Goal: Task Accomplishment & Management: Use online tool/utility

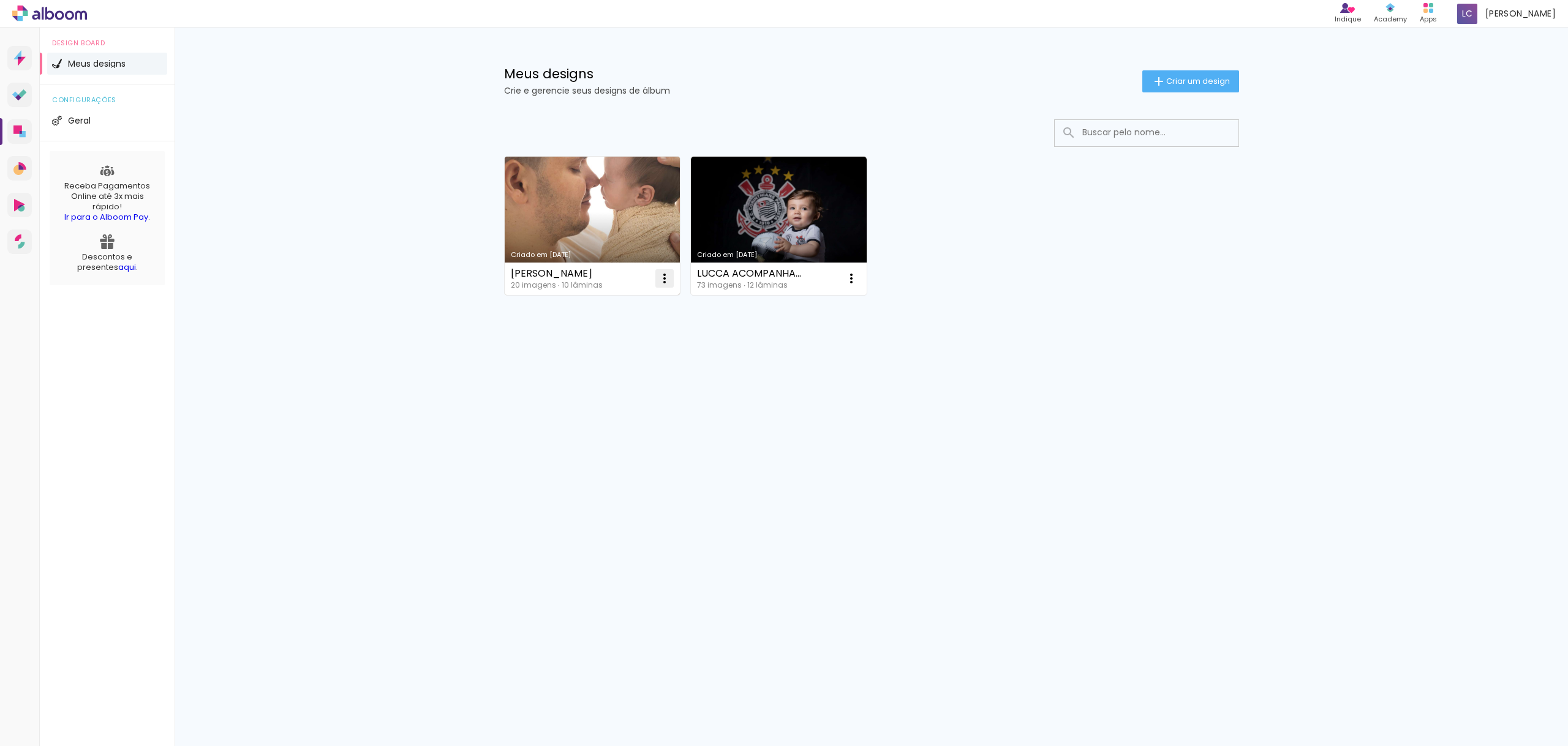
click at [661, 278] on iron-icon at bounding box center [664, 279] width 15 height 15
click at [618, 354] on paper-item "Excluir" at bounding box center [616, 359] width 121 height 24
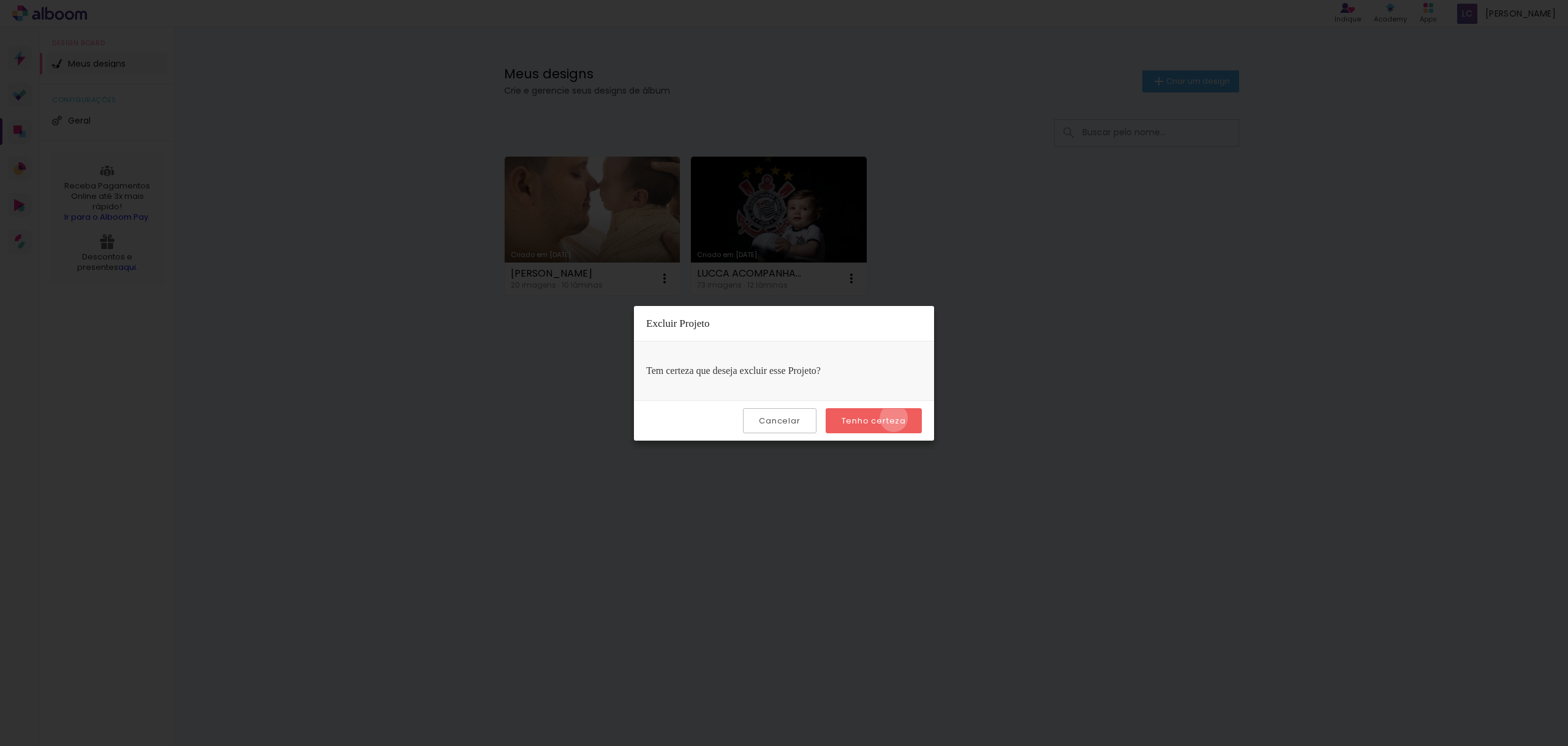
drag, startPoint x: 895, startPoint y: 418, endPoint x: 856, endPoint y: 380, distance: 54.5
click at [0, 0] on slot "Tenho certeza" at bounding box center [0, 0] width 0 height 0
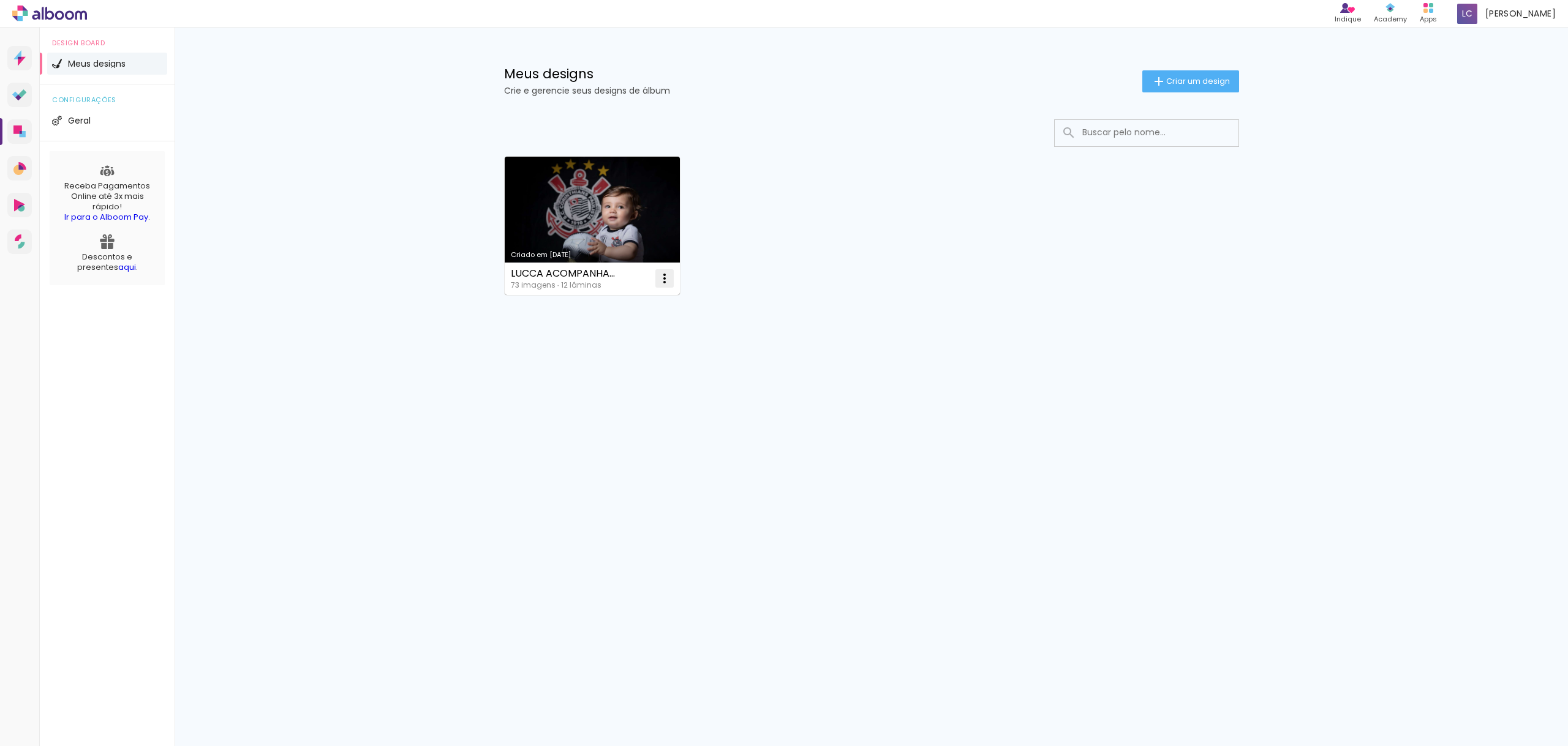
click at [667, 278] on iron-icon at bounding box center [664, 279] width 15 height 15
click at [631, 353] on paper-item "Excluir" at bounding box center [616, 359] width 121 height 24
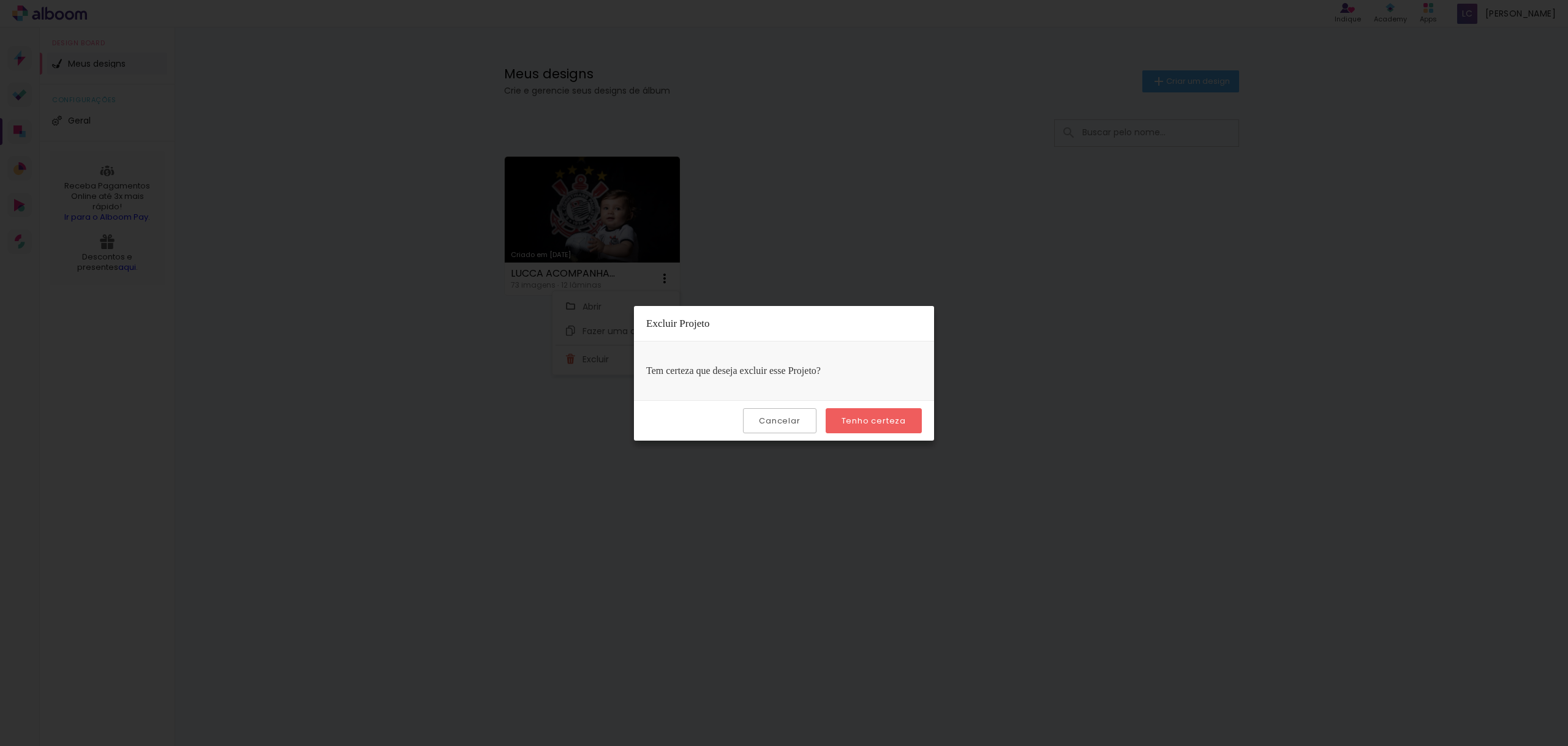
click at [0, 0] on slot "Tenho certeza" at bounding box center [0, 0] width 0 height 0
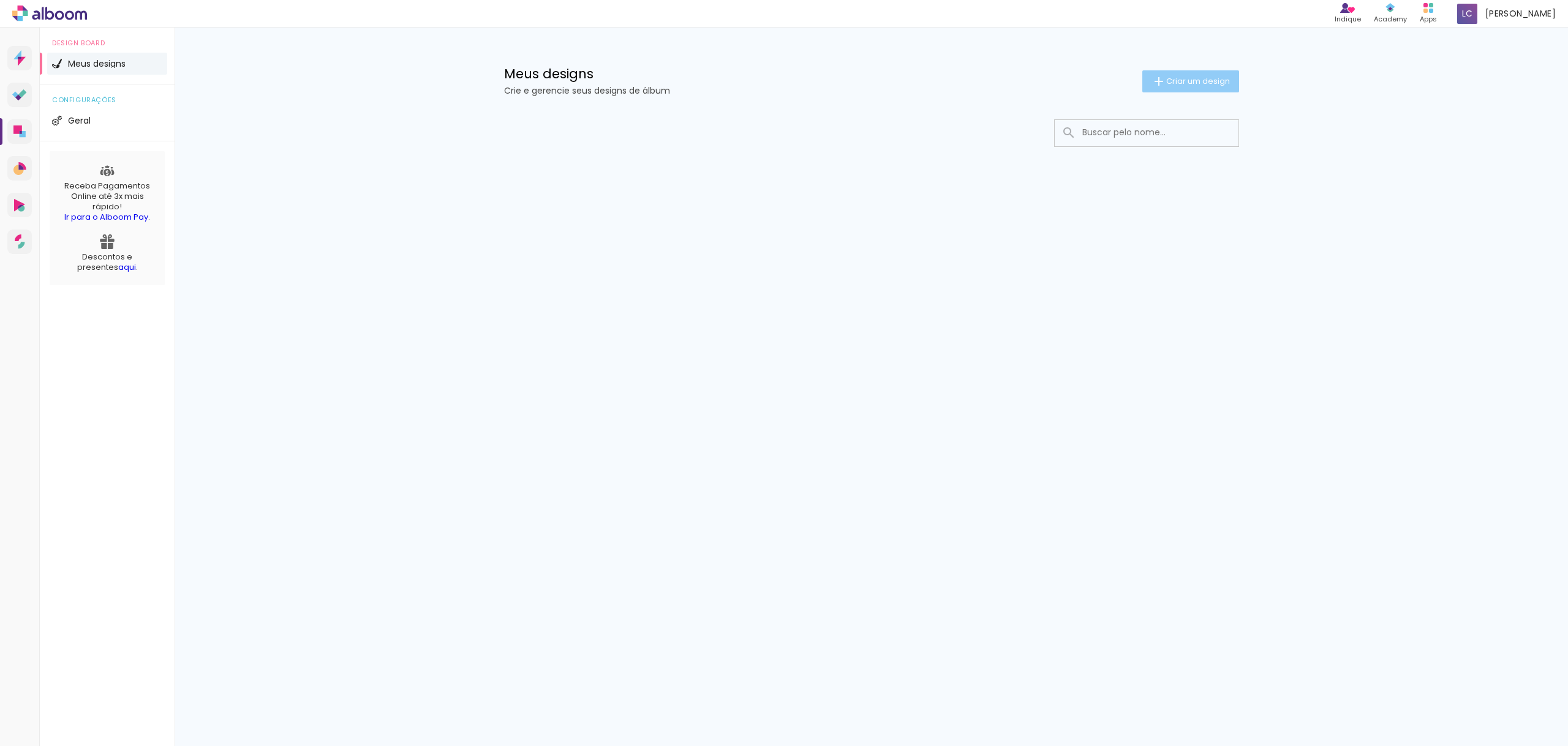
click at [1187, 79] on span "Criar um design" at bounding box center [1198, 81] width 64 height 8
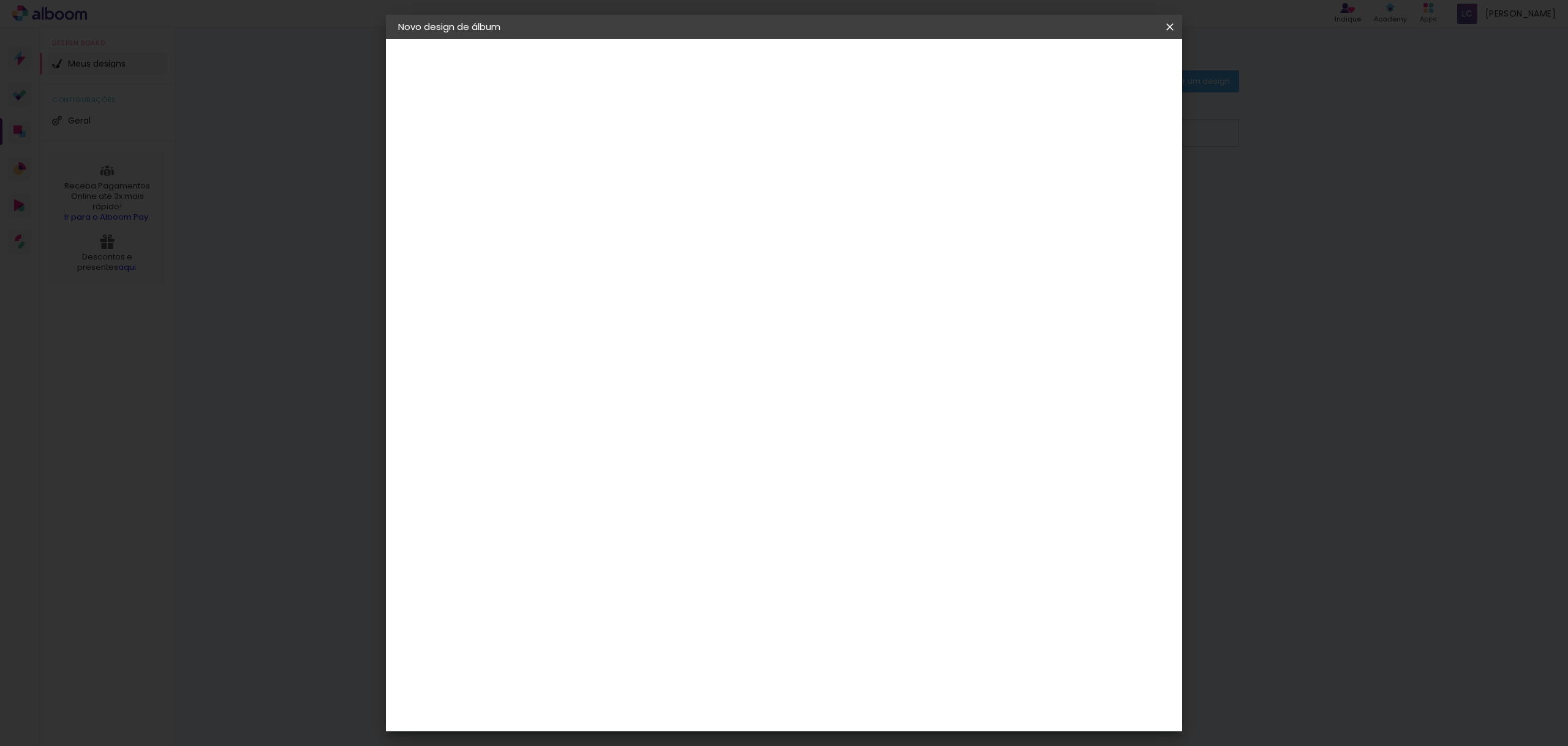
click at [598, 162] on input at bounding box center [598, 164] width 0 height 19
type input "a"
type paper-input "a"
click at [724, 57] on paper-button "Avançar" at bounding box center [694, 64] width 60 height 21
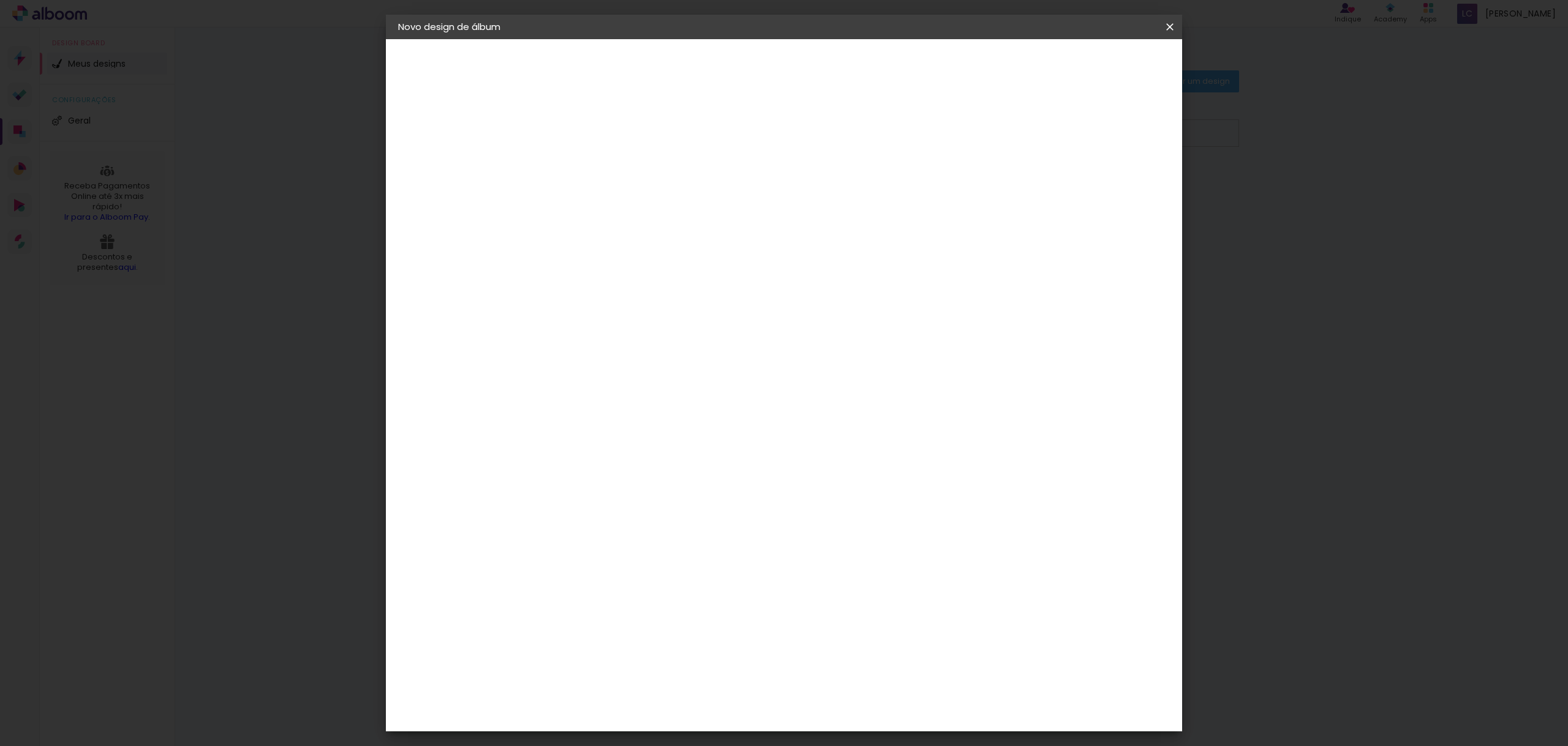
drag, startPoint x: 603, startPoint y: 442, endPoint x: 793, endPoint y: 437, distance: 190.1
click at [603, 623] on div "Matrix" at bounding box center [606, 628] width 30 height 9
click at [0, 0] on slot "Avançar" at bounding box center [0, 0] width 0 height 0
click at [681, 454] on span "30 × 35" at bounding box center [652, 466] width 57 height 25
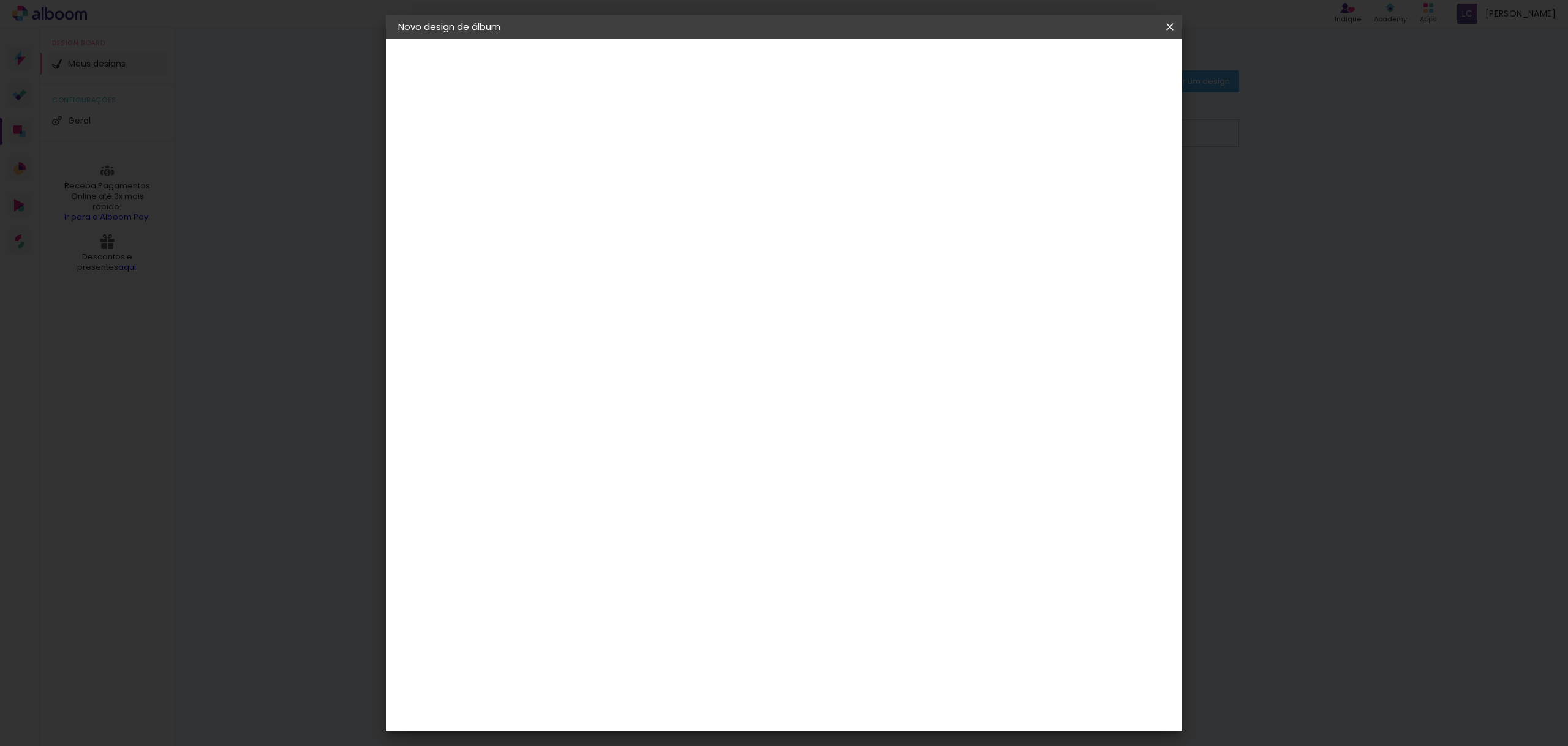
click at [614, 462] on iron-icon at bounding box center [609, 466] width 9 height 9
click at [0, 0] on slot "Avançar" at bounding box center [0, 0] width 0 height 0
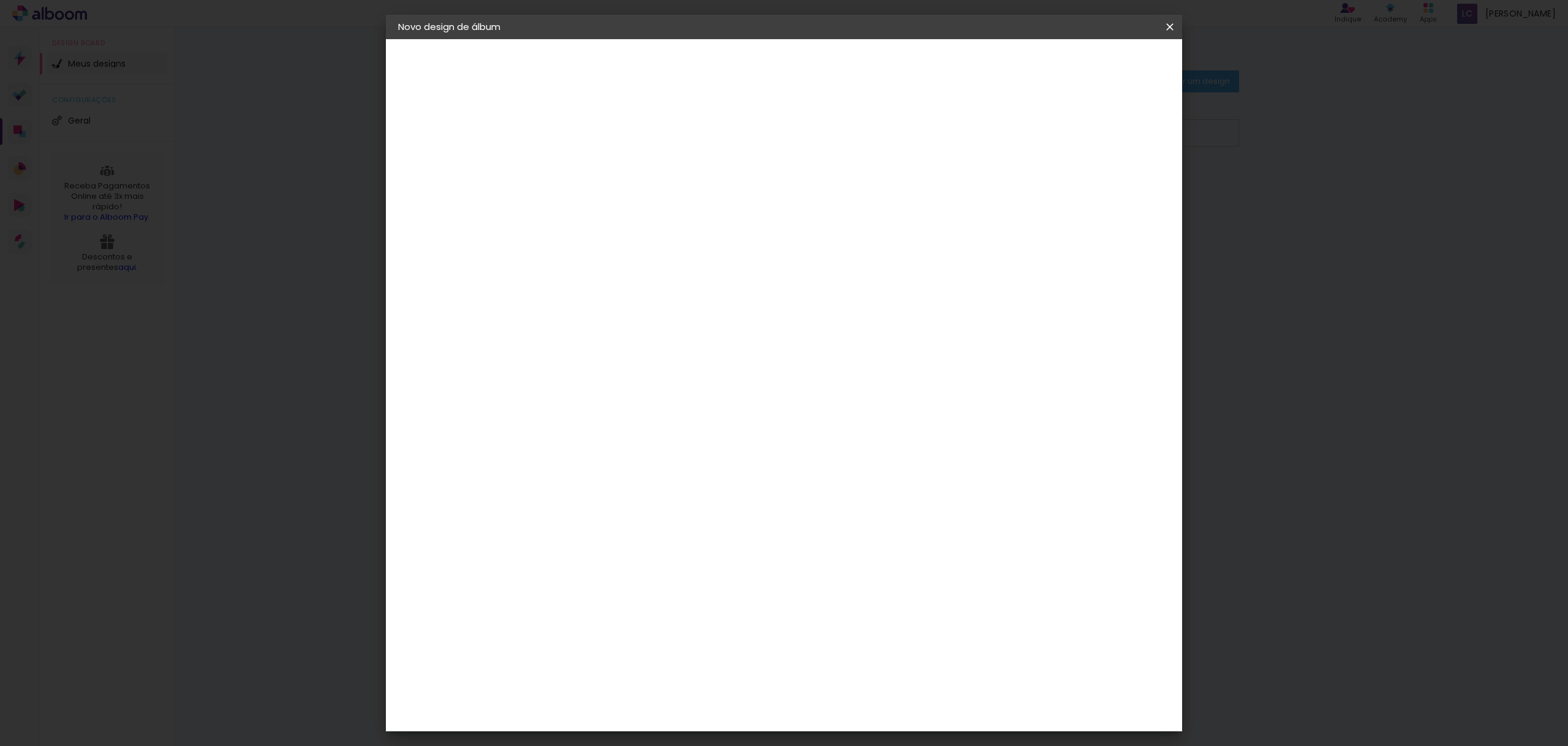
click at [1102, 67] on span "Iniciar design" at bounding box center [1074, 65] width 56 height 9
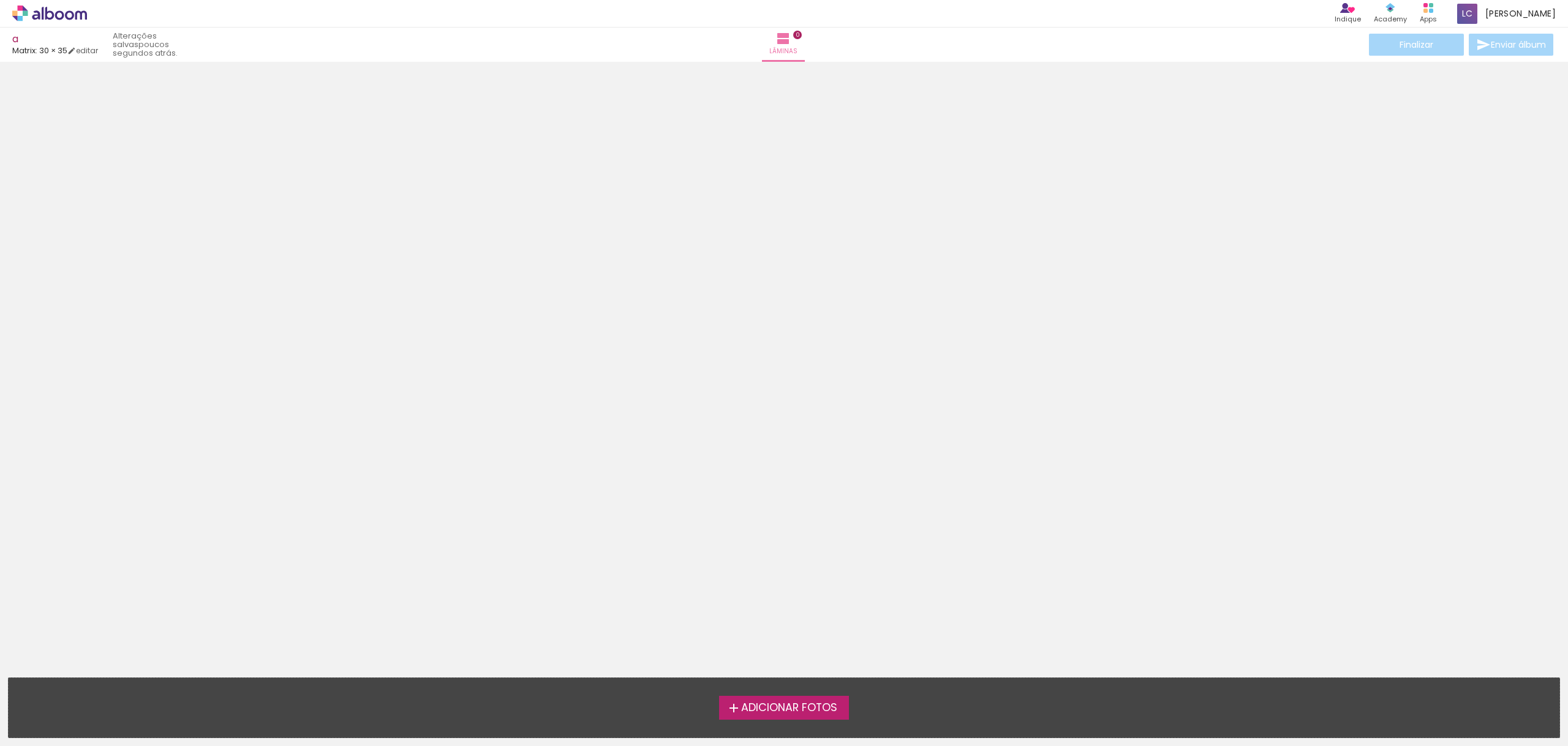
click at [807, 709] on span "Adicionar Fotos" at bounding box center [789, 708] width 96 height 11
click at [0, 0] on input "file" at bounding box center [0, 0] width 0 height 0
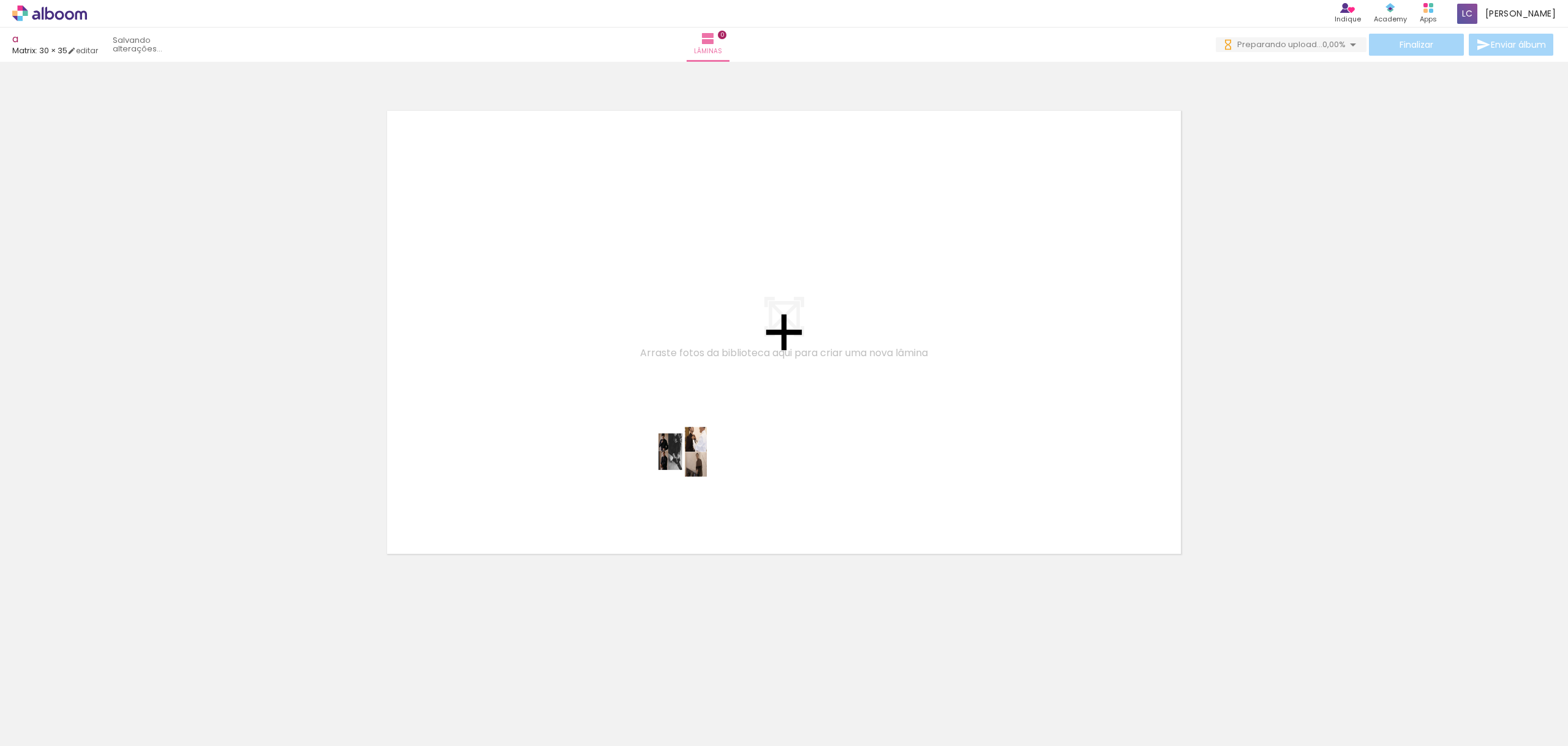
drag, startPoint x: 124, startPoint y: 705, endPoint x: 737, endPoint y: 437, distance: 669.0
click at [713, 421] on quentale-workspace at bounding box center [784, 373] width 1568 height 746
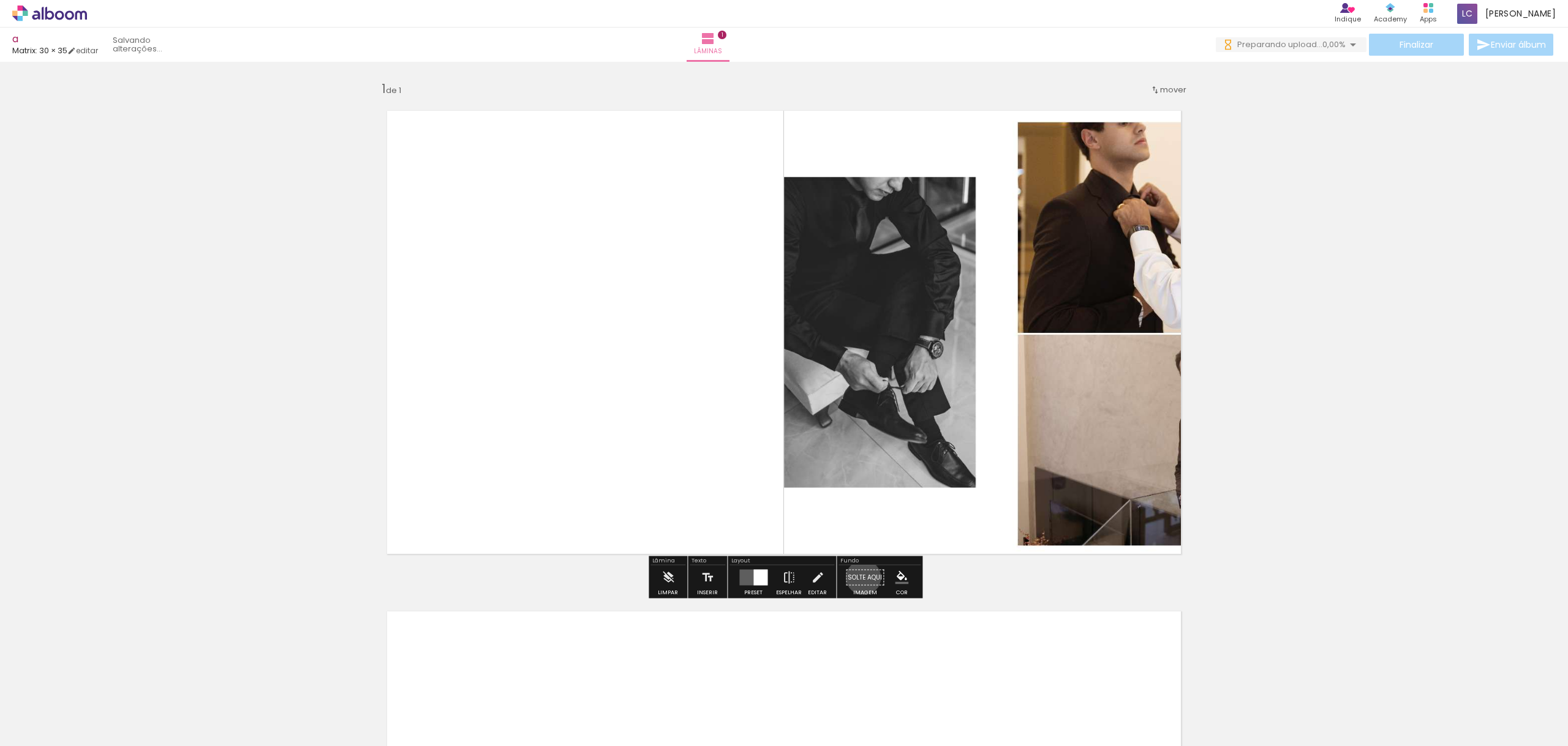
click at [860, 577] on paper-button "Solte aqui Imagem" at bounding box center [864, 581] width 44 height 31
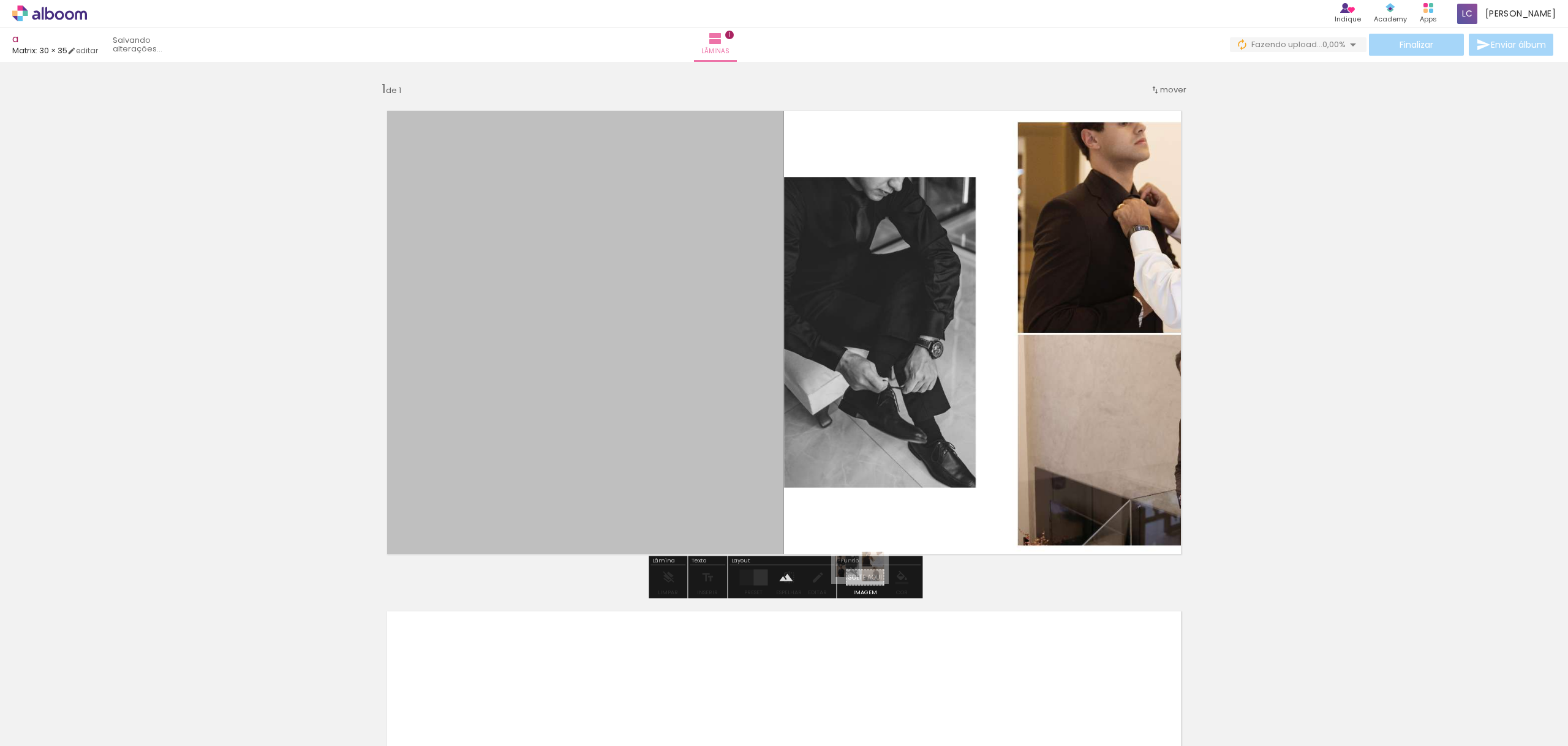
drag, startPoint x: 136, startPoint y: 701, endPoint x: 869, endPoint y: 587, distance: 741.8
click at [869, 587] on quentale-workspace at bounding box center [784, 373] width 1568 height 746
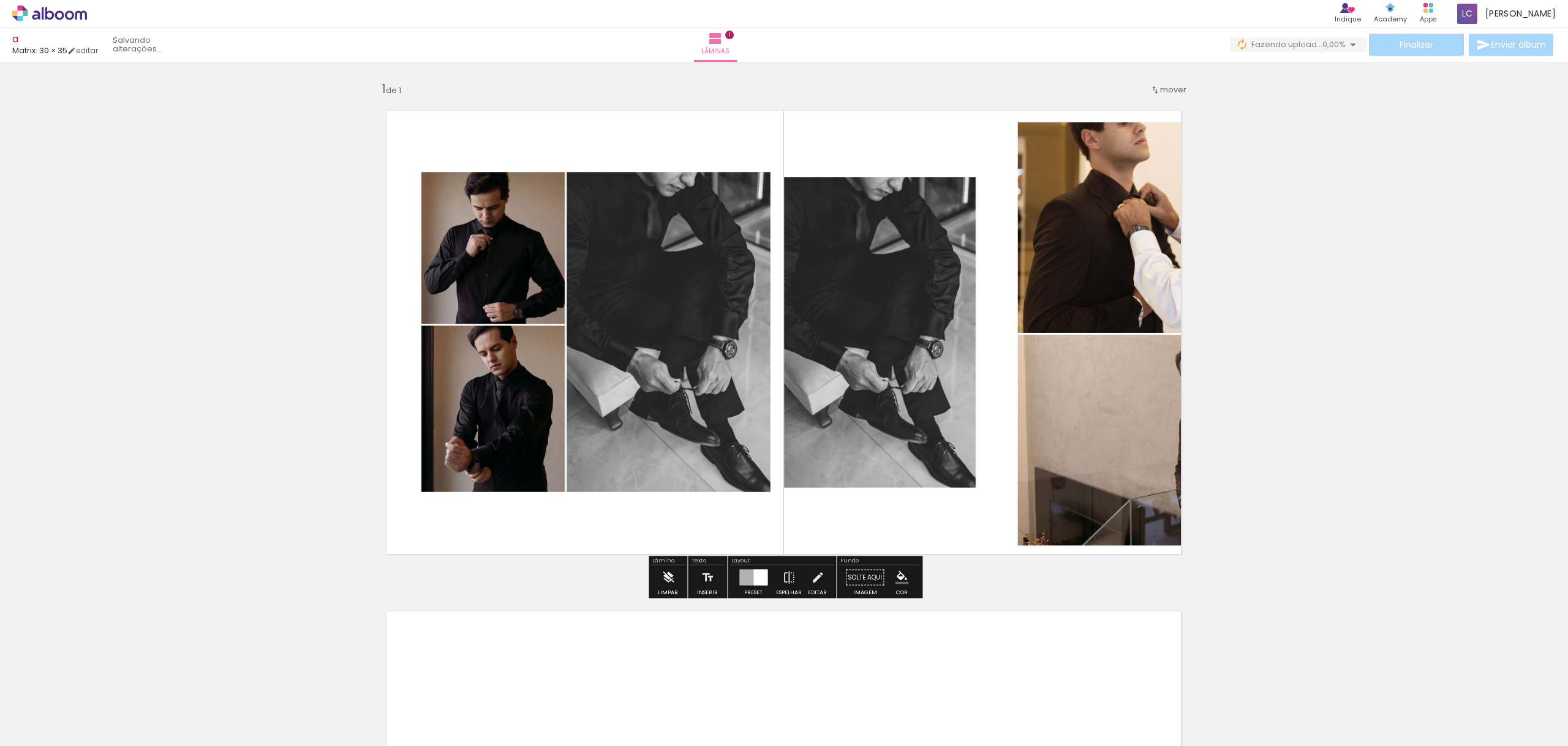
click at [668, 579] on iron-icon at bounding box center [668, 577] width 14 height 24
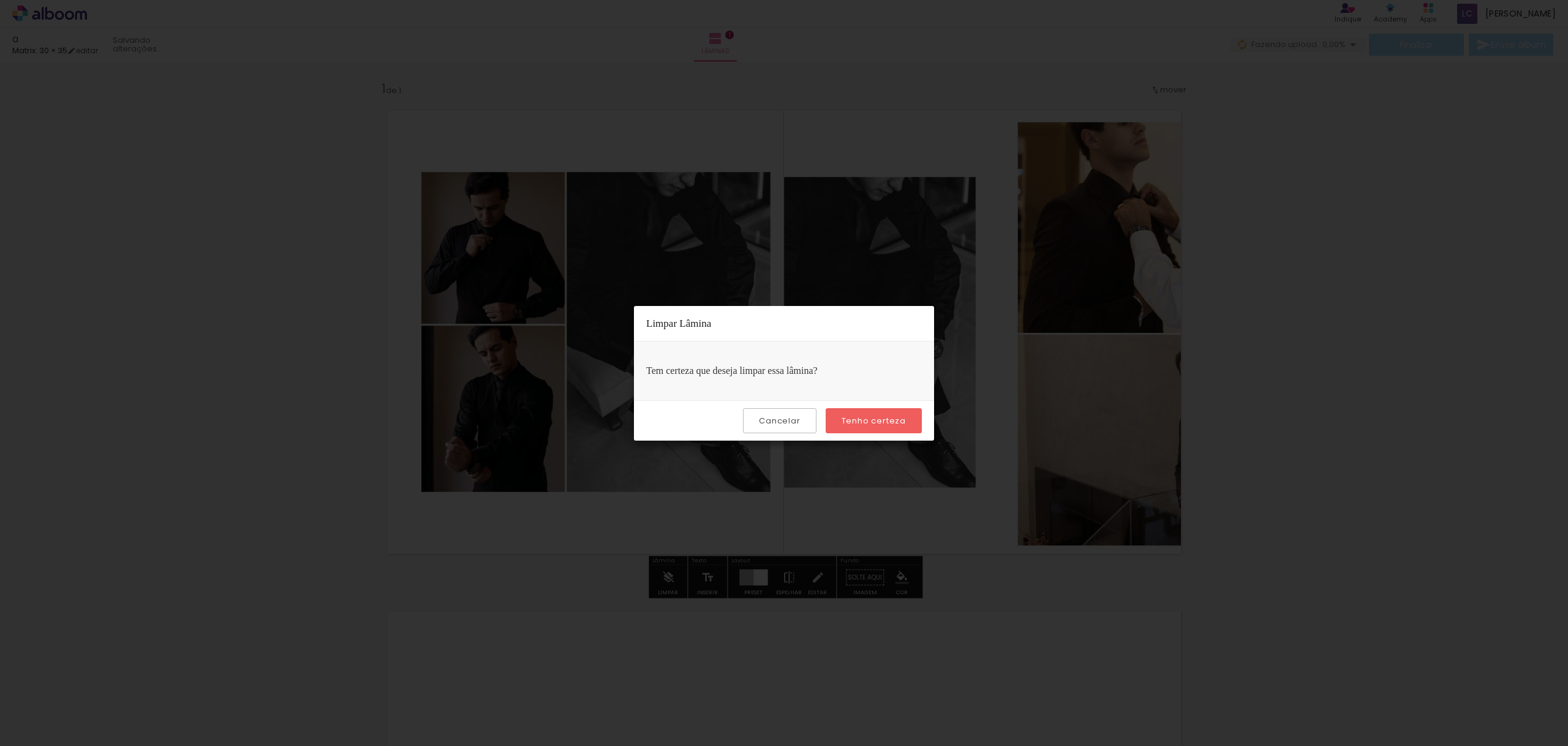
click at [0, 0] on slot "Tenho certeza" at bounding box center [0, 0] width 0 height 0
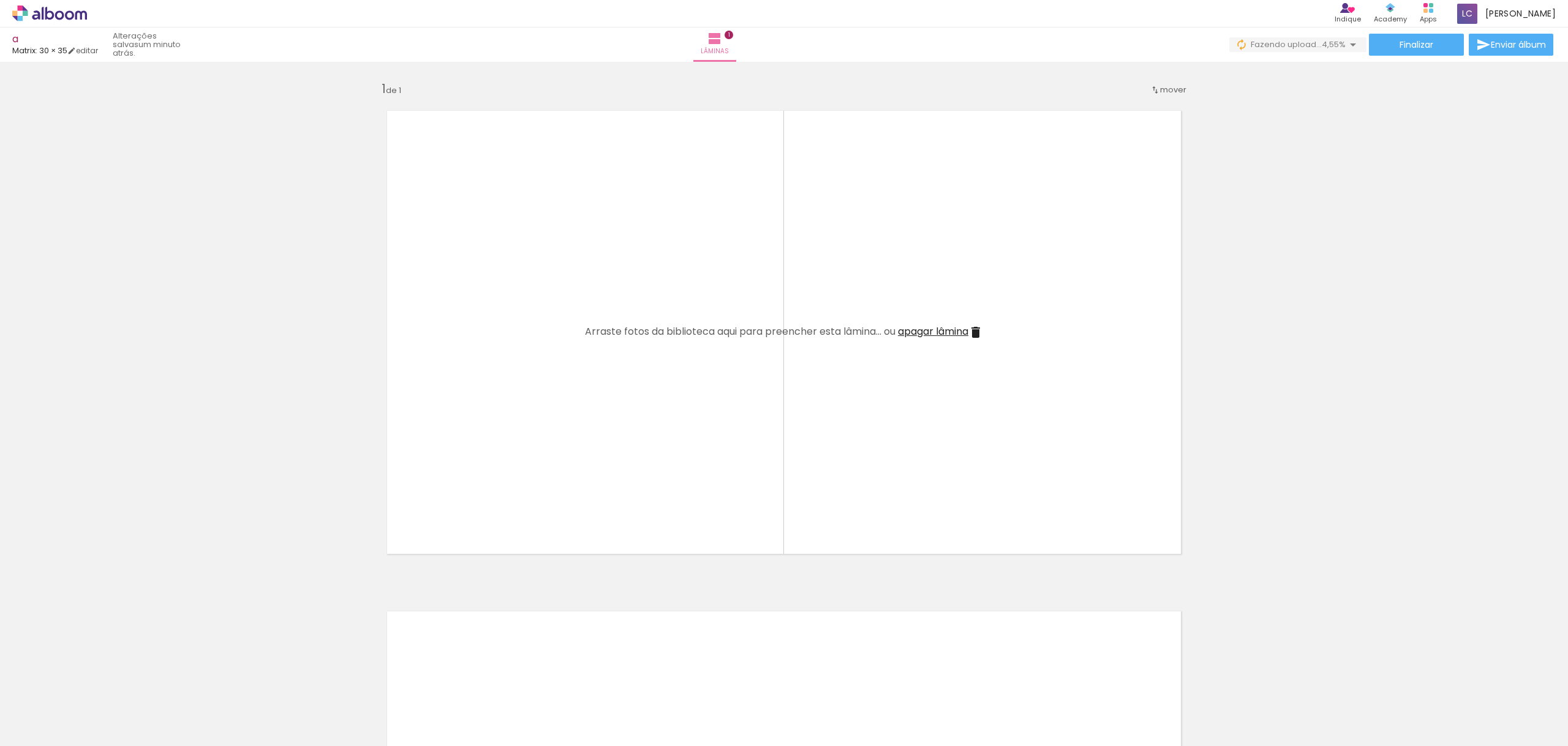
click at [145, 714] on div at bounding box center [123, 704] width 61 height 35
click at [793, 350] on quentale-workspace at bounding box center [784, 373] width 1568 height 746
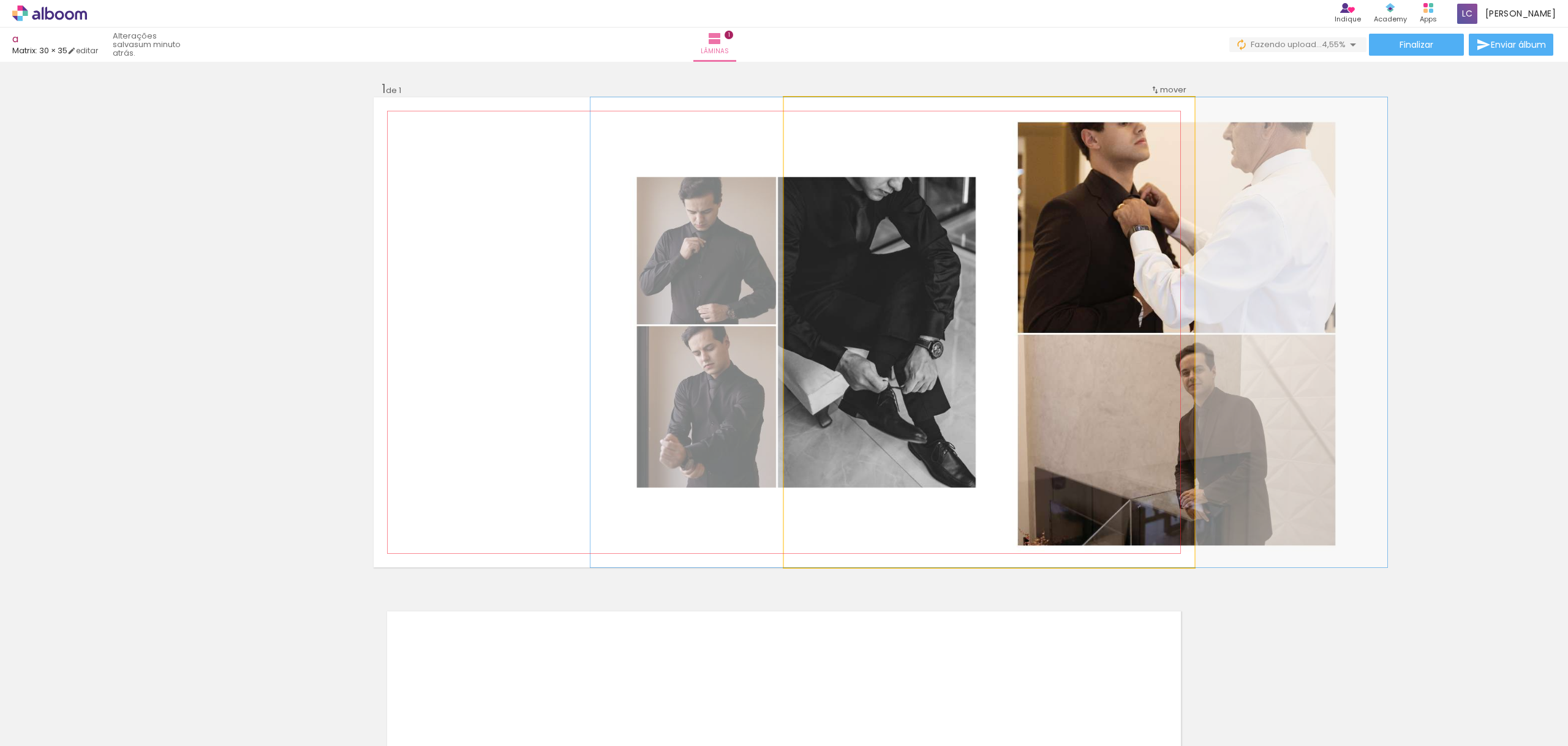
click at [792, 351] on div at bounding box center [989, 332] width 797 height 470
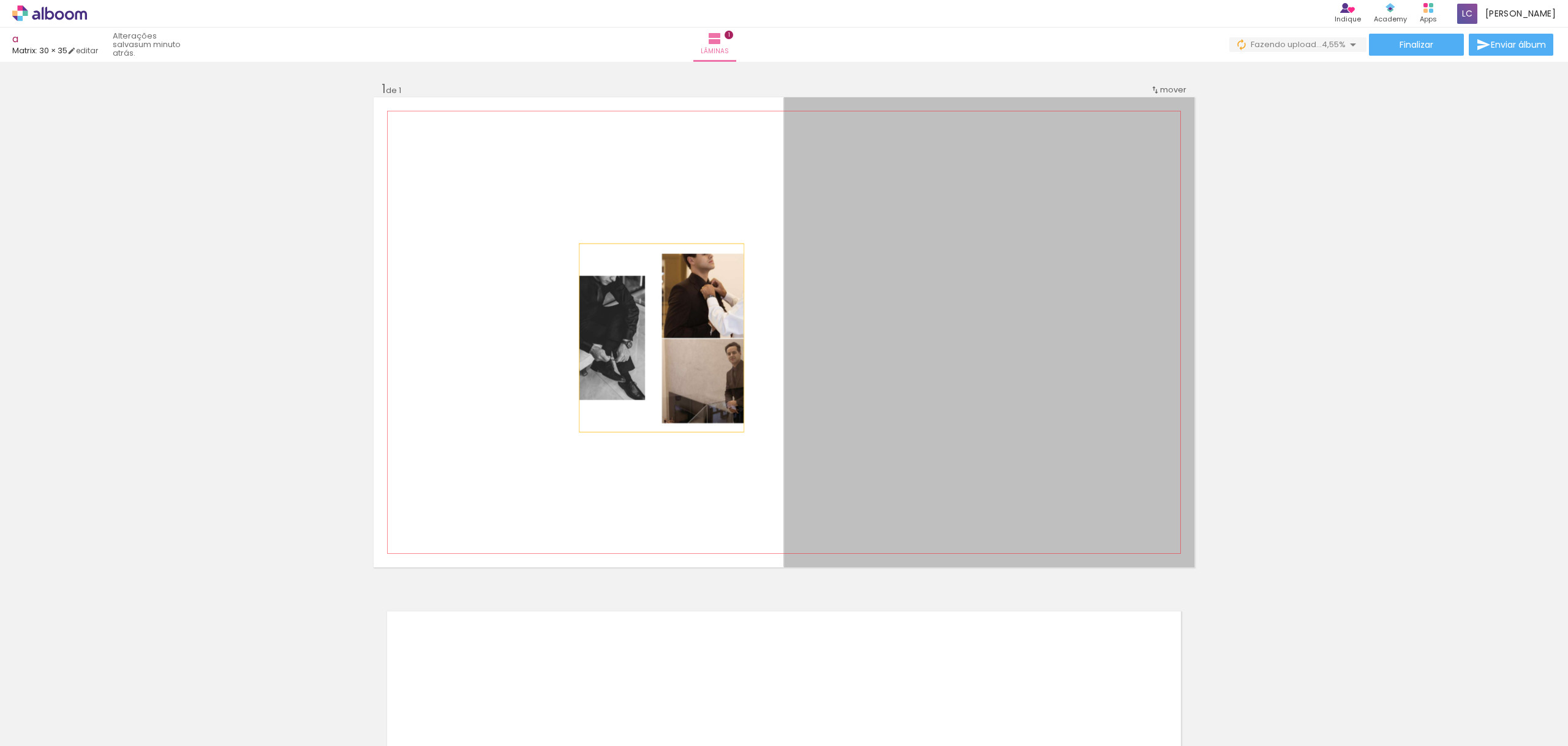
drag, startPoint x: 813, startPoint y: 347, endPoint x: 661, endPoint y: 338, distance: 152.3
click at [661, 338] on quentale-layouter at bounding box center [784, 332] width 821 height 470
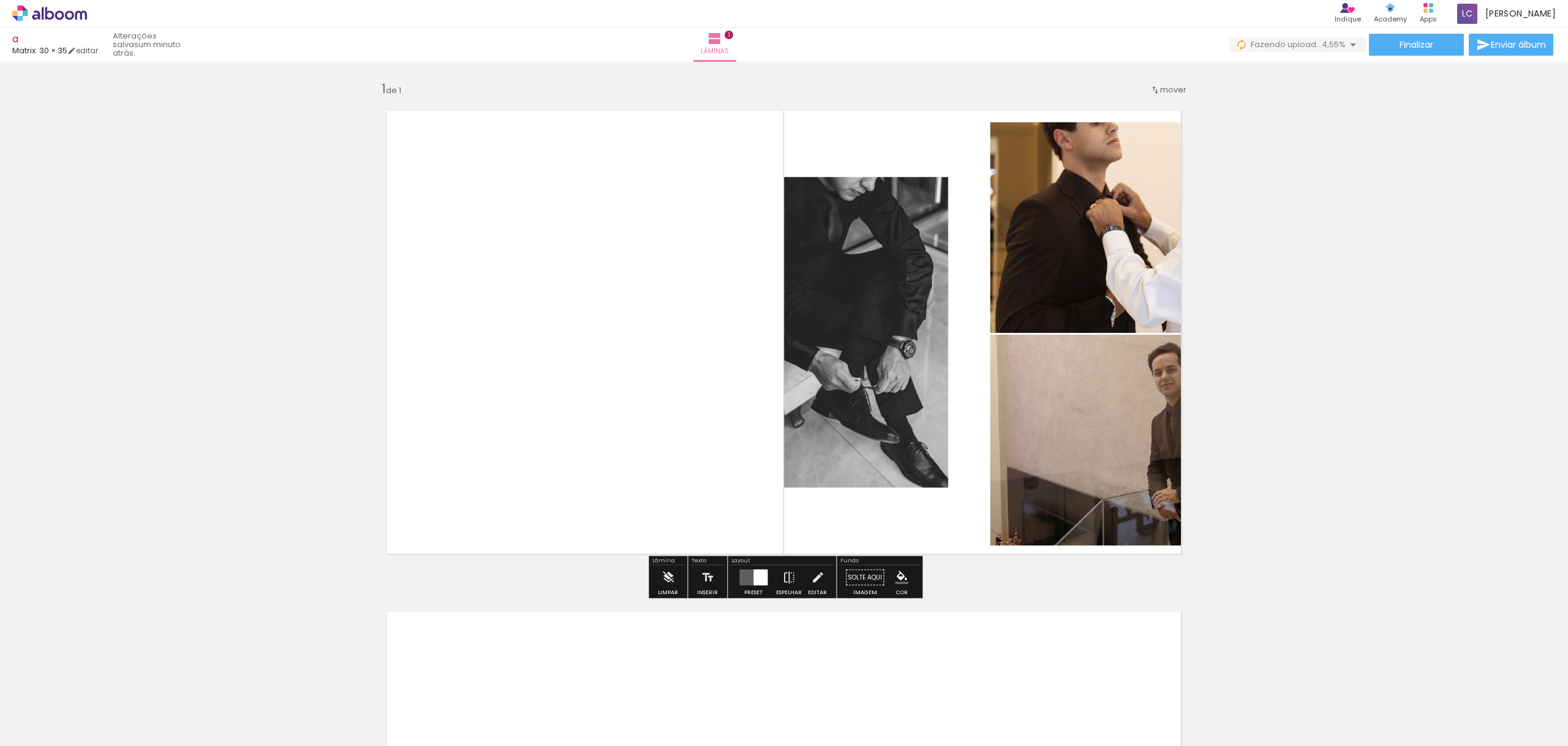
click at [858, 332] on quentale-photo at bounding box center [989, 332] width 410 height 470
click at [814, 581] on iron-icon at bounding box center [818, 577] width 14 height 24
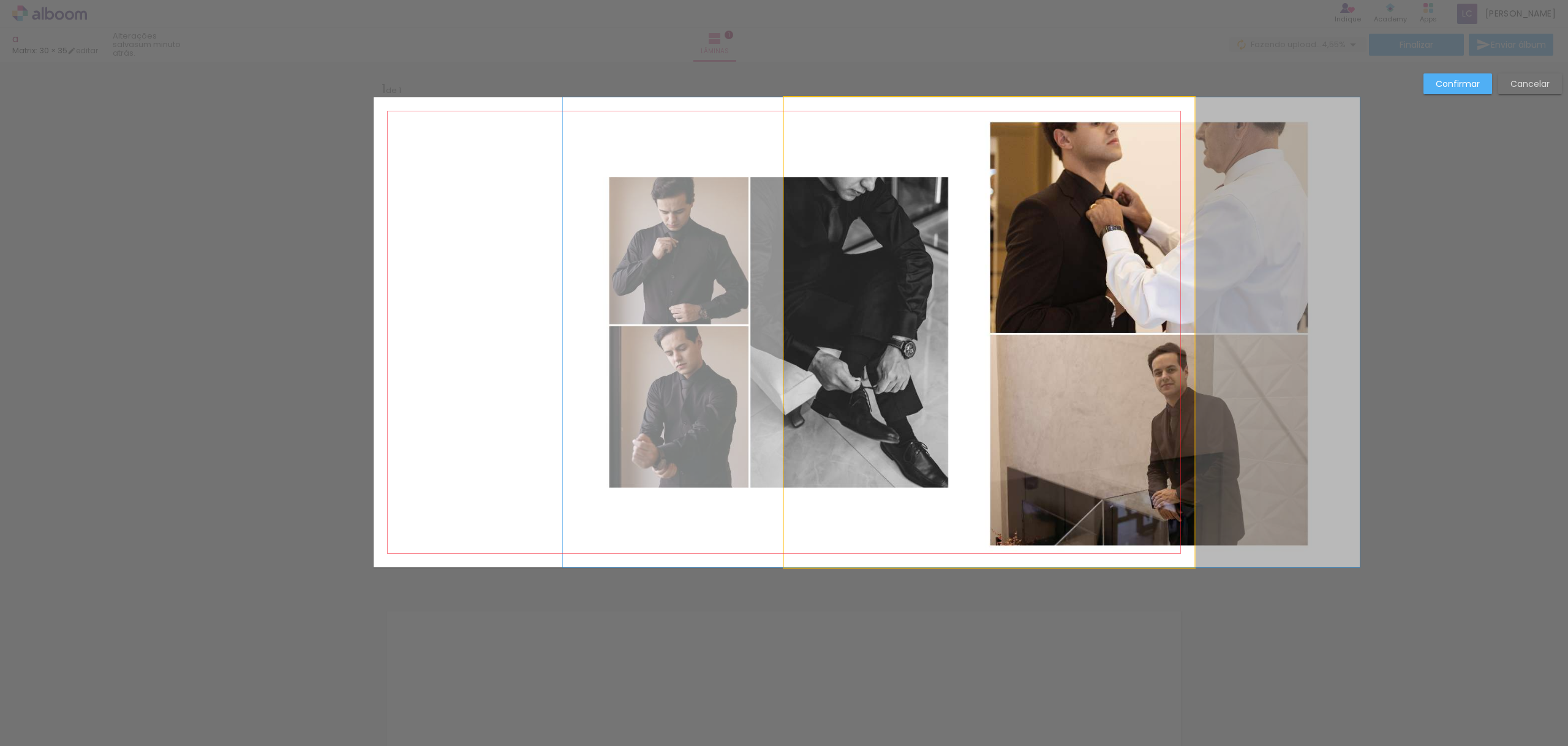
click at [892, 309] on album-spread "1 de 1" at bounding box center [784, 332] width 821 height 470
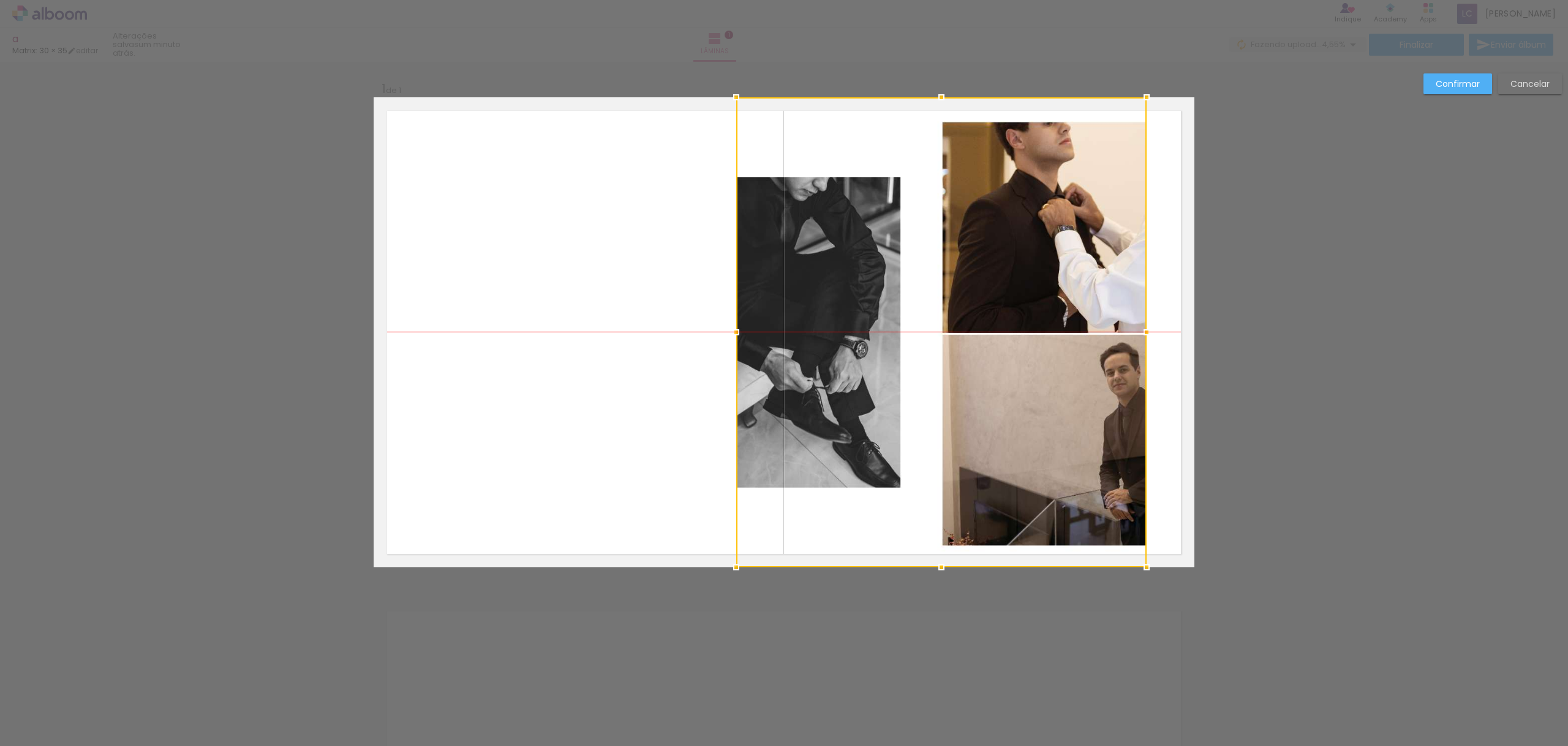
drag, startPoint x: 895, startPoint y: 303, endPoint x: 821, endPoint y: 311, distance: 74.4
click at [848, 303] on div at bounding box center [941, 332] width 410 height 470
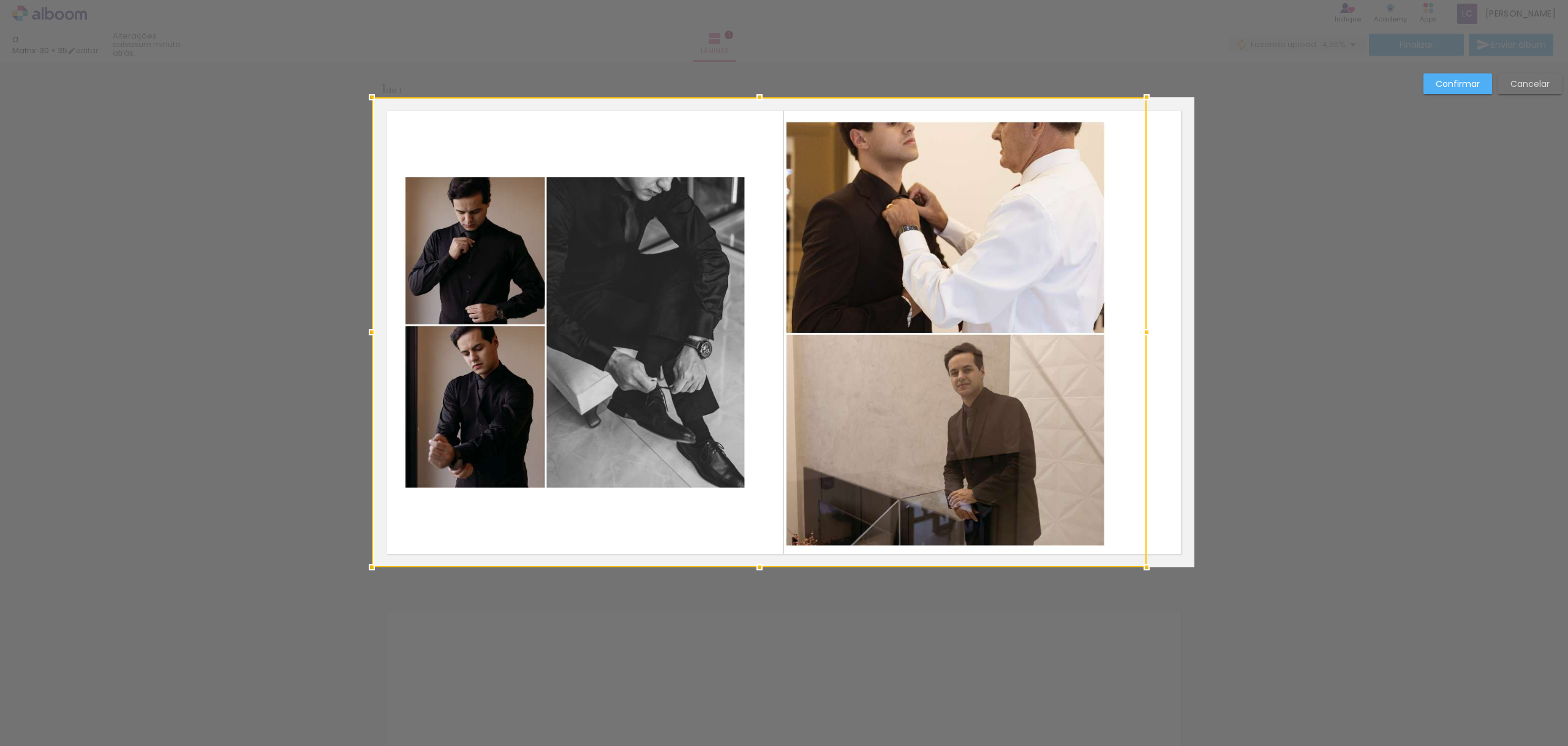
drag, startPoint x: 727, startPoint y: 331, endPoint x: 379, endPoint y: 317, distance: 348.3
click at [379, 317] on div at bounding box center [759, 332] width 775 height 470
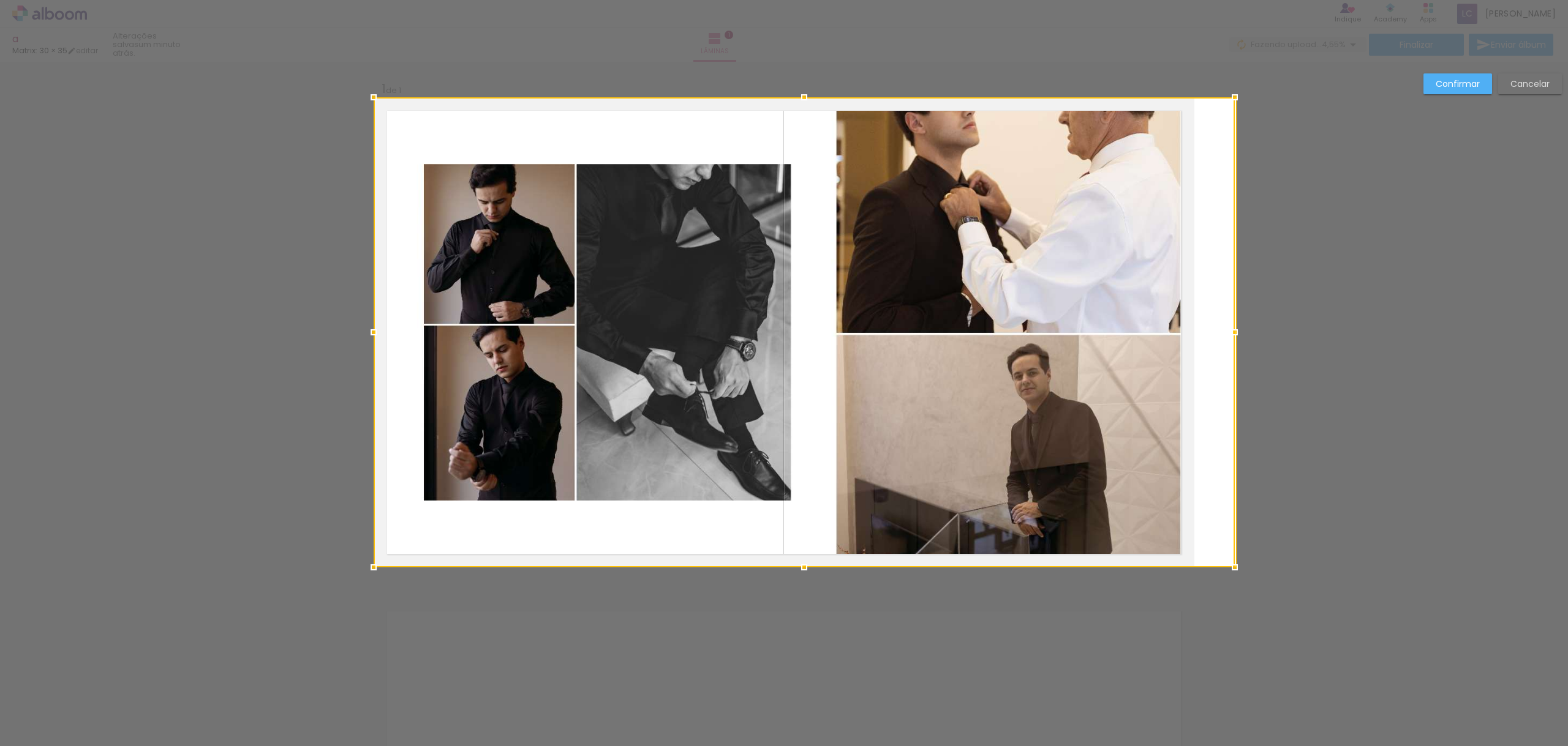
drag, startPoint x: 1143, startPoint y: 332, endPoint x: 1090, endPoint y: 333, distance: 53.0
click at [1095, 336] on div at bounding box center [804, 332] width 861 height 470
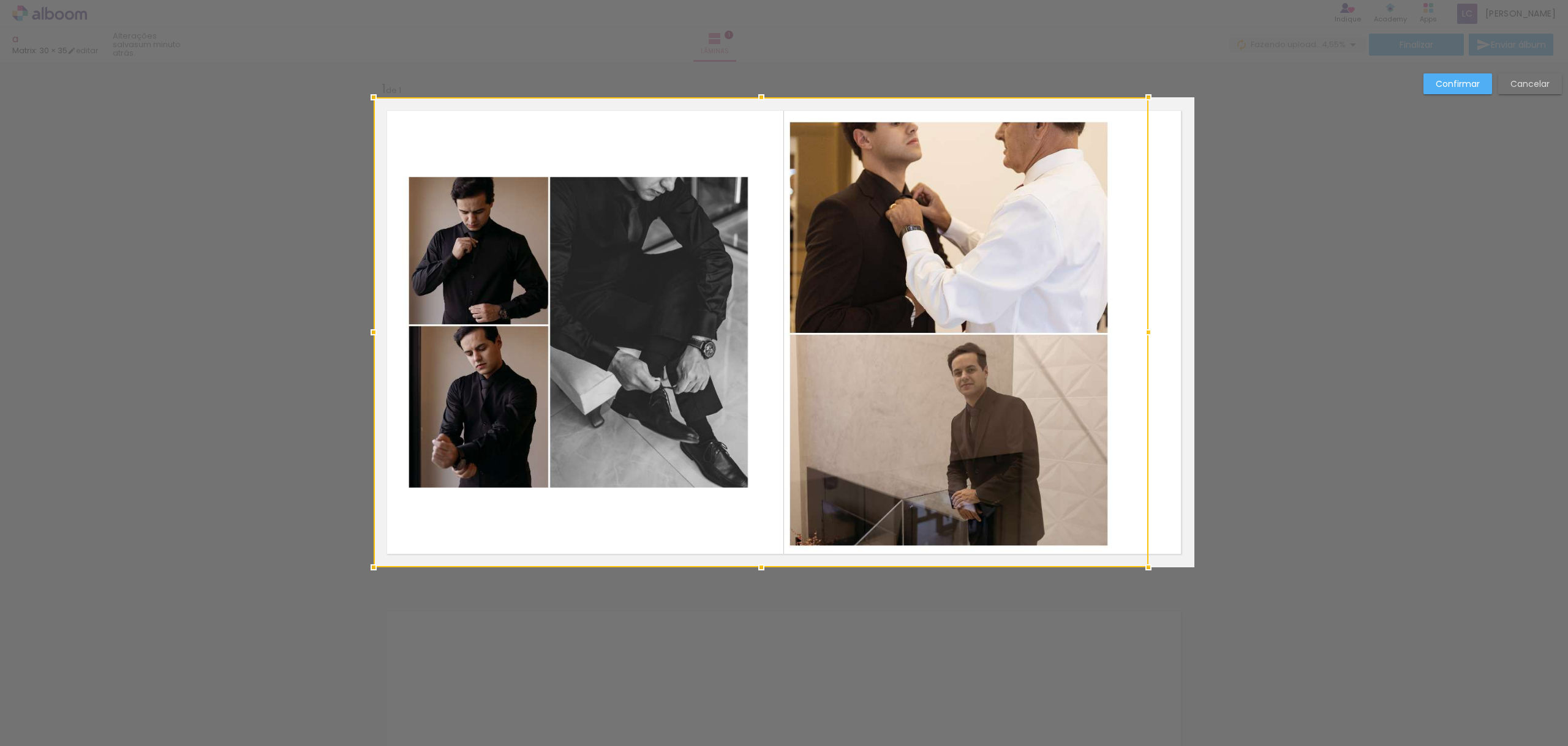
drag, startPoint x: 1239, startPoint y: 334, endPoint x: 1205, endPoint y: 334, distance: 34.0
click at [1206, 334] on div "Inserir lâmina 1 de 1 Confirmar Cancelar" at bounding box center [784, 577] width 1568 height 1031
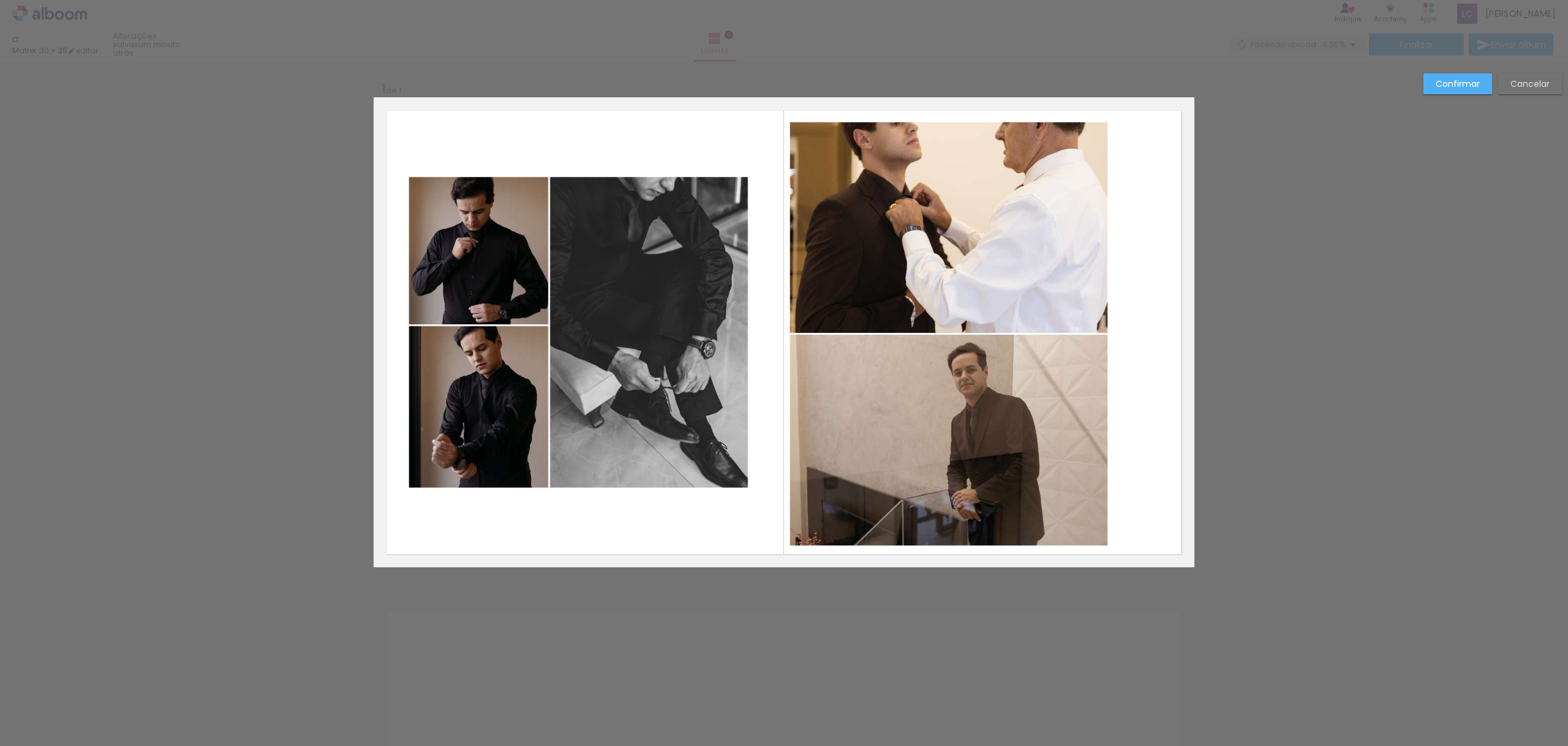
click at [1151, 327] on quentale-layouter at bounding box center [784, 332] width 821 height 470
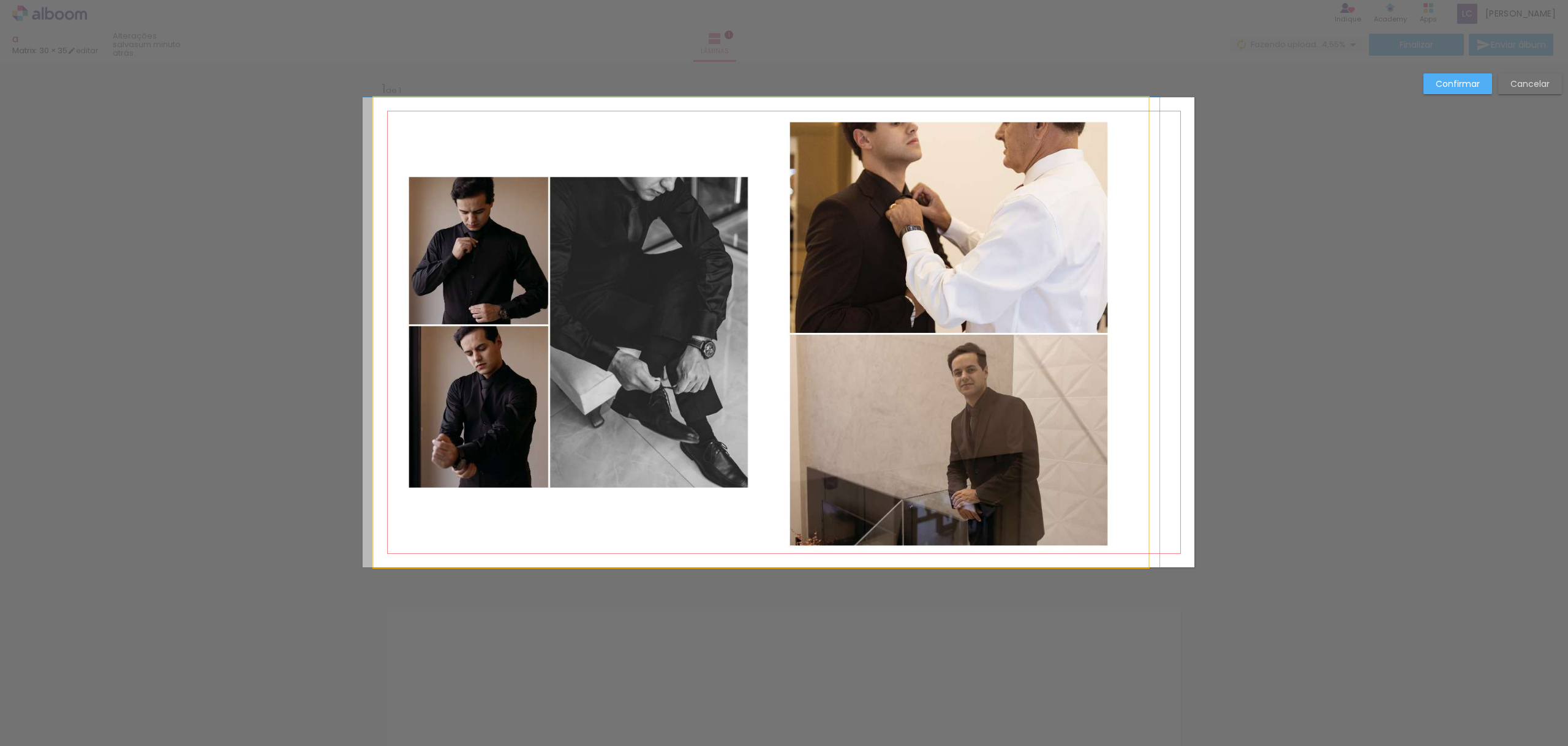
click at [1013, 310] on quentale-photo at bounding box center [761, 332] width 775 height 470
click at [1013, 310] on div at bounding box center [761, 332] width 775 height 470
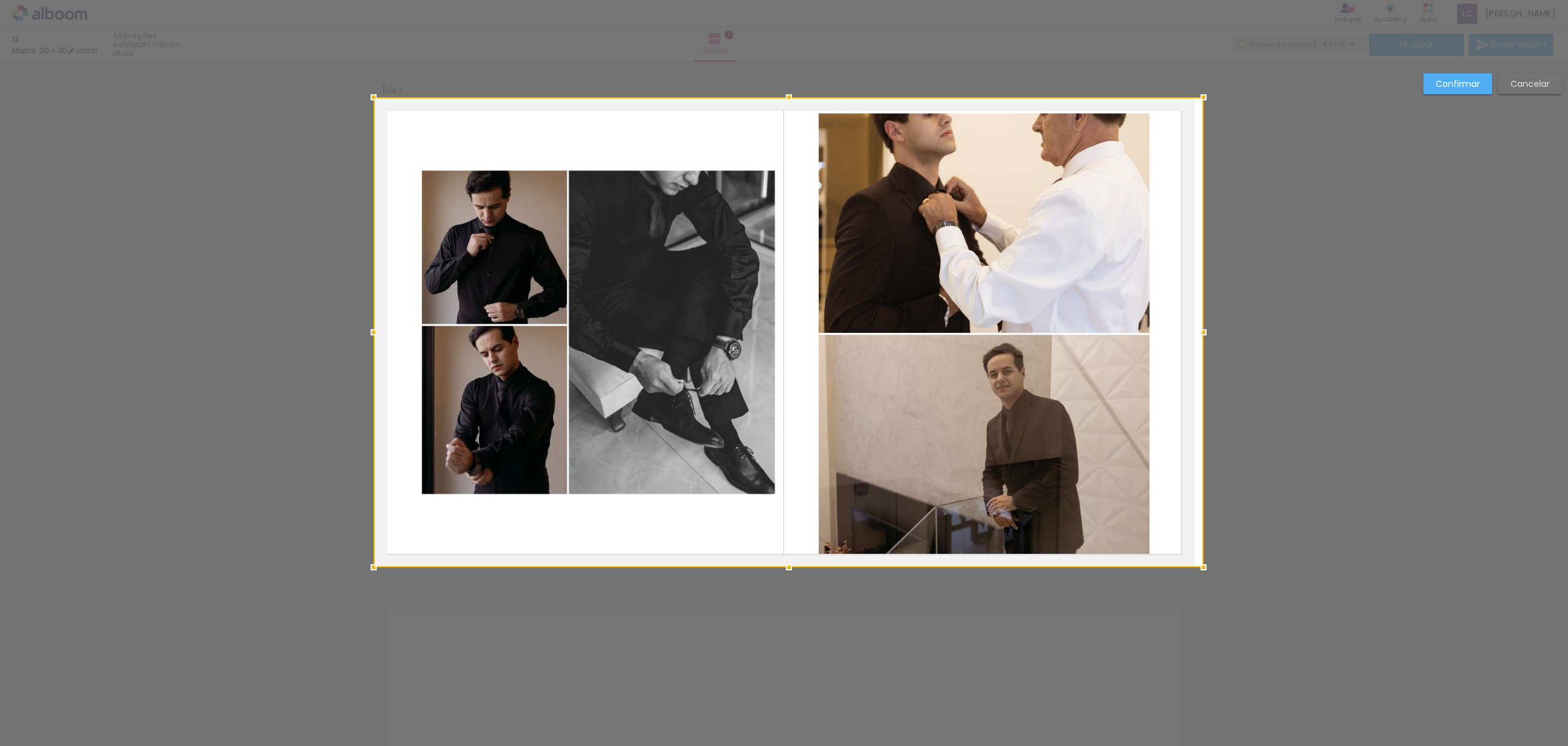
drag, startPoint x: 1151, startPoint y: 331, endPoint x: 1181, endPoint y: 328, distance: 30.1
click at [1182, 328] on div at bounding box center [788, 332] width 830 height 470
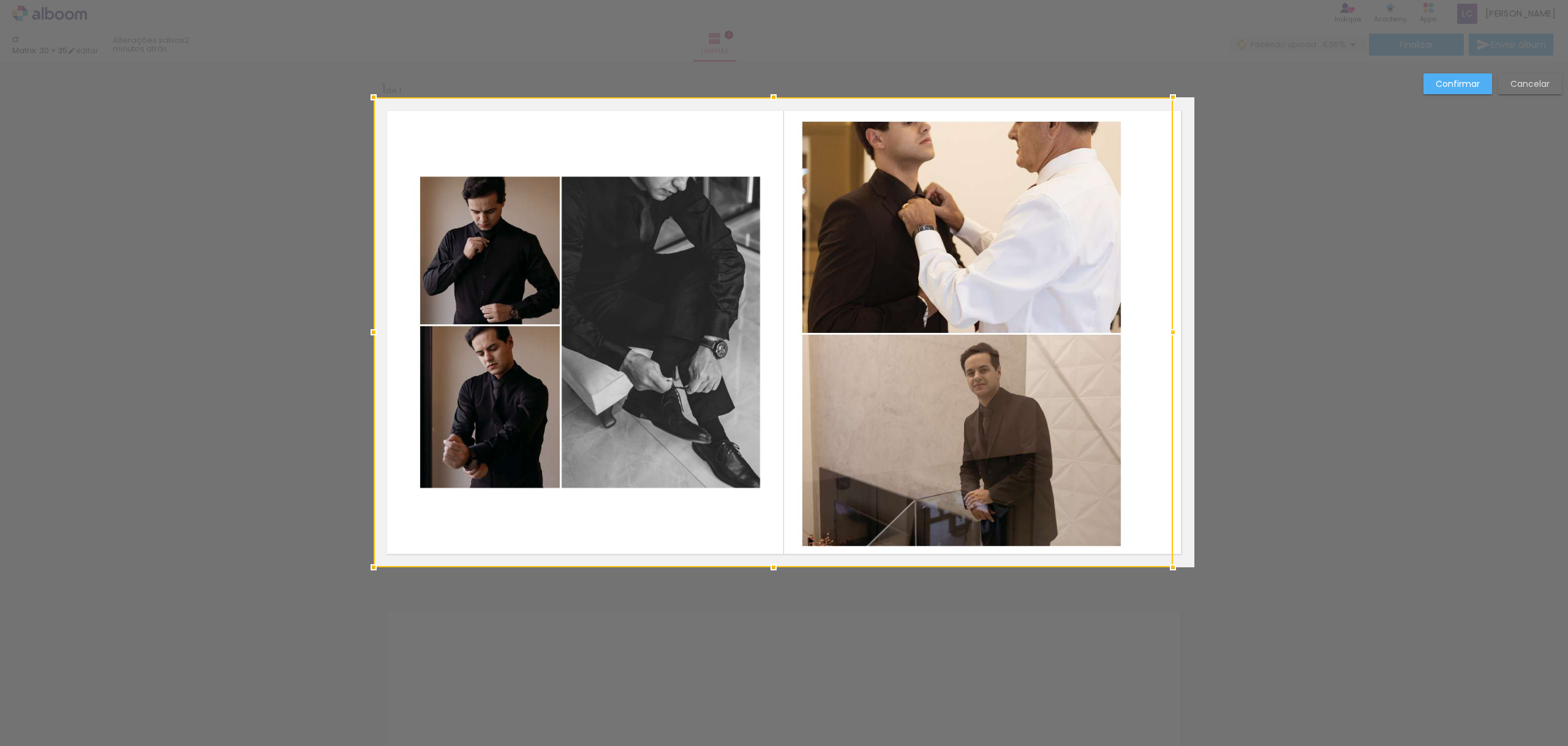
drag, startPoint x: 1204, startPoint y: 332, endPoint x: 1197, endPoint y: 332, distance: 7.0
click at [1197, 332] on div "Inserir lâmina 1 de 1 Confirmar Cancelar" at bounding box center [784, 577] width 1568 height 1031
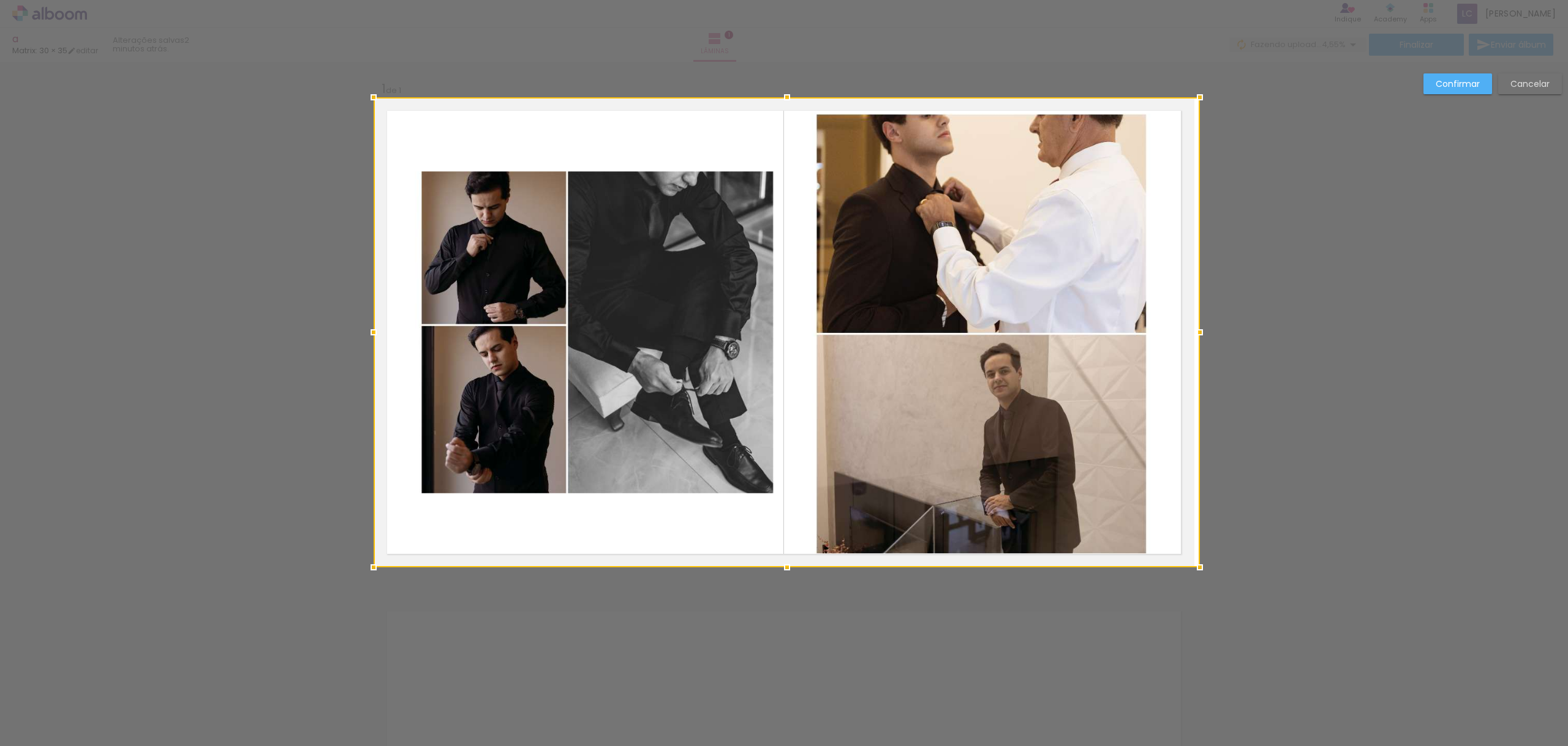
drag, startPoint x: 1172, startPoint y: 330, endPoint x: 1182, endPoint y: 329, distance: 10.0
click at [1182, 329] on div at bounding box center [787, 332] width 826 height 470
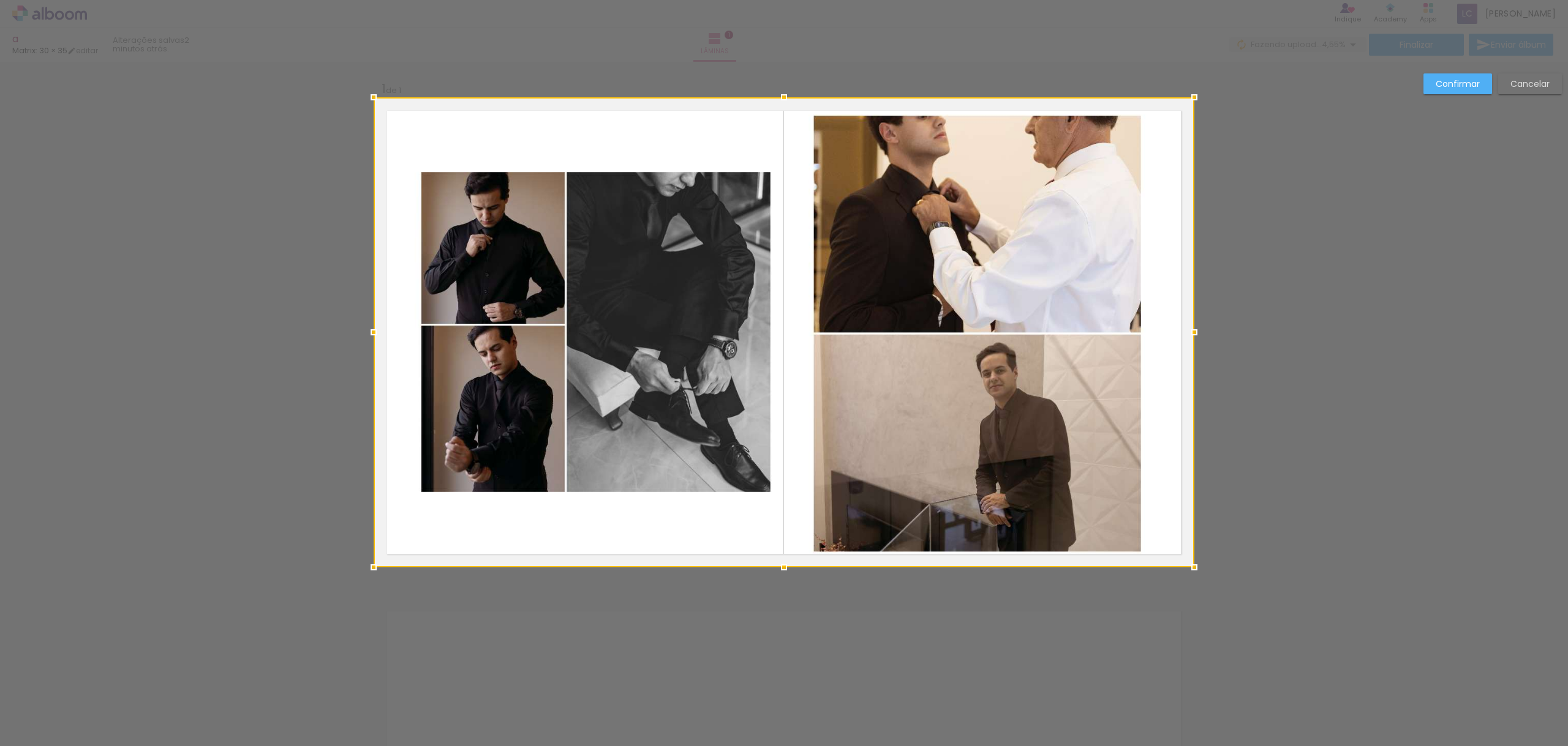
click at [1305, 316] on div "Confirmar Cancelar" at bounding box center [784, 577] width 1568 height 1031
click at [0, 0] on slot "Confirmar" at bounding box center [0, 0] width 0 height 0
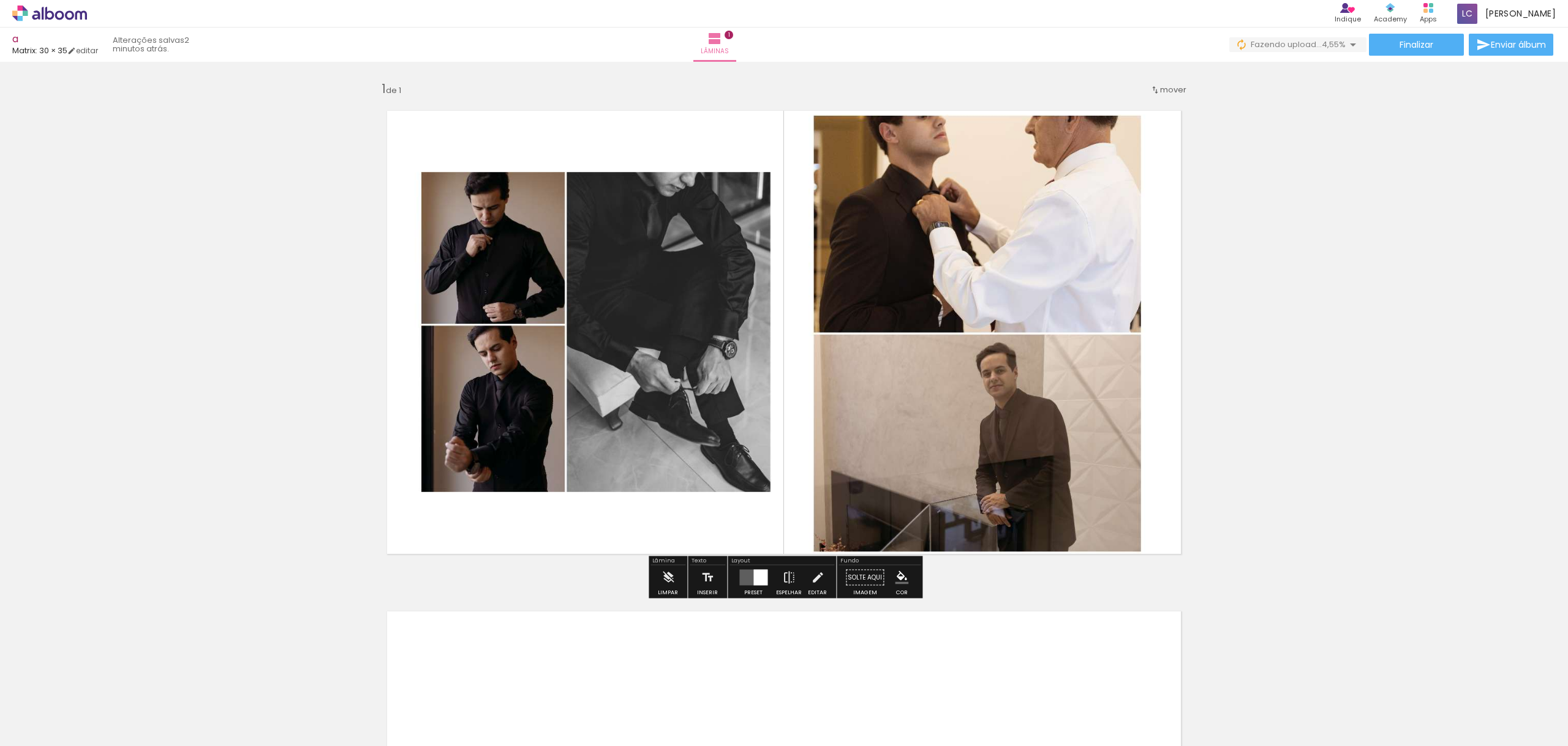
click at [1364, 274] on div "Inserir lâmina 1 de 1" at bounding box center [784, 567] width 1568 height 1002
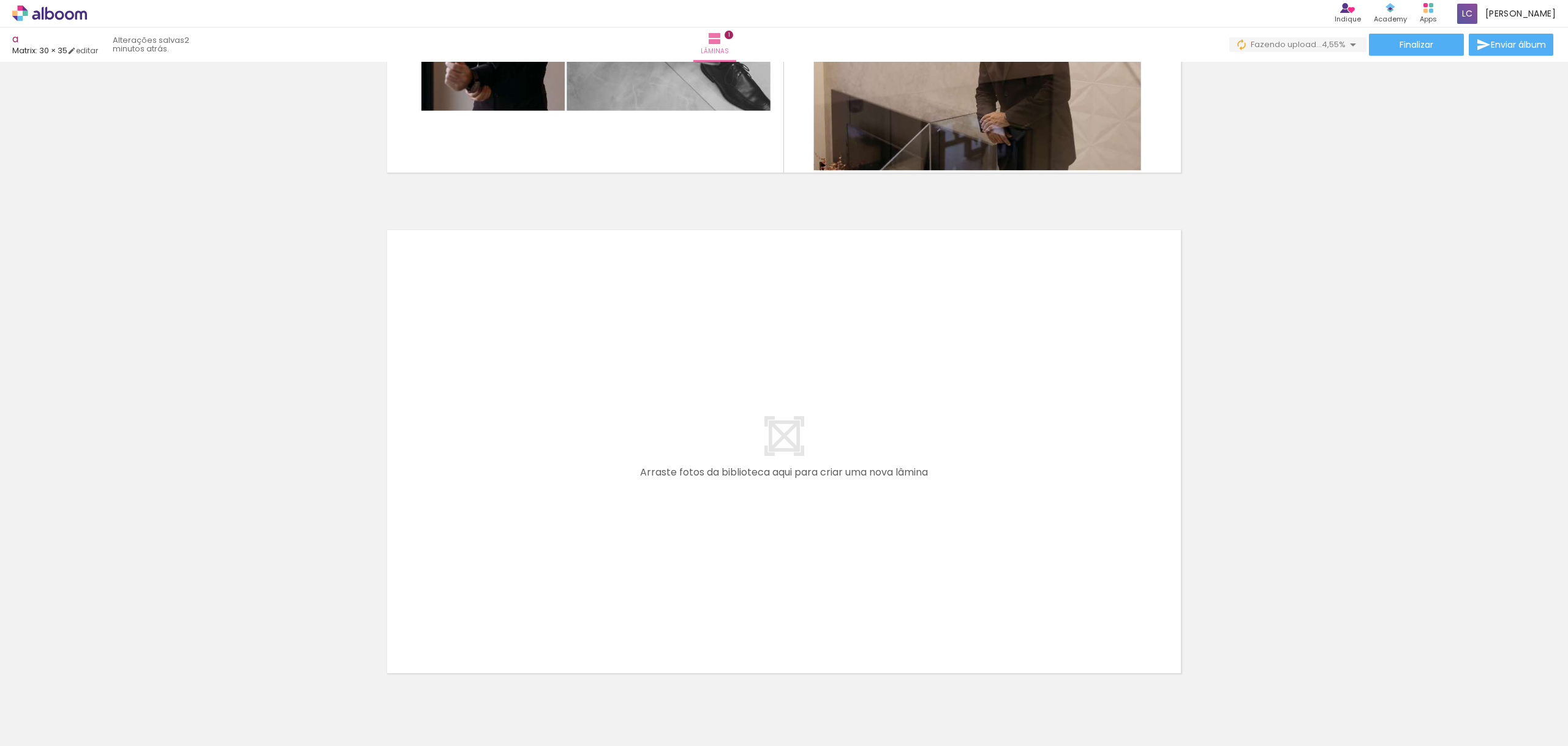
scroll to position [441, 0]
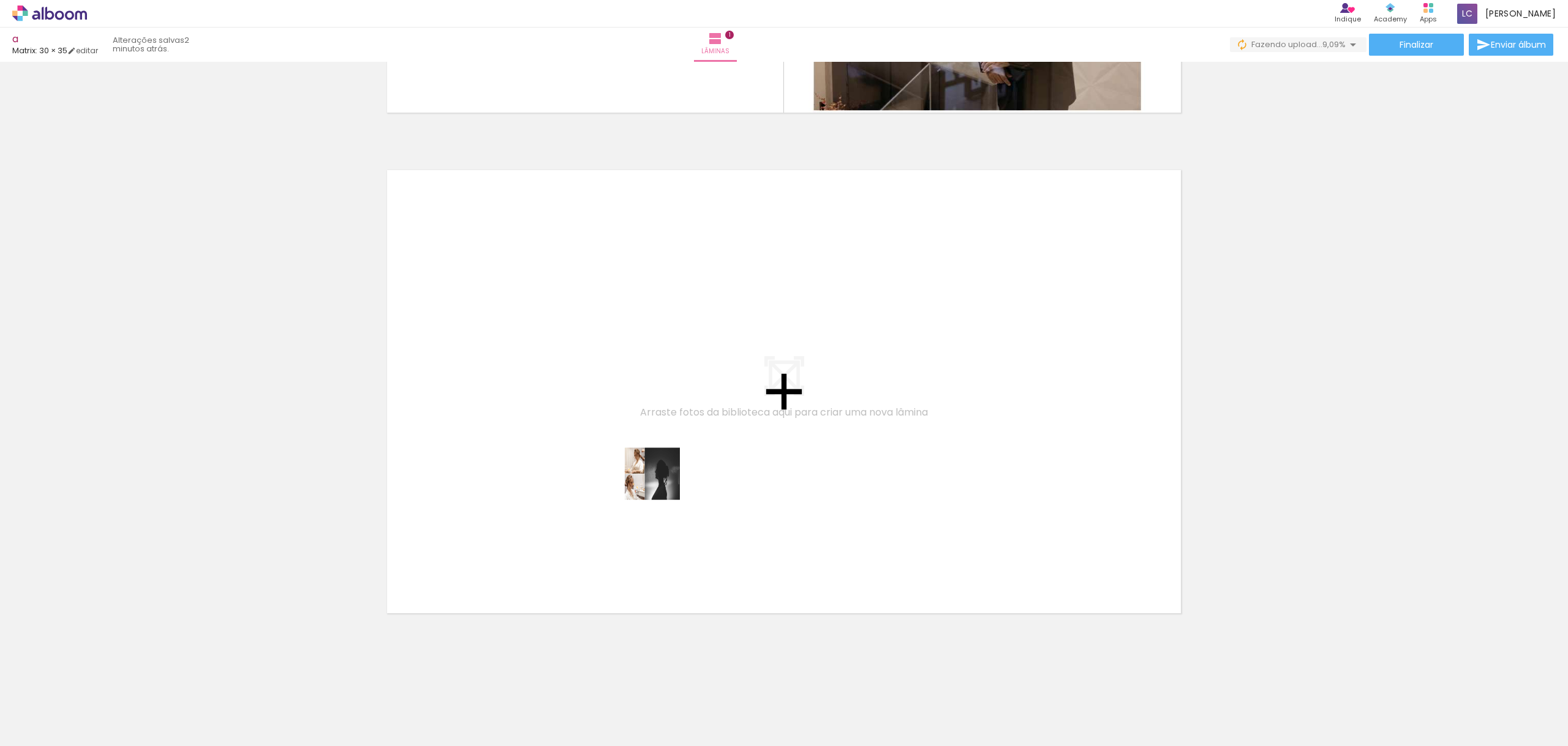
click at [686, 462] on quentale-workspace at bounding box center [784, 373] width 1568 height 746
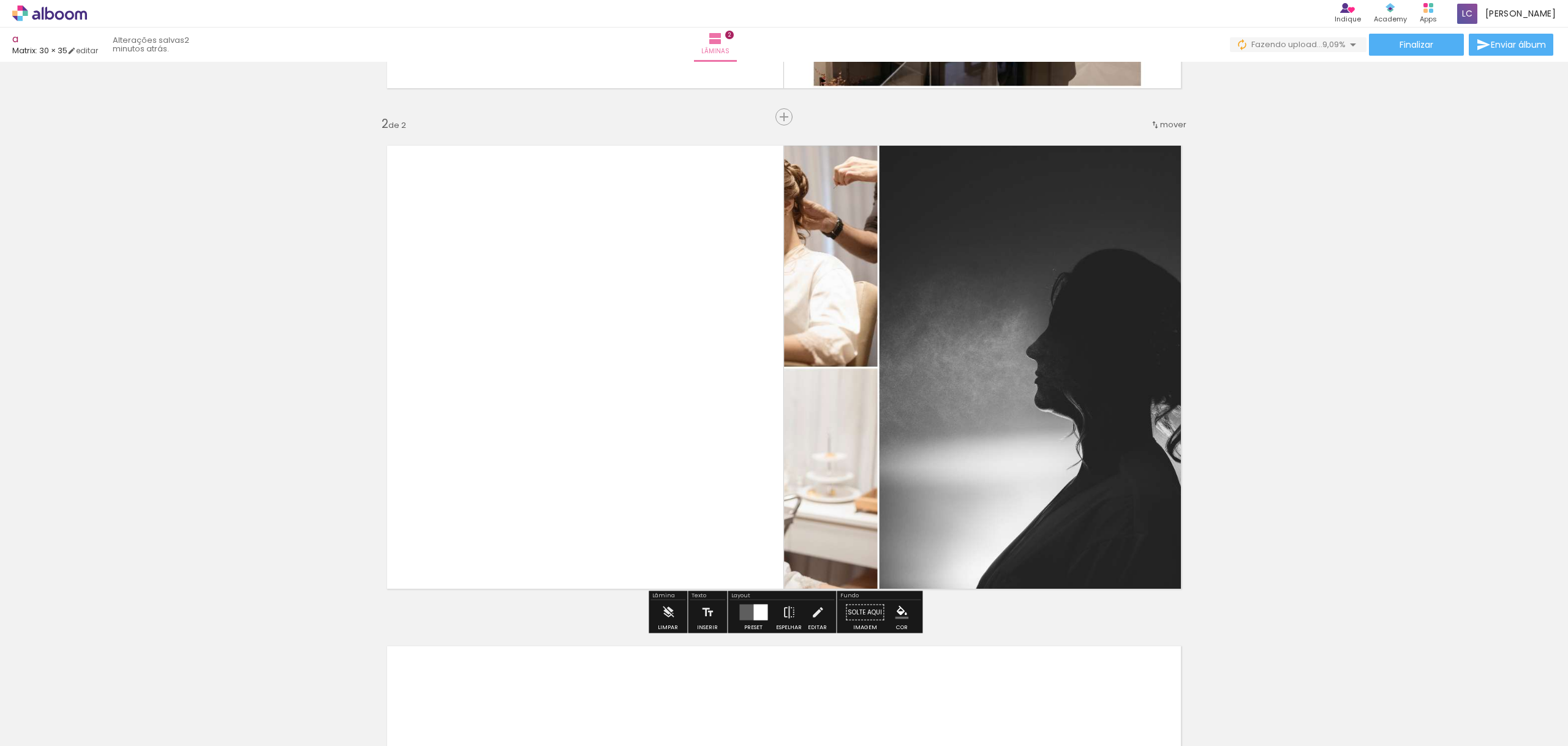
scroll to position [467, 0]
click at [862, 341] on quentale-photo at bounding box center [989, 366] width 410 height 470
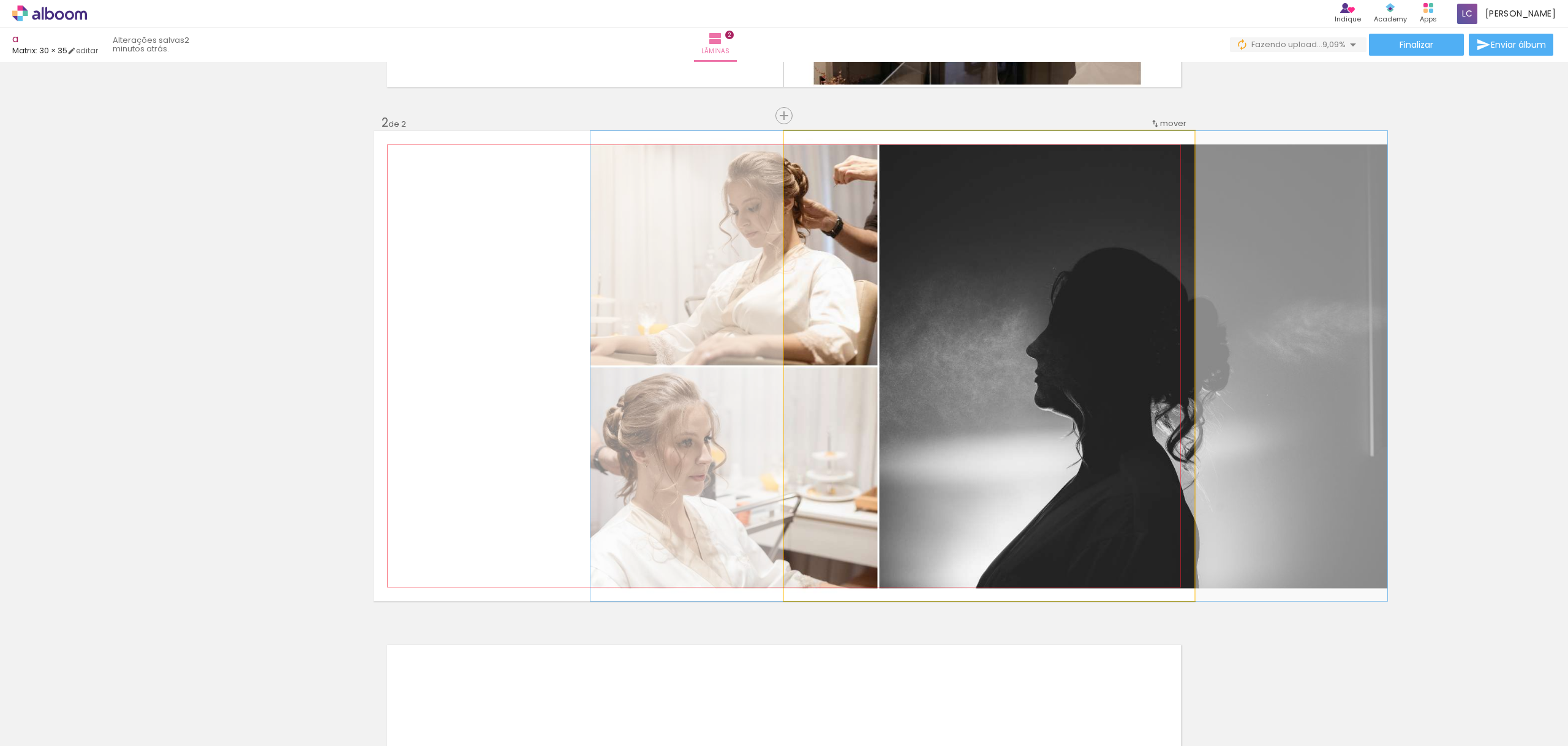
click at [862, 341] on quentale-photo at bounding box center [989, 366] width 410 height 470
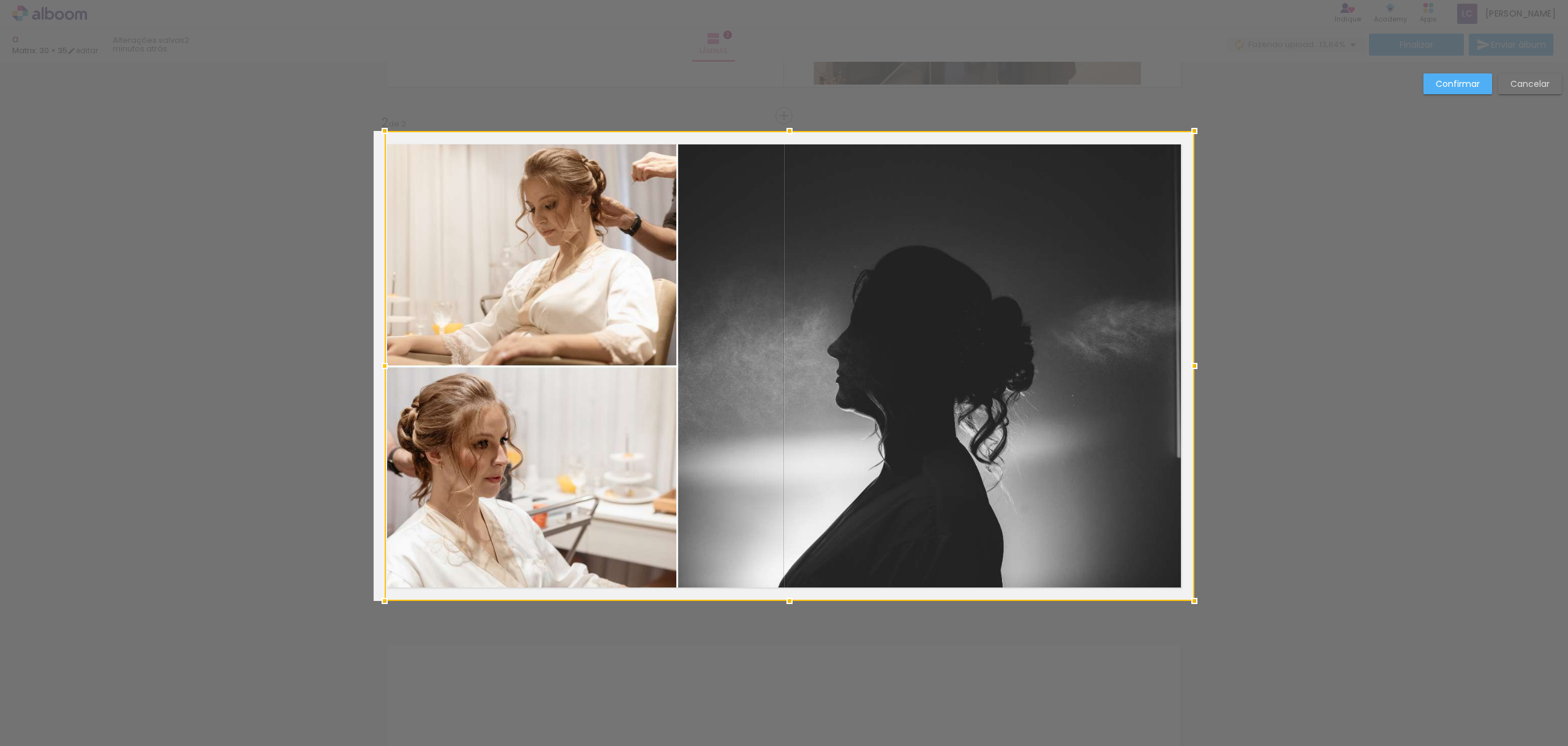
drag, startPoint x: 769, startPoint y: 367, endPoint x: 396, endPoint y: 354, distance: 373.2
click at [396, 354] on div at bounding box center [385, 366] width 24 height 24
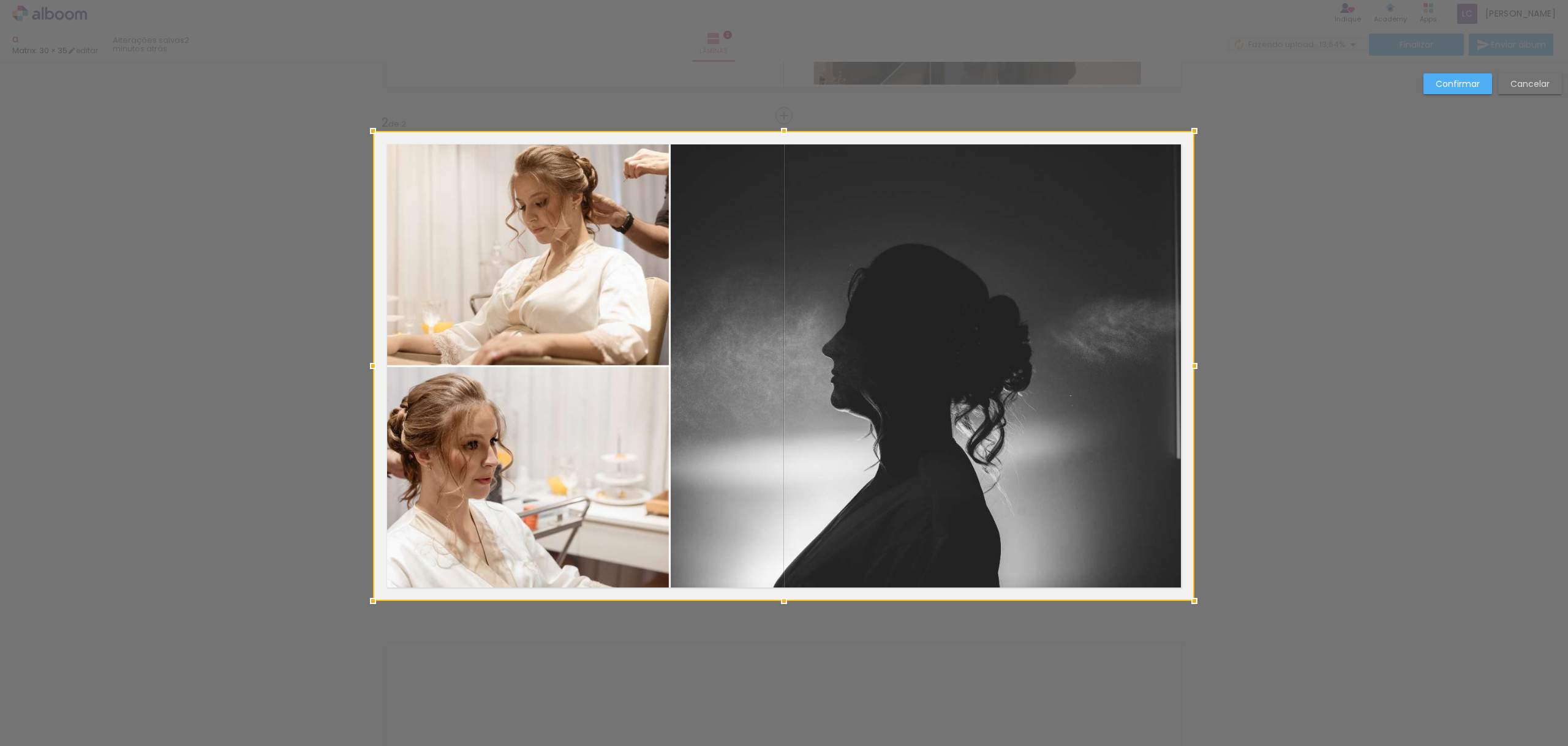
click at [379, 366] on div at bounding box center [373, 366] width 24 height 24
drag, startPoint x: 1454, startPoint y: 83, endPoint x: 1420, endPoint y: 102, distance: 38.9
click at [0, 0] on slot "Confirmar" at bounding box center [0, 0] width 0 height 0
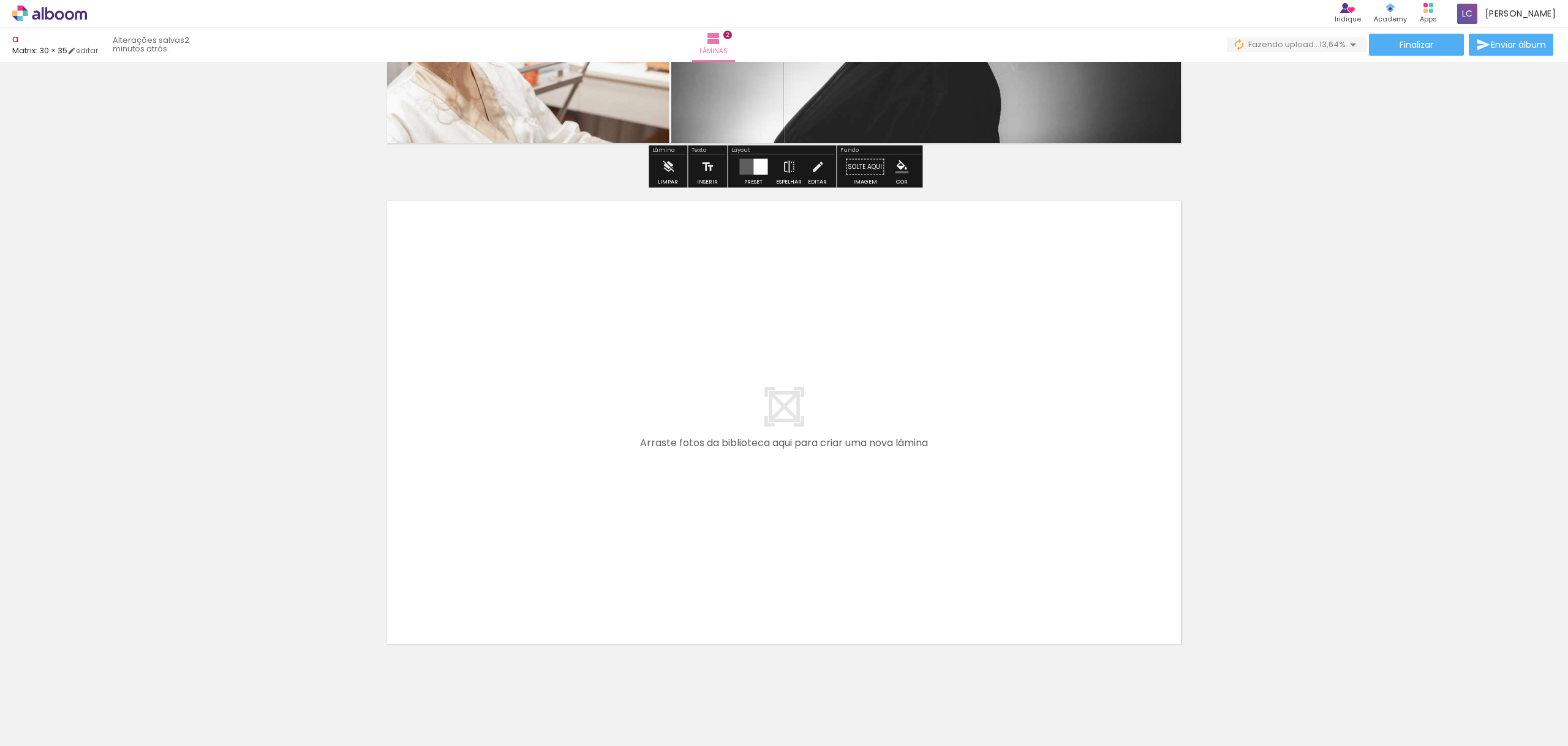
scroll to position [942, 0]
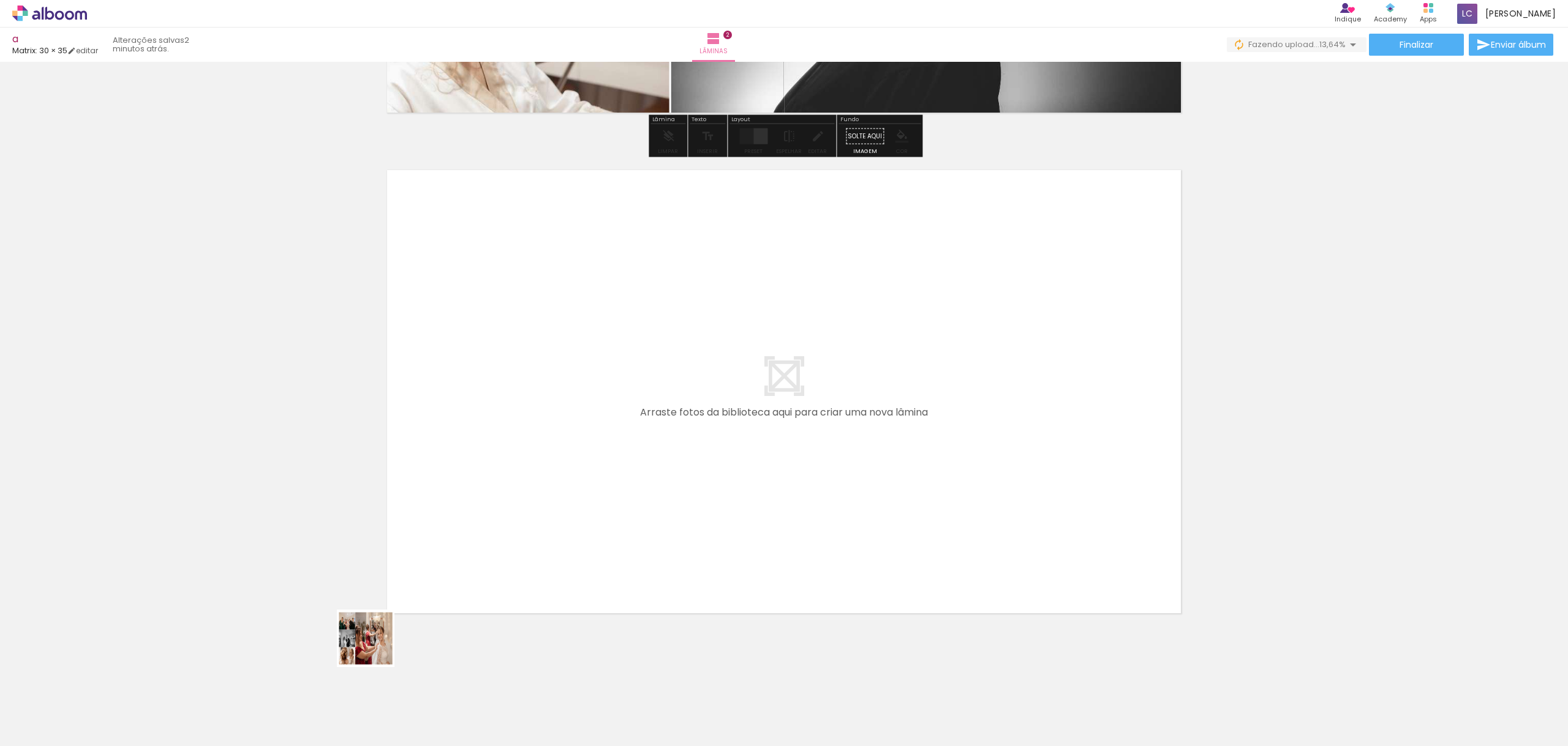
click at [725, 449] on quentale-workspace at bounding box center [784, 373] width 1568 height 746
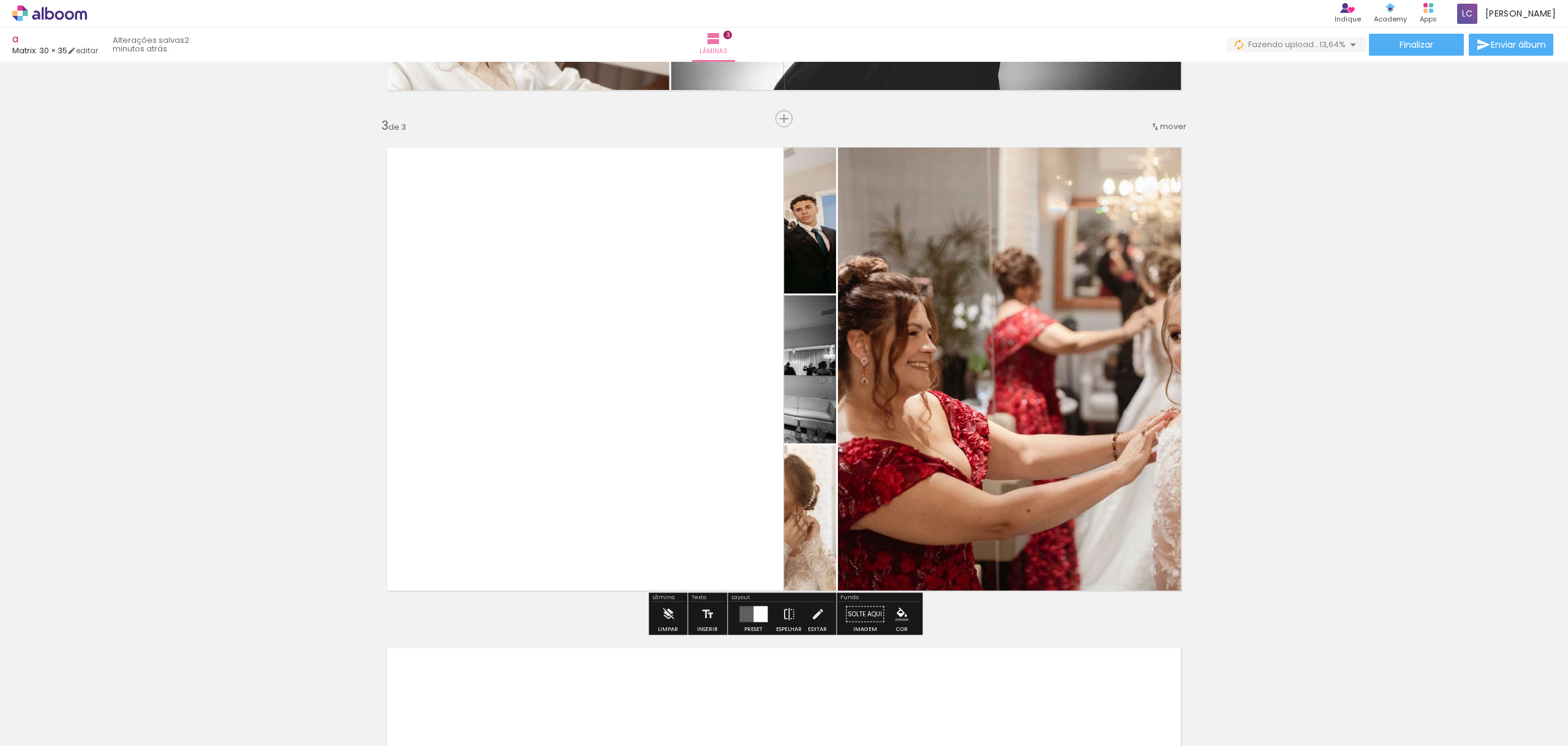
scroll to position [967, 0]
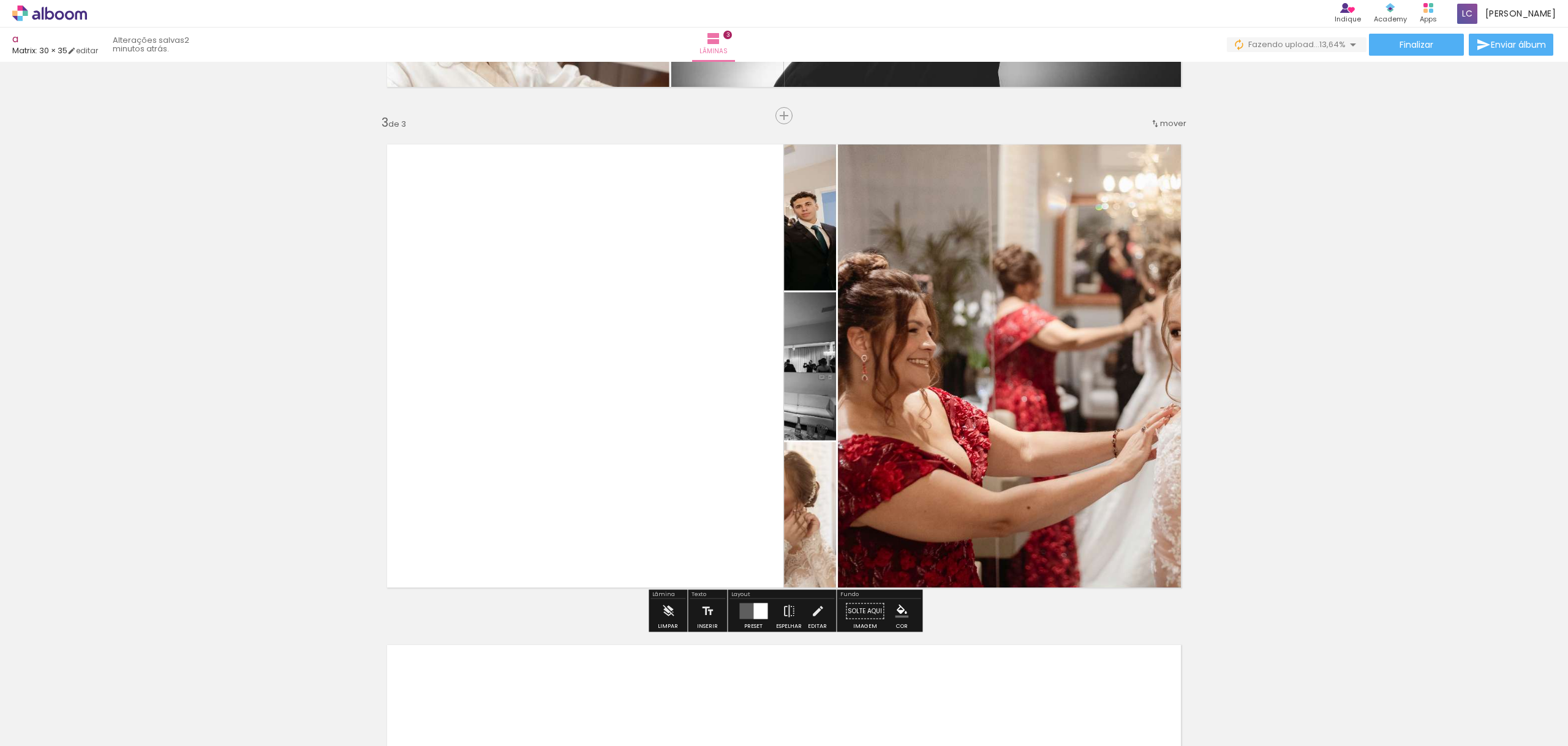
click at [829, 393] on quentale-photo at bounding box center [989, 366] width 410 height 470
click at [828, 393] on album-spread "3 de 3" at bounding box center [784, 366] width 821 height 470
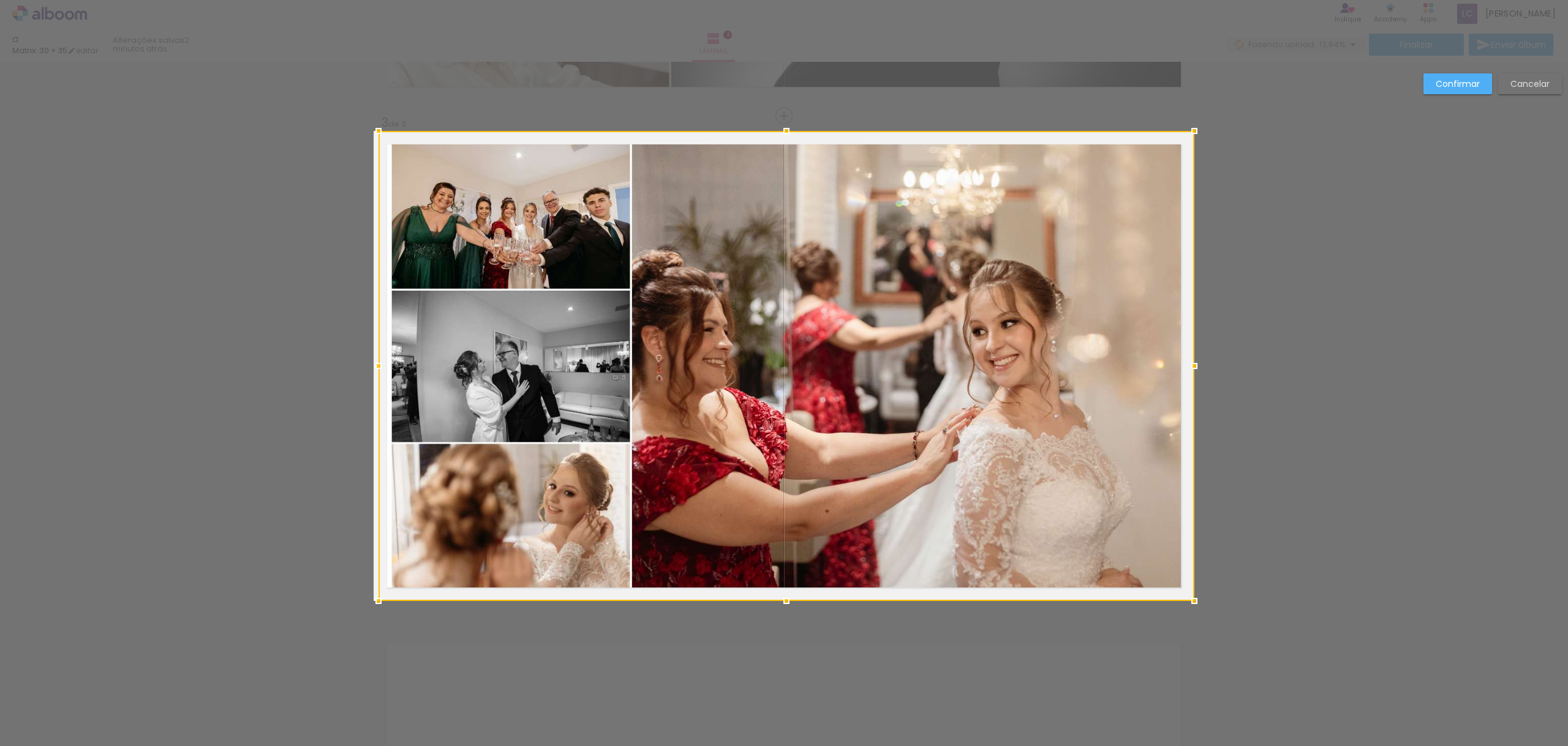
drag, startPoint x: 784, startPoint y: 366, endPoint x: 383, endPoint y: 346, distance: 401.5
click at [372, 347] on div "Inserir lâmina 1 de 3 Inserir lâmina 2 de 3 Inserir lâmina 3 de 3 Confirmar Can…" at bounding box center [784, 110] width 1568 height 2032
click at [418, 342] on div at bounding box center [786, 366] width 815 height 470
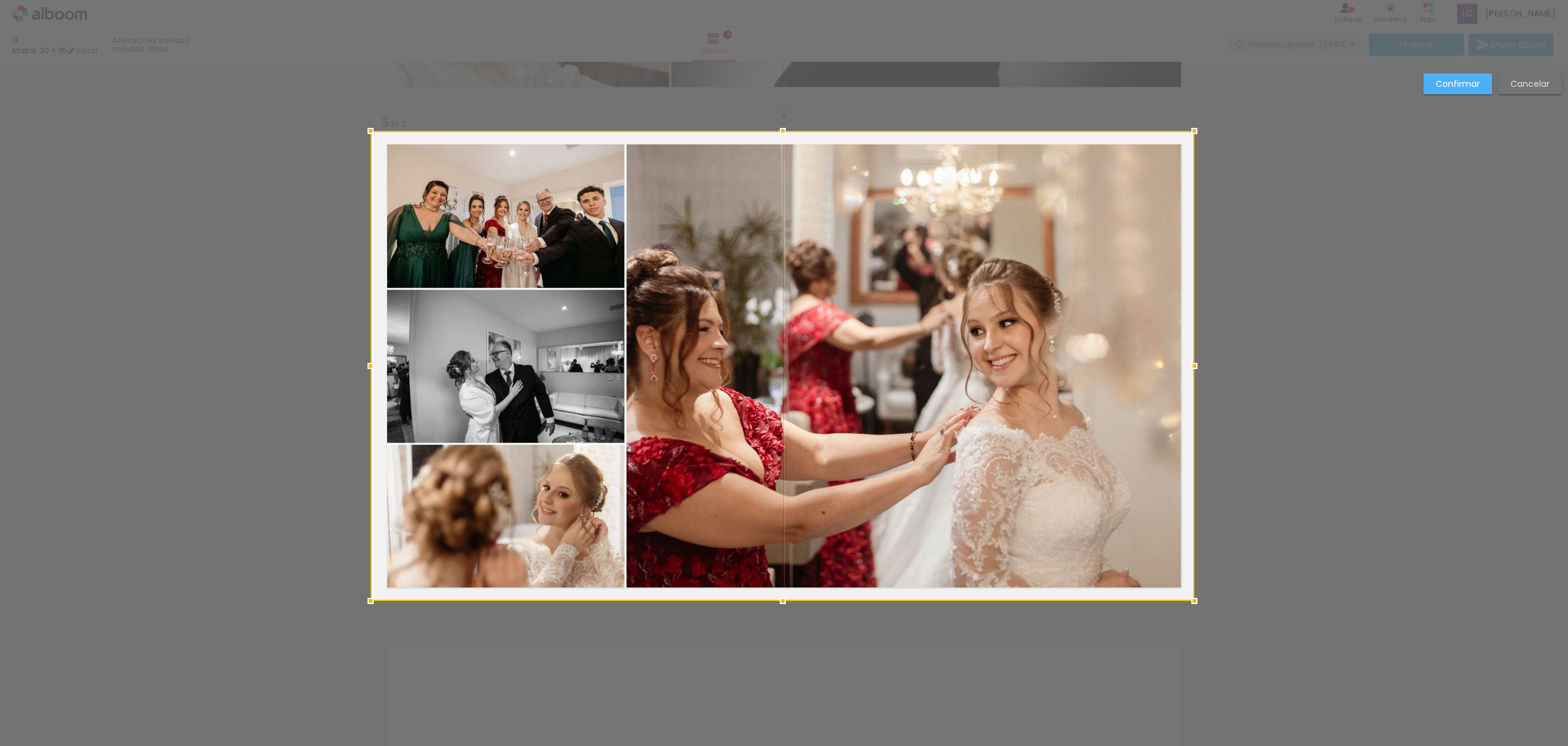
drag, startPoint x: 380, startPoint y: 364, endPoint x: 372, endPoint y: 366, distance: 8.2
click at [372, 366] on div at bounding box center [370, 366] width 24 height 24
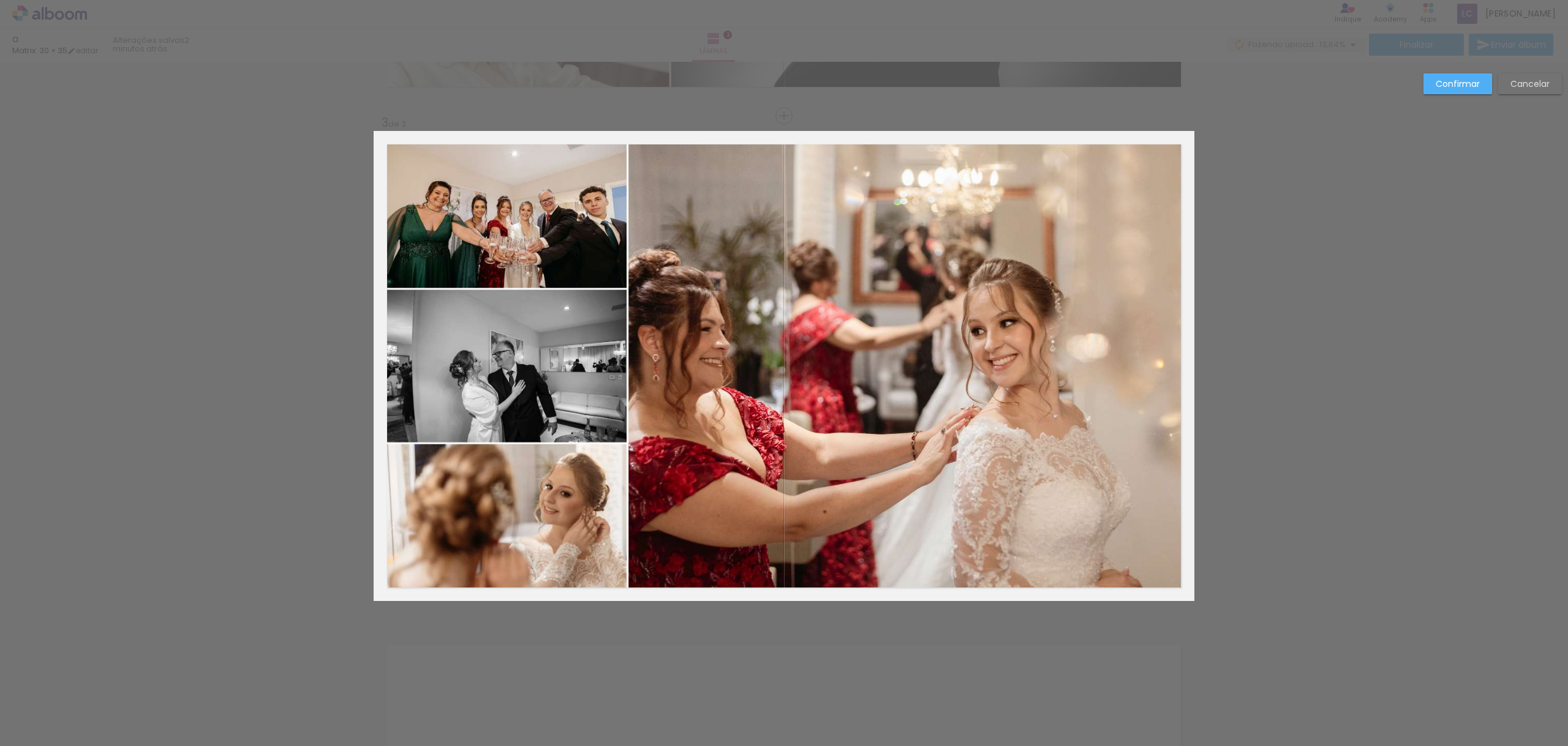
click at [1447, 73] on div "Confirmar Cancelar" at bounding box center [784, 110] width 1568 height 2032
drag, startPoint x: 1454, startPoint y: 86, endPoint x: 1407, endPoint y: 142, distance: 73.1
click at [0, 0] on slot "Confirmar" at bounding box center [0, 0] width 0 height 0
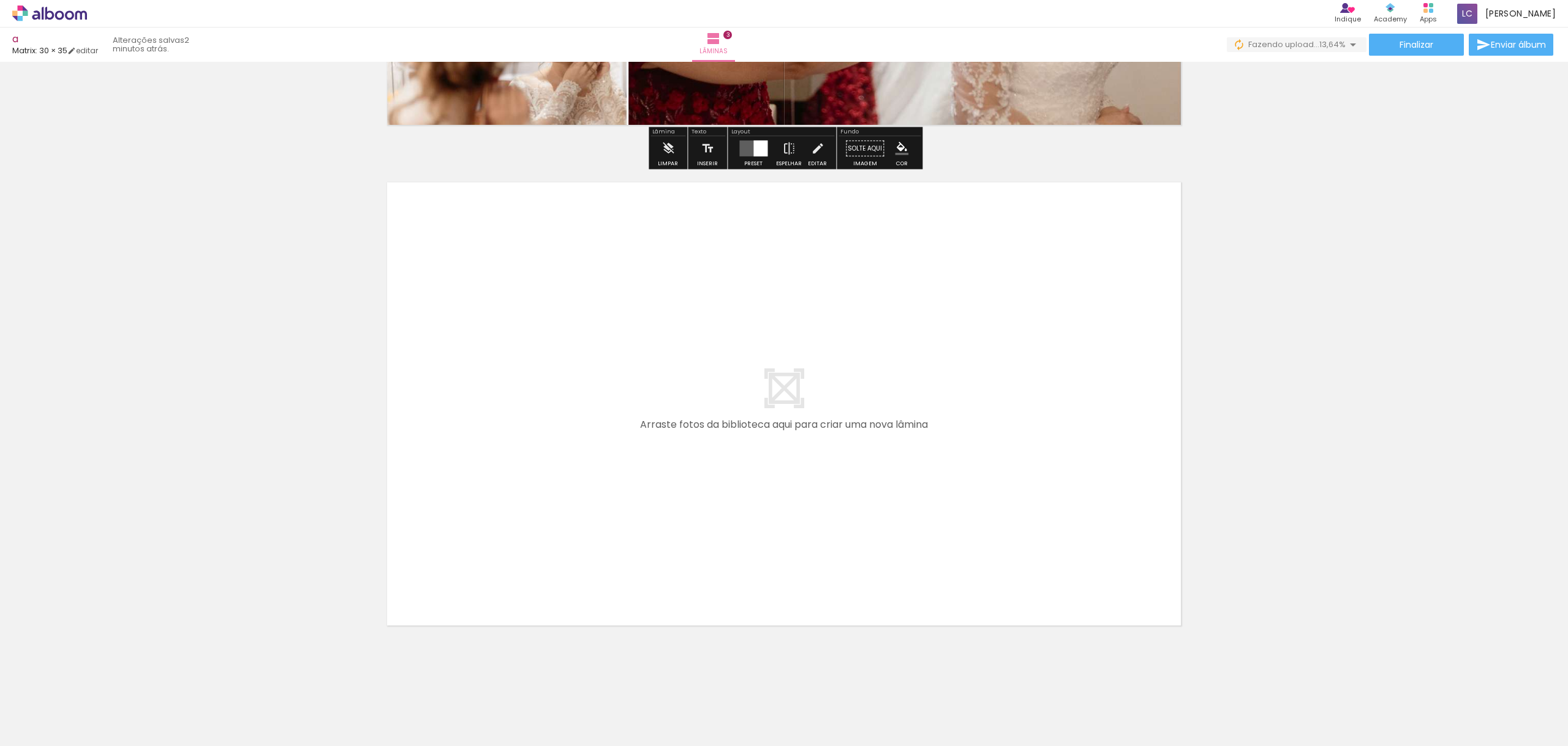
scroll to position [1443, 0]
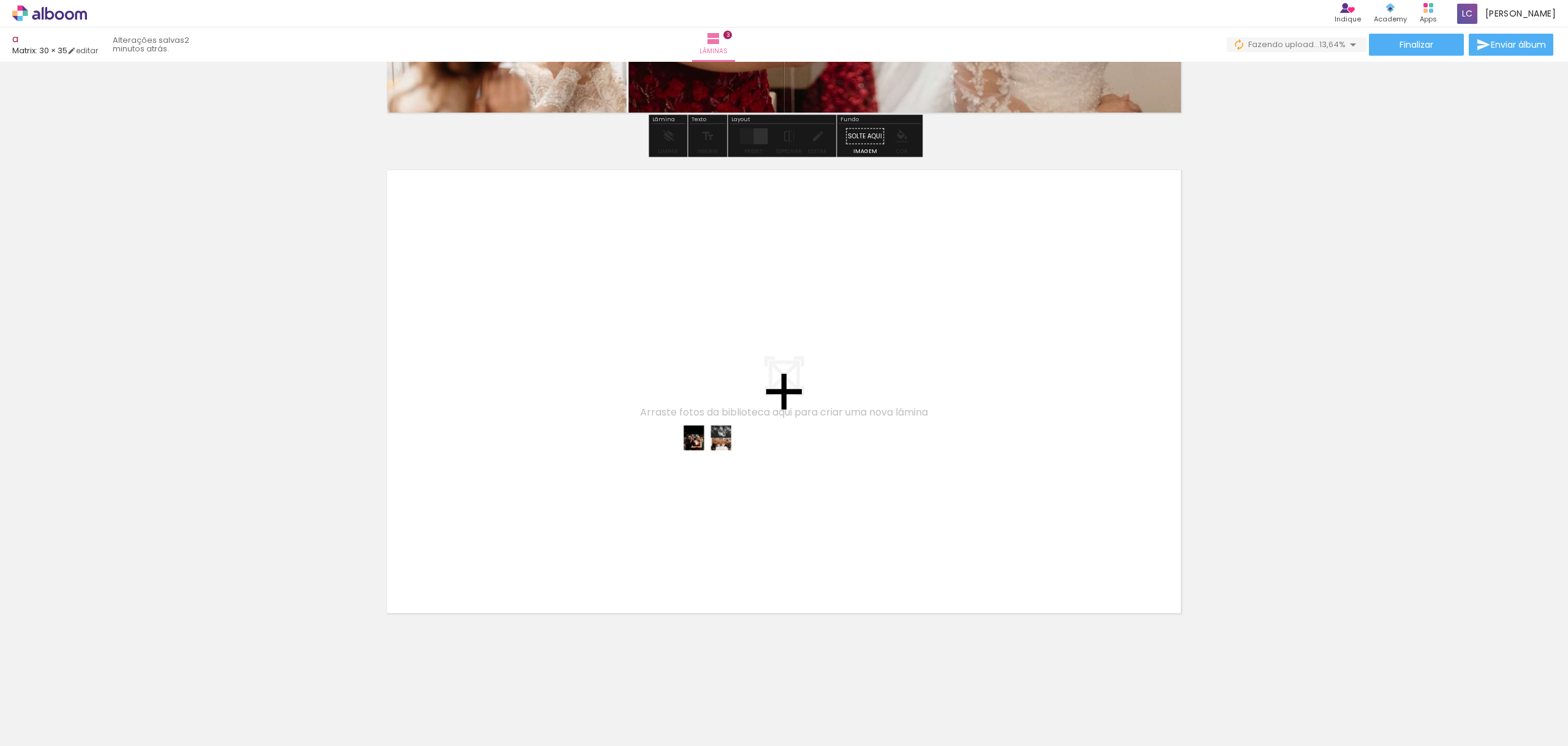
click at [717, 458] on quentale-workspace at bounding box center [784, 373] width 1568 height 746
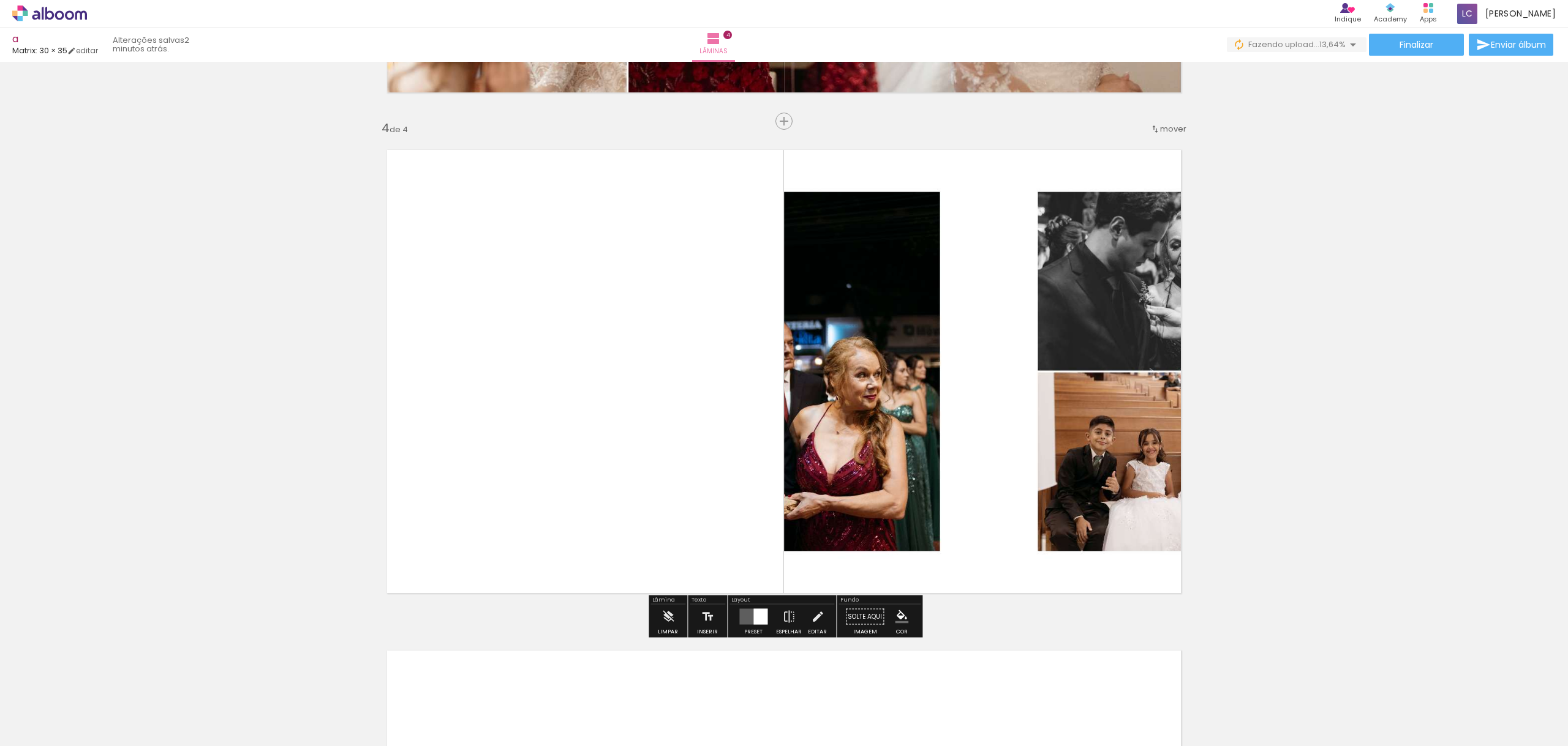
scroll to position [1468, 0]
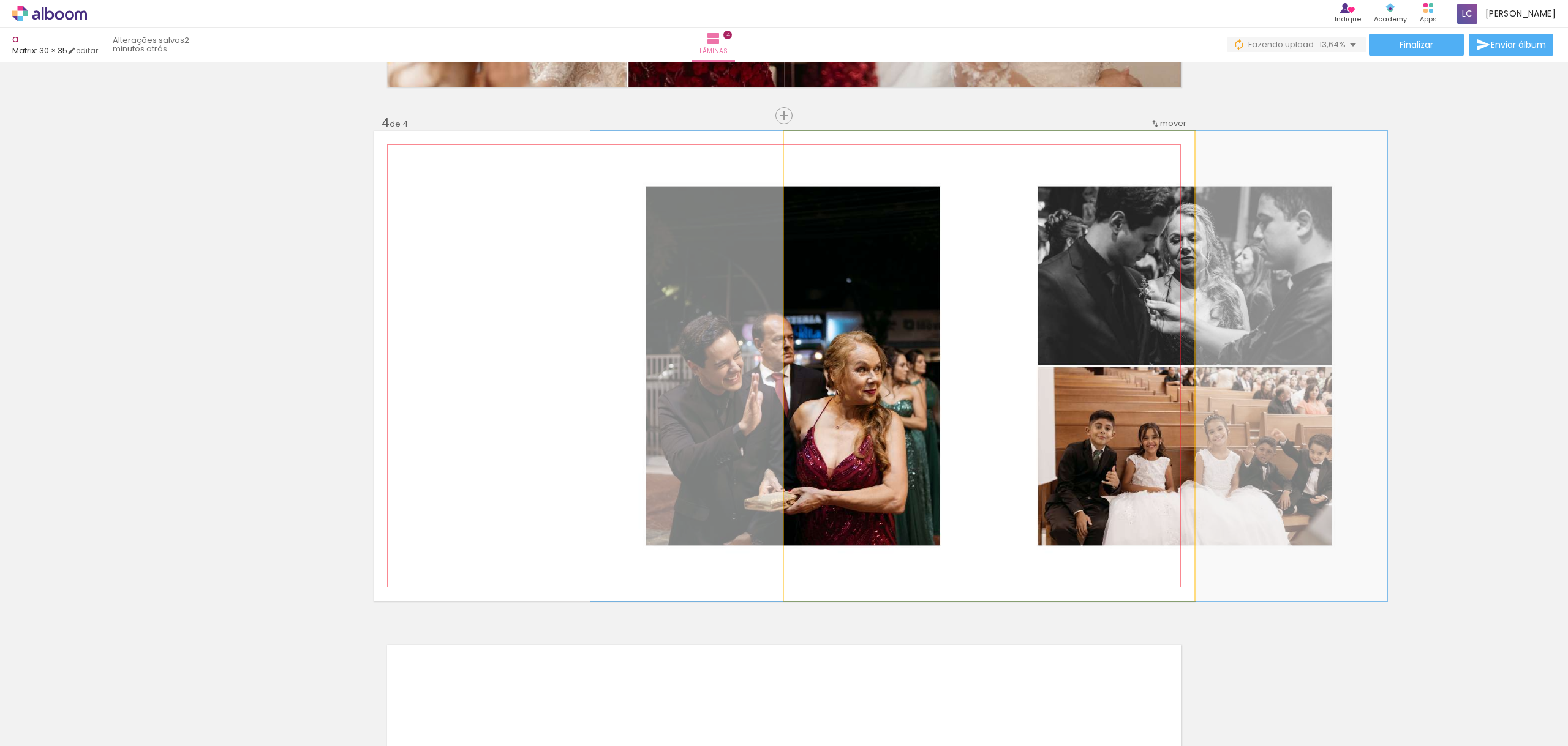
click at [862, 367] on div at bounding box center [989, 366] width 797 height 470
click at [813, 362] on div at bounding box center [989, 366] width 797 height 470
click at [813, 362] on quentale-photo at bounding box center [989, 366] width 410 height 470
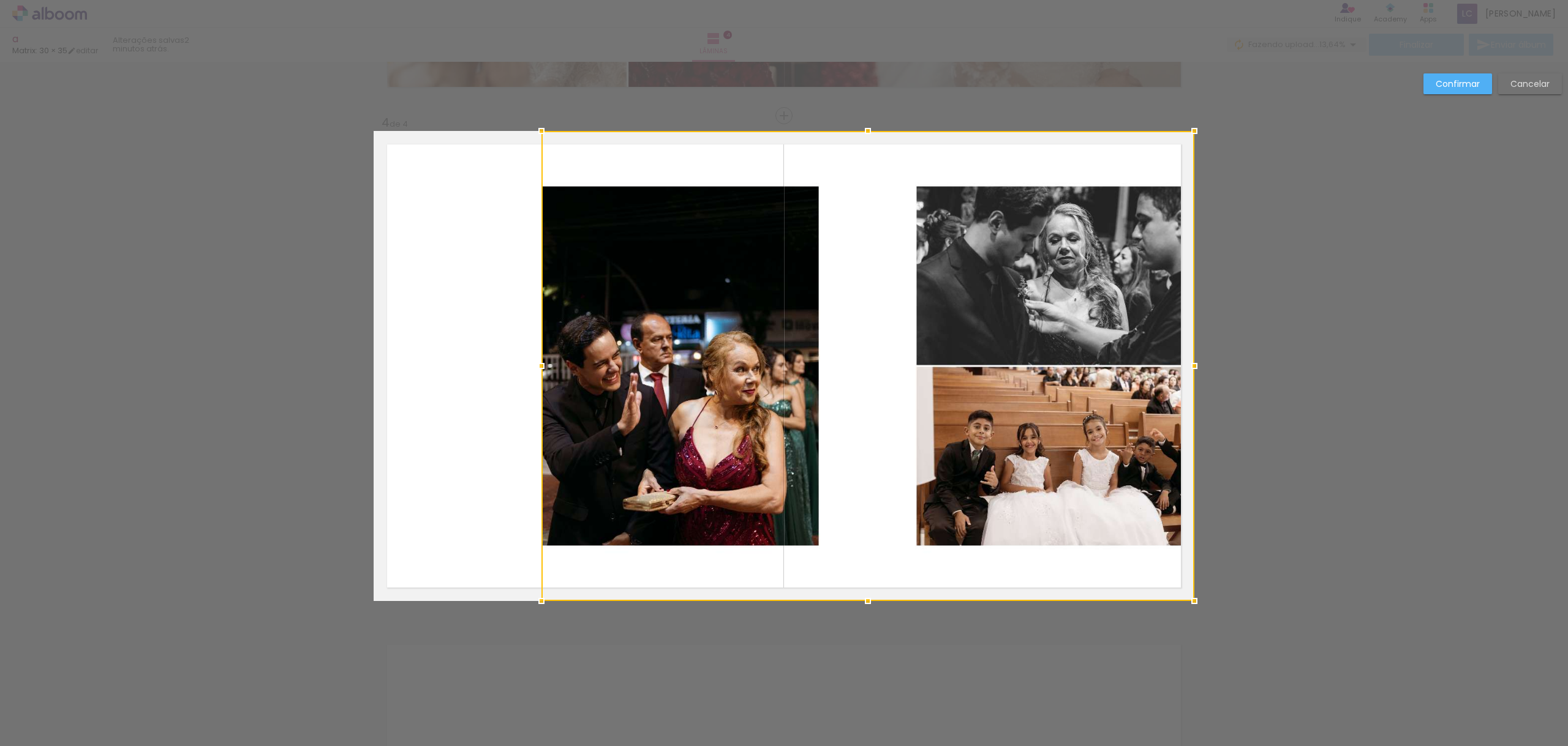
drag, startPoint x: 784, startPoint y: 364, endPoint x: 412, endPoint y: 371, distance: 372.1
click at [529, 371] on div at bounding box center [541, 366] width 24 height 24
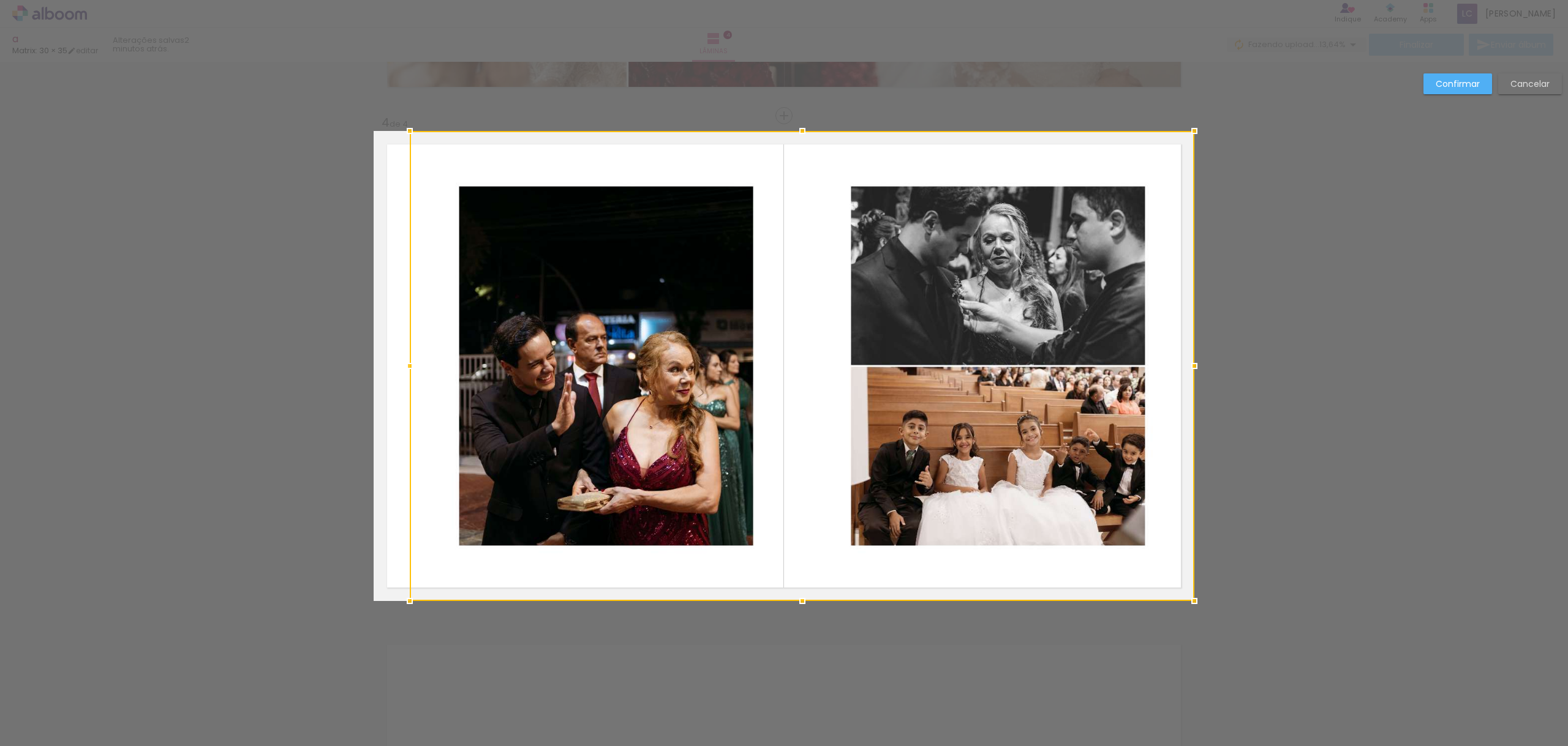
click at [412, 370] on div at bounding box center [410, 366] width 24 height 24
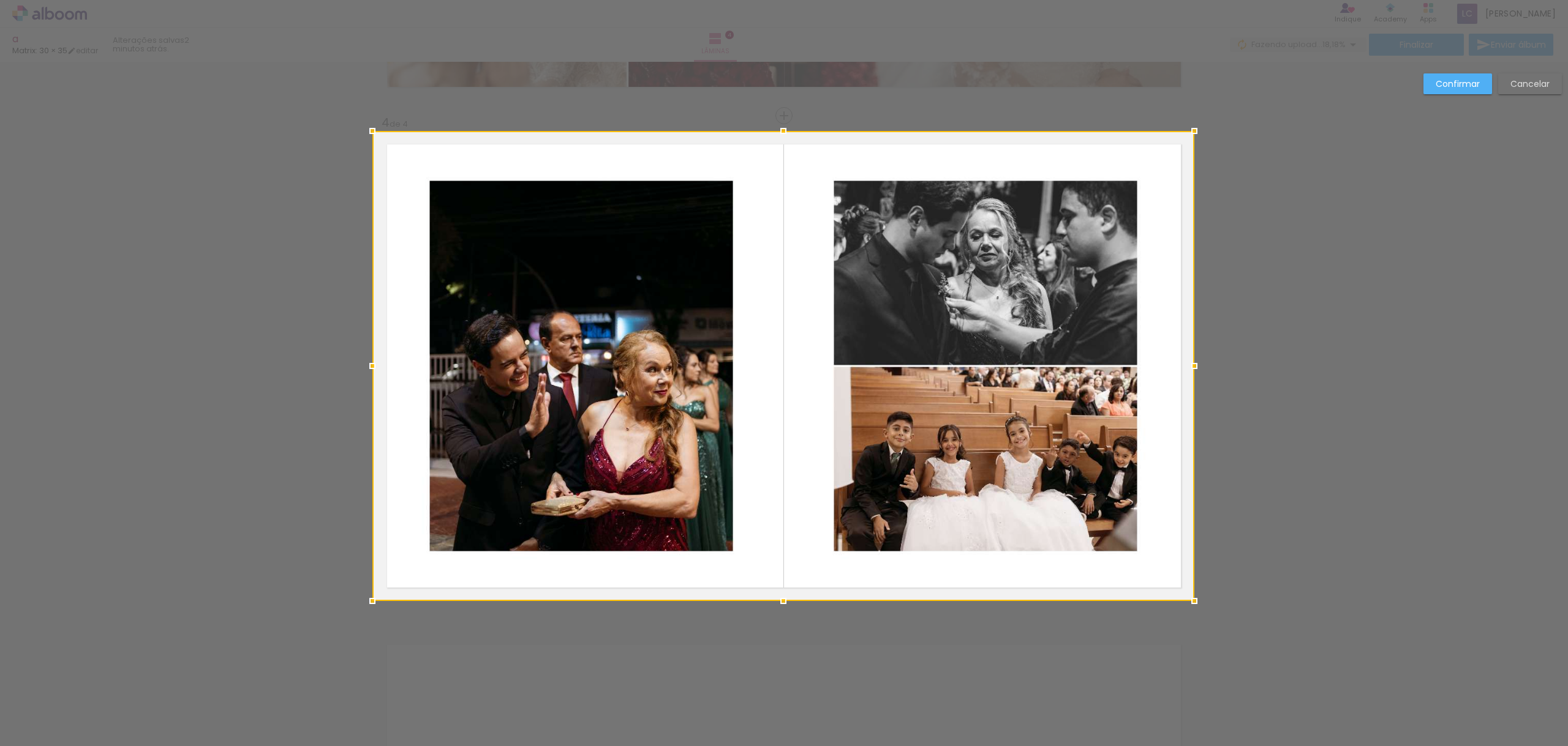
drag, startPoint x: 411, startPoint y: 365, endPoint x: 393, endPoint y: 366, distance: 18.0
click at [376, 367] on div at bounding box center [373, 366] width 24 height 24
drag, startPoint x: 1450, startPoint y: 80, endPoint x: 1441, endPoint y: 106, distance: 27.5
click at [0, 0] on slot "Confirmar" at bounding box center [0, 0] width 0 height 0
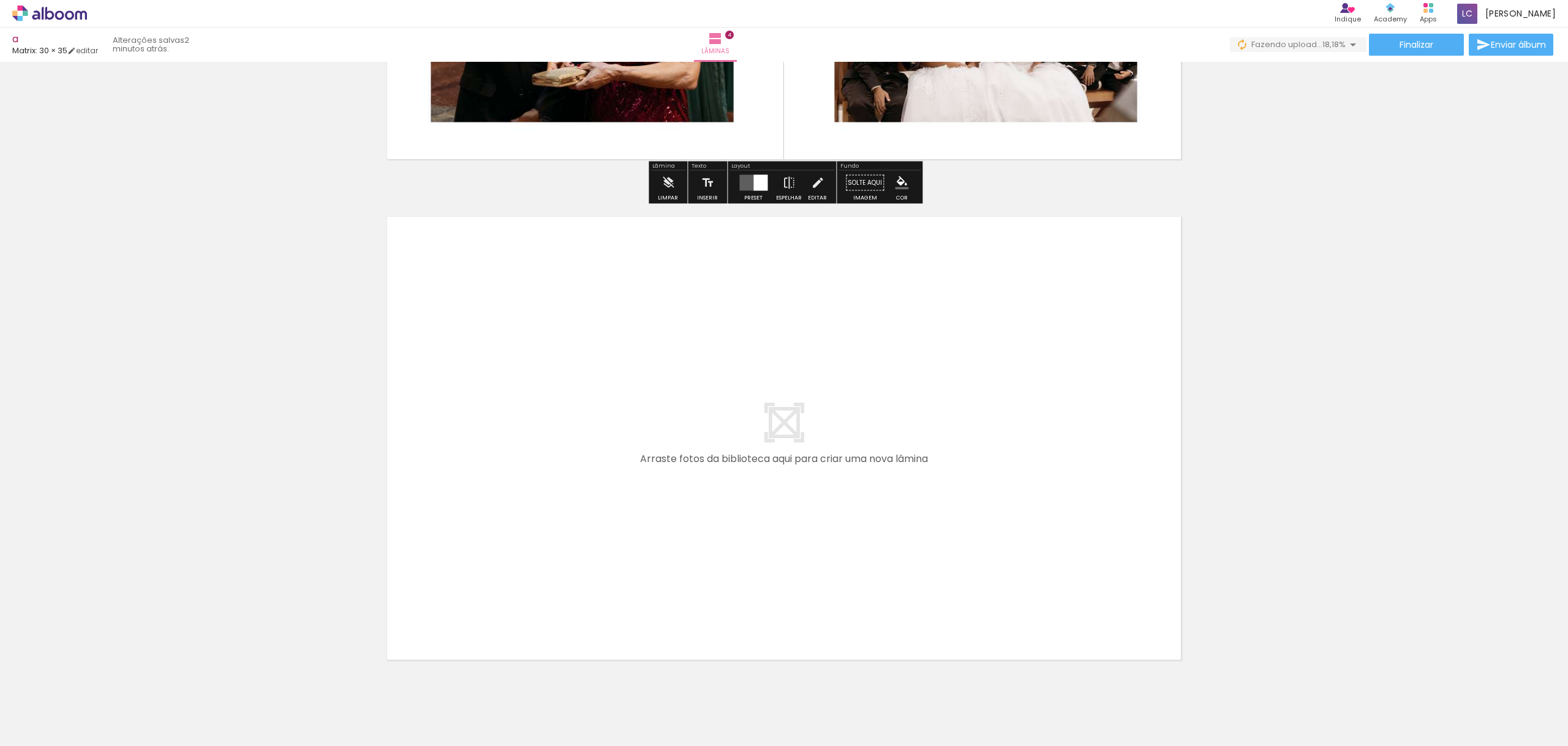
scroll to position [1944, 0]
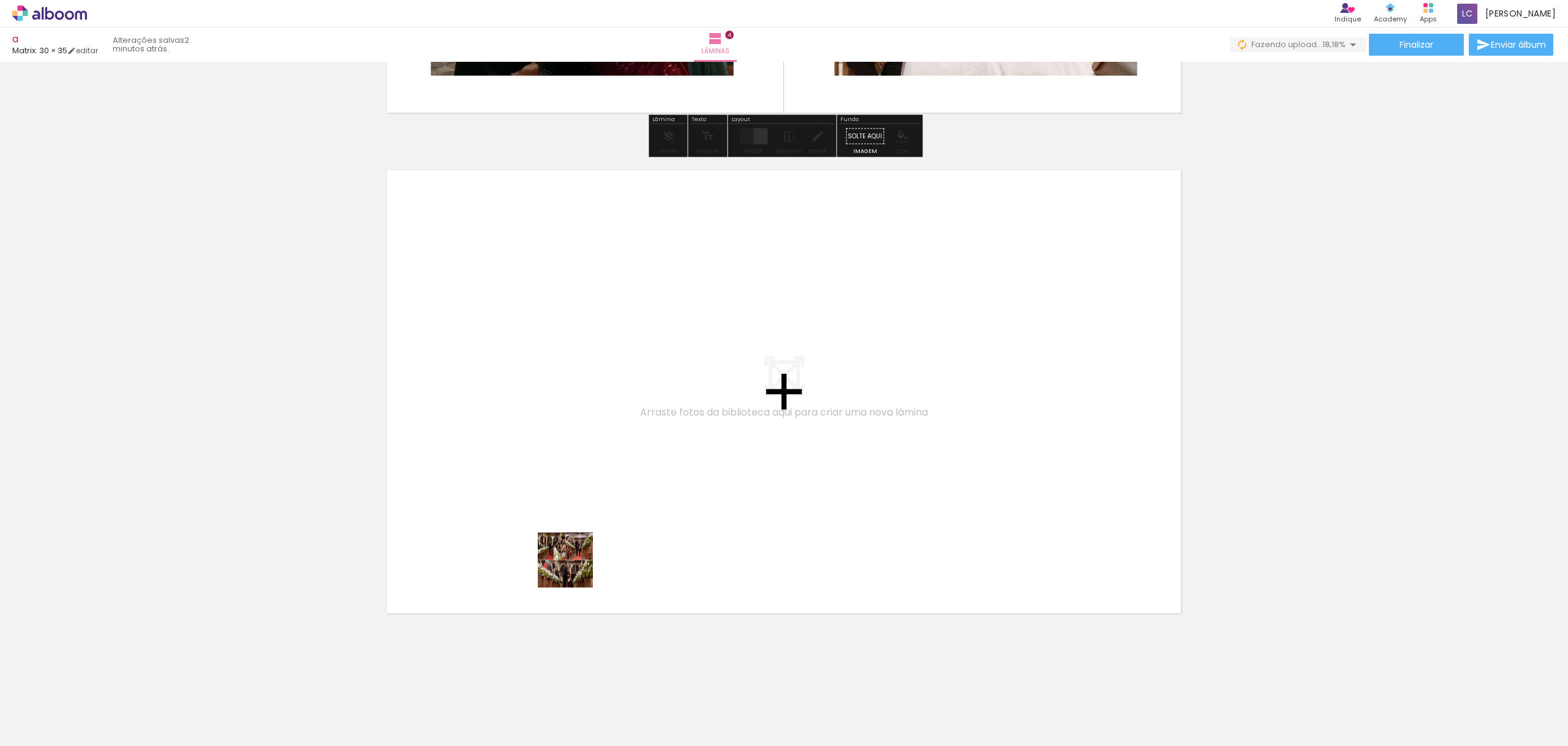
click at [748, 429] on quentale-workspace at bounding box center [784, 373] width 1568 height 746
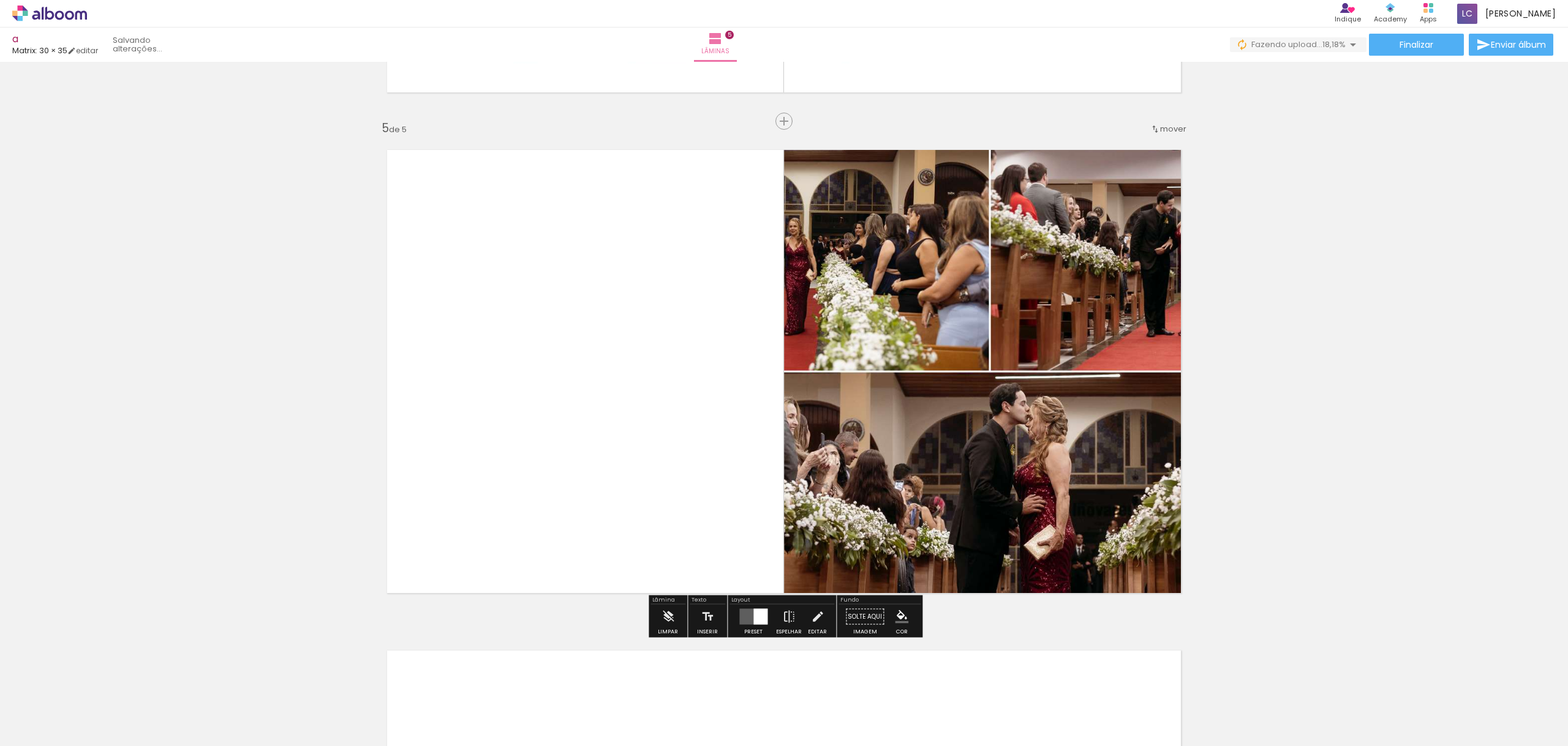
scroll to position [1969, 0]
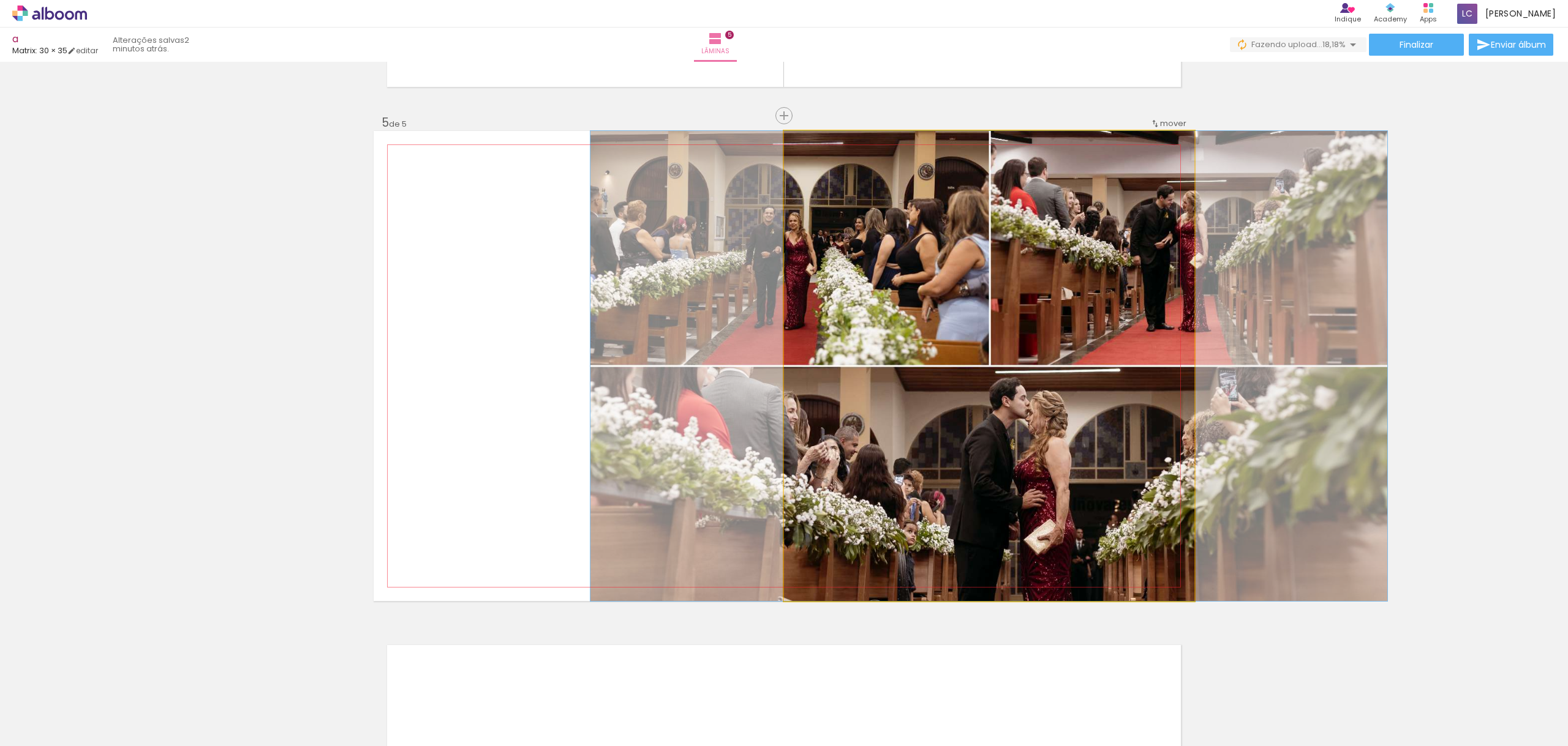
click at [890, 382] on div at bounding box center [989, 366] width 797 height 470
click at [797, 362] on div at bounding box center [989, 366] width 797 height 470
click at [834, 339] on quentale-photo at bounding box center [989, 366] width 410 height 470
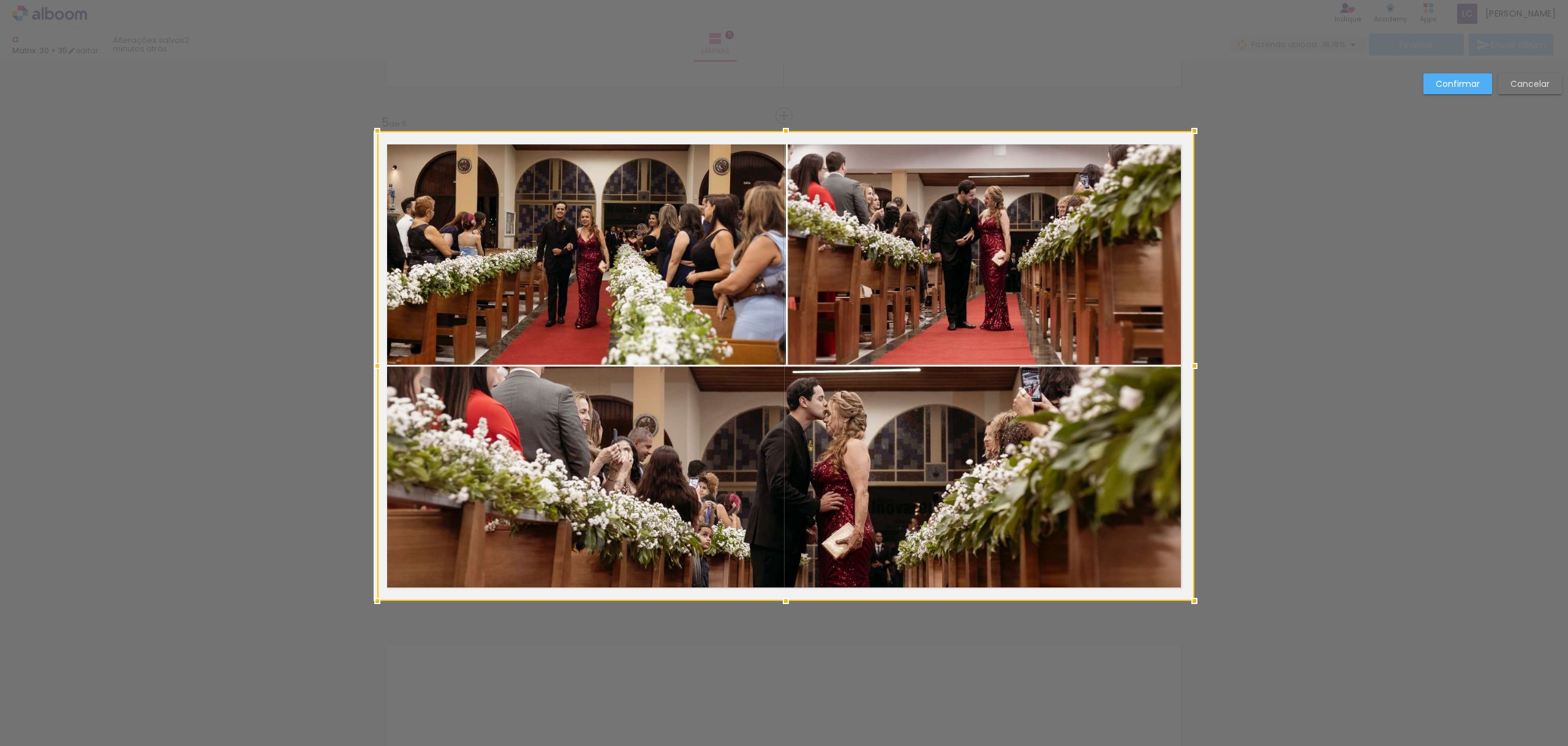
drag, startPoint x: 782, startPoint y: 366, endPoint x: 393, endPoint y: 370, distance: 389.0
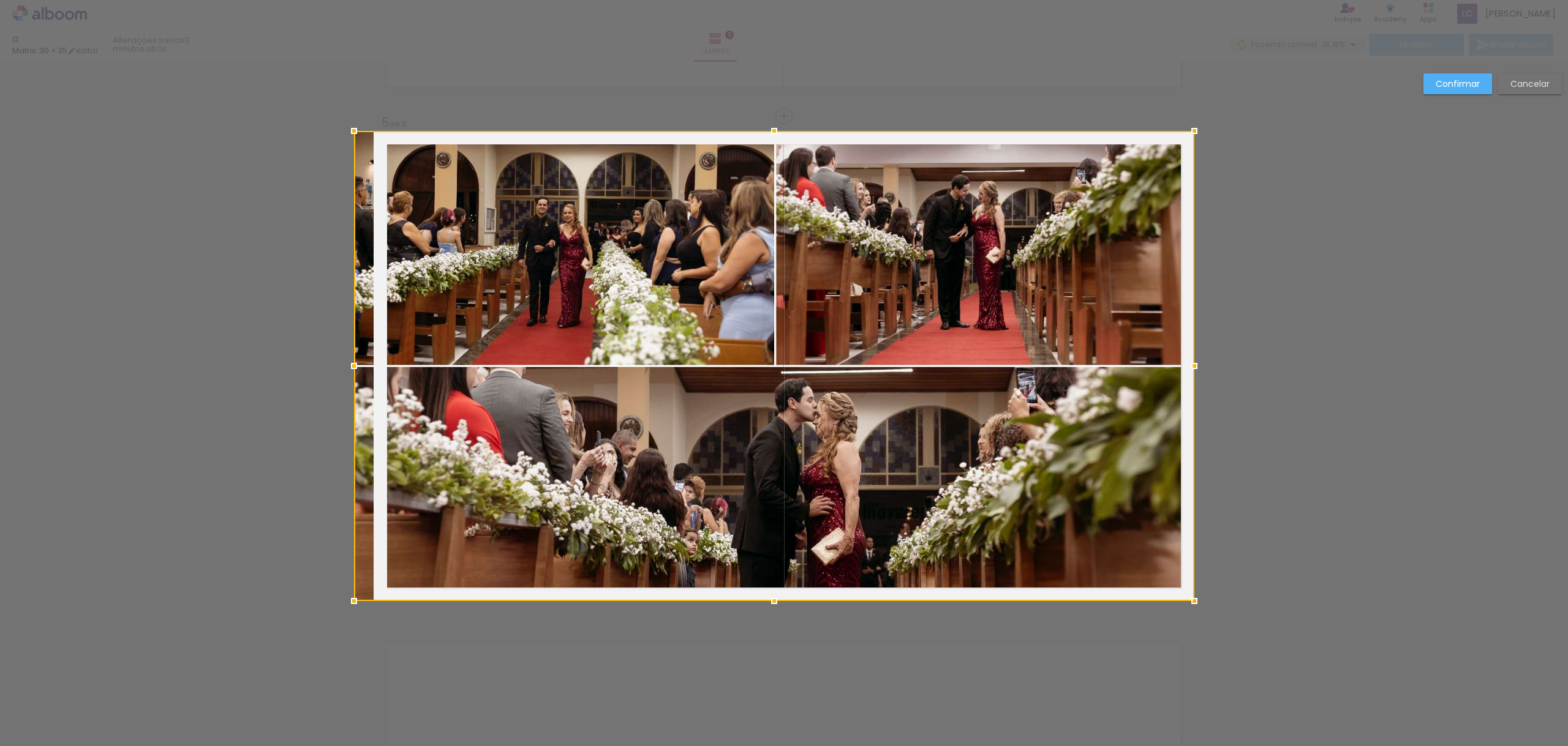
drag, startPoint x: 375, startPoint y: 366, endPoint x: 416, endPoint y: 358, distance: 41.8
click at [382, 361] on div at bounding box center [774, 366] width 840 height 470
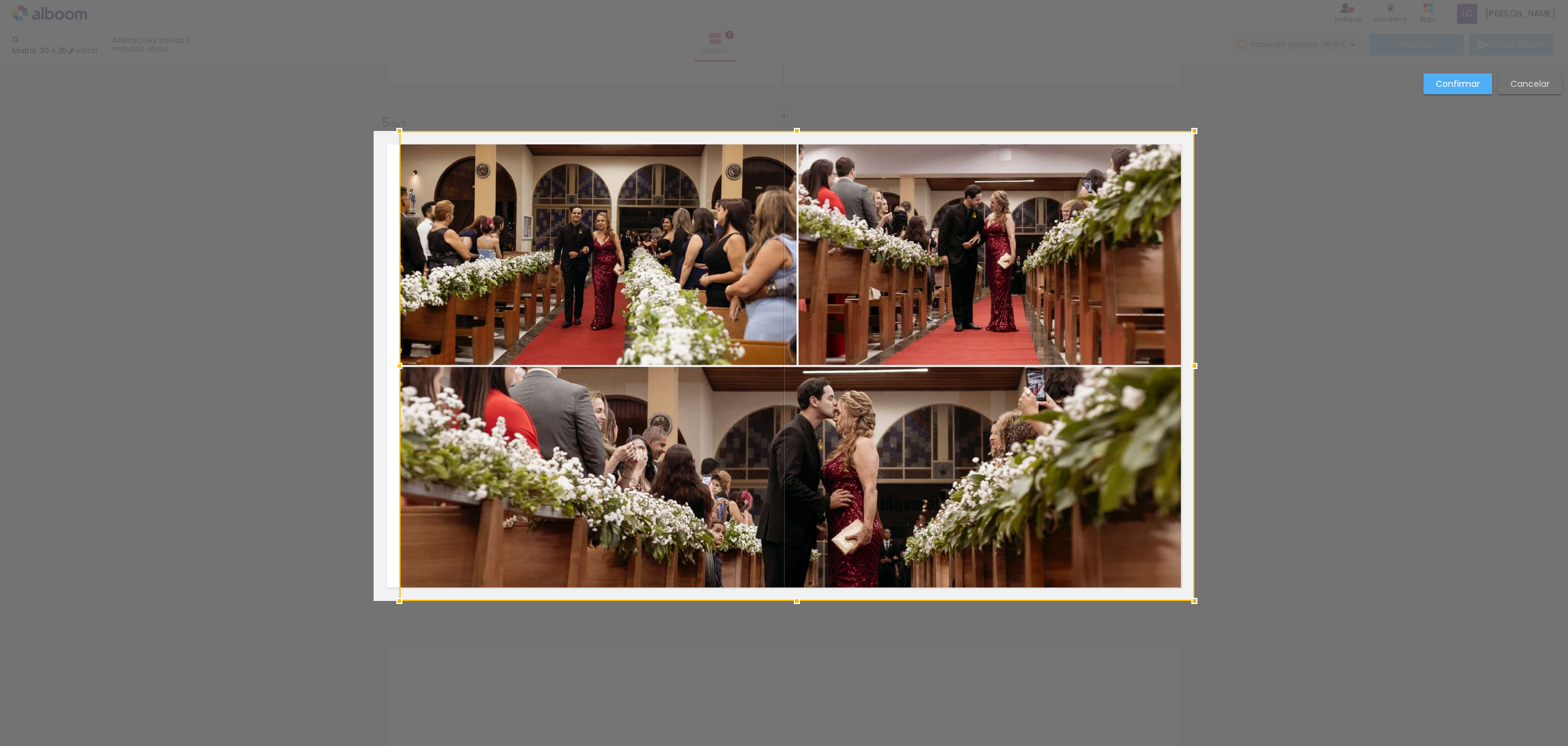
drag, startPoint x: 356, startPoint y: 367, endPoint x: 376, endPoint y: 361, distance: 20.9
click at [375, 362] on album-spread "5 de 5" at bounding box center [784, 366] width 821 height 470
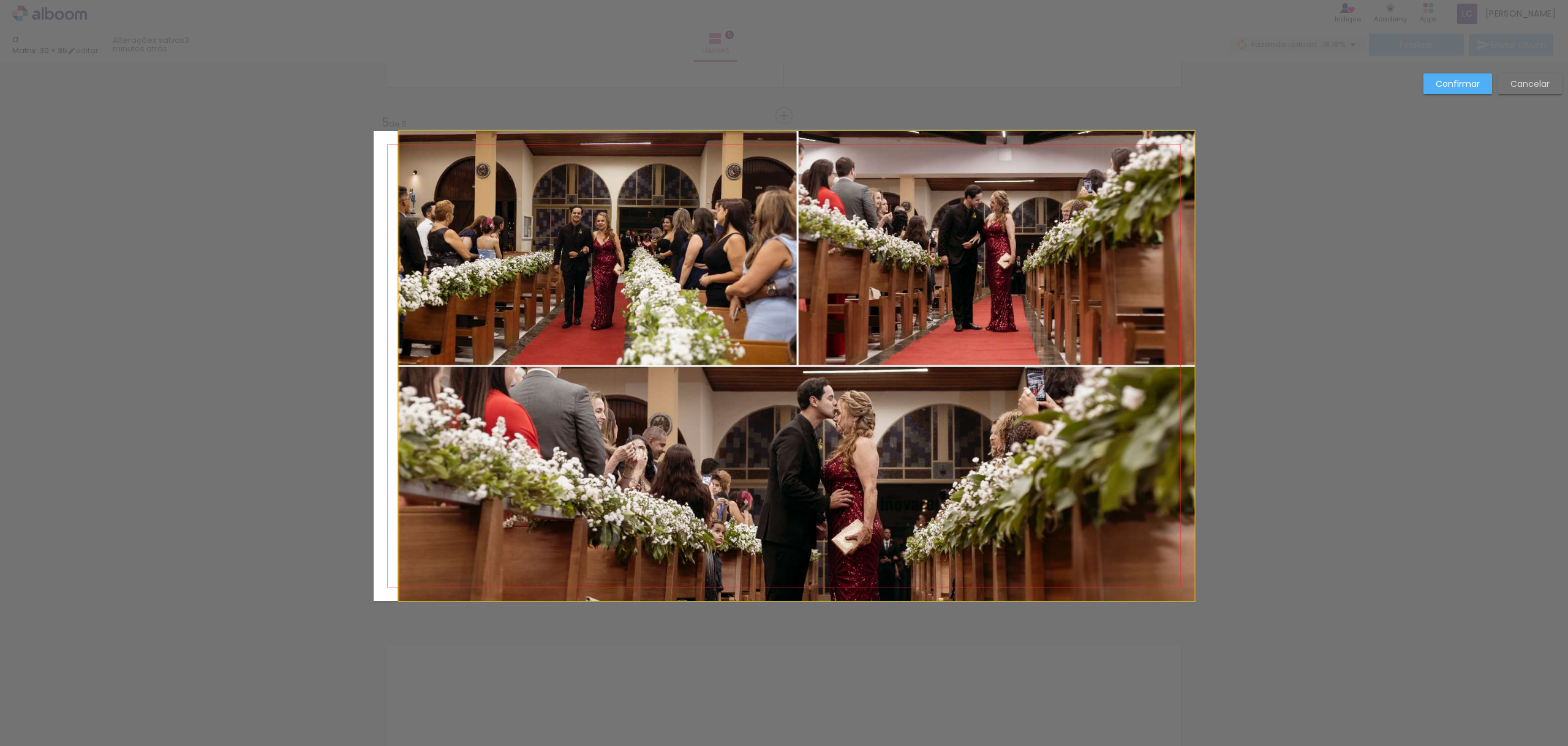
click at [402, 364] on album-spread "5 de 5" at bounding box center [784, 366] width 821 height 470
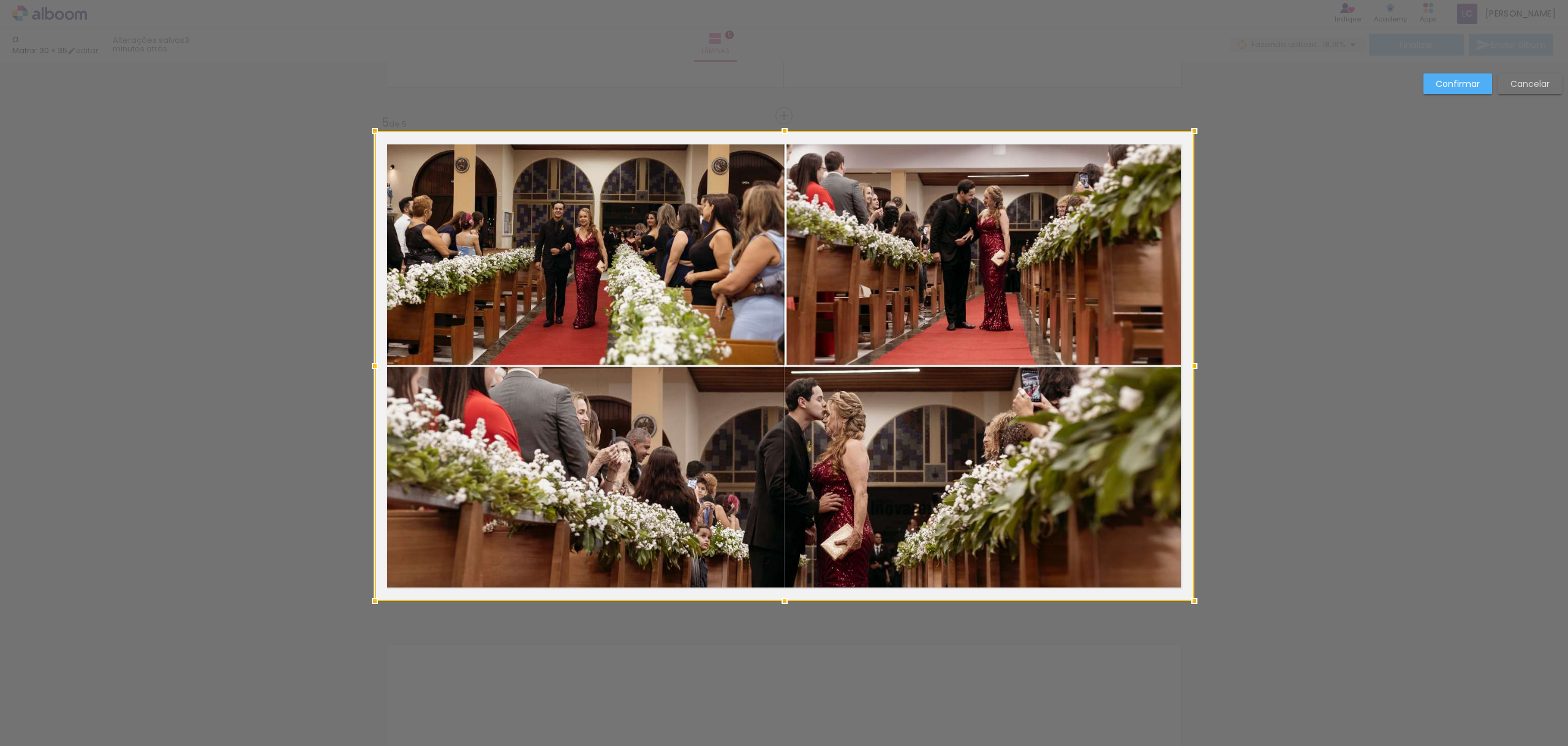
drag, startPoint x: 396, startPoint y: 364, endPoint x: 375, endPoint y: 367, distance: 21.2
click at [375, 367] on div at bounding box center [375, 366] width 24 height 24
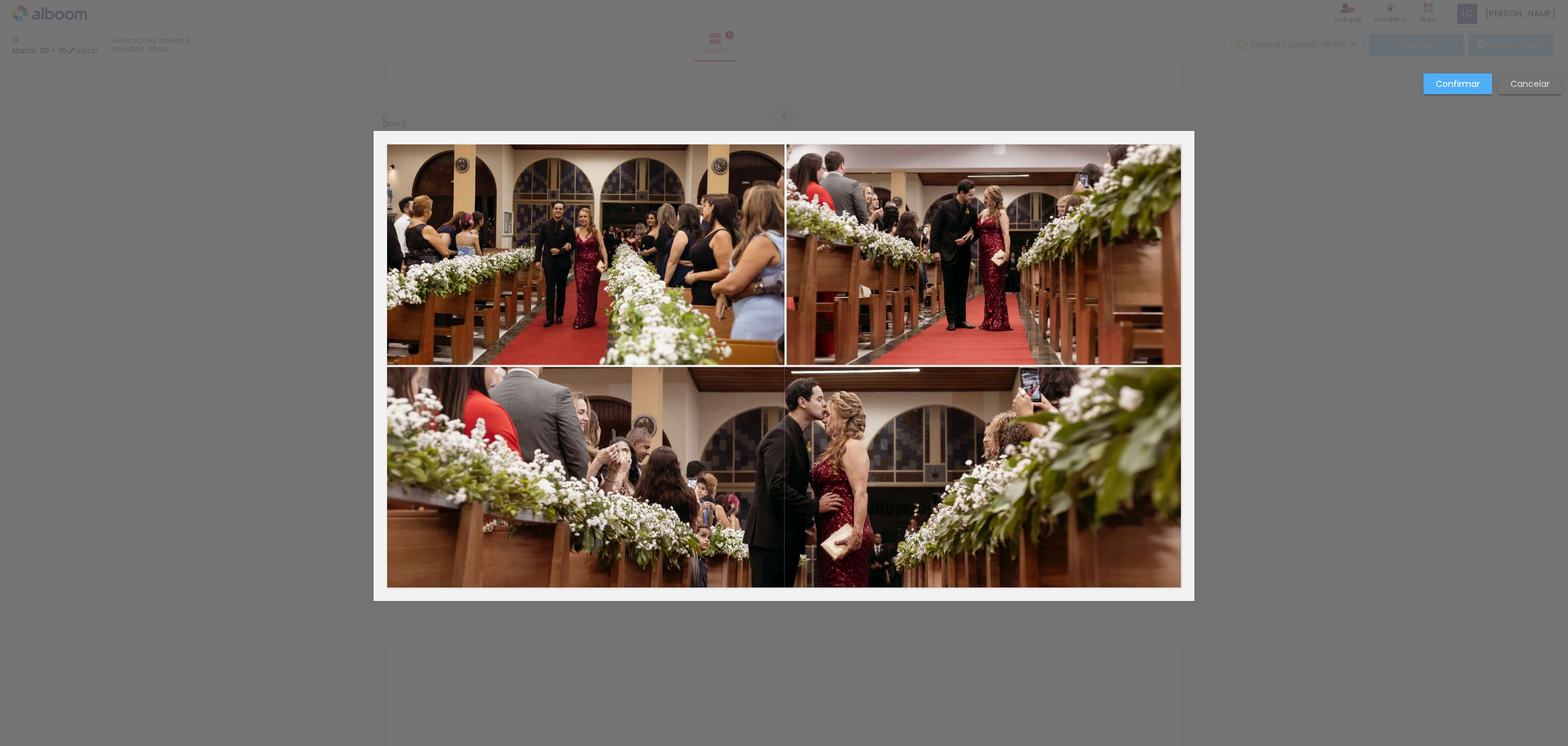
click at [0, 0] on slot "Confirmar" at bounding box center [0, 0] width 0 height 0
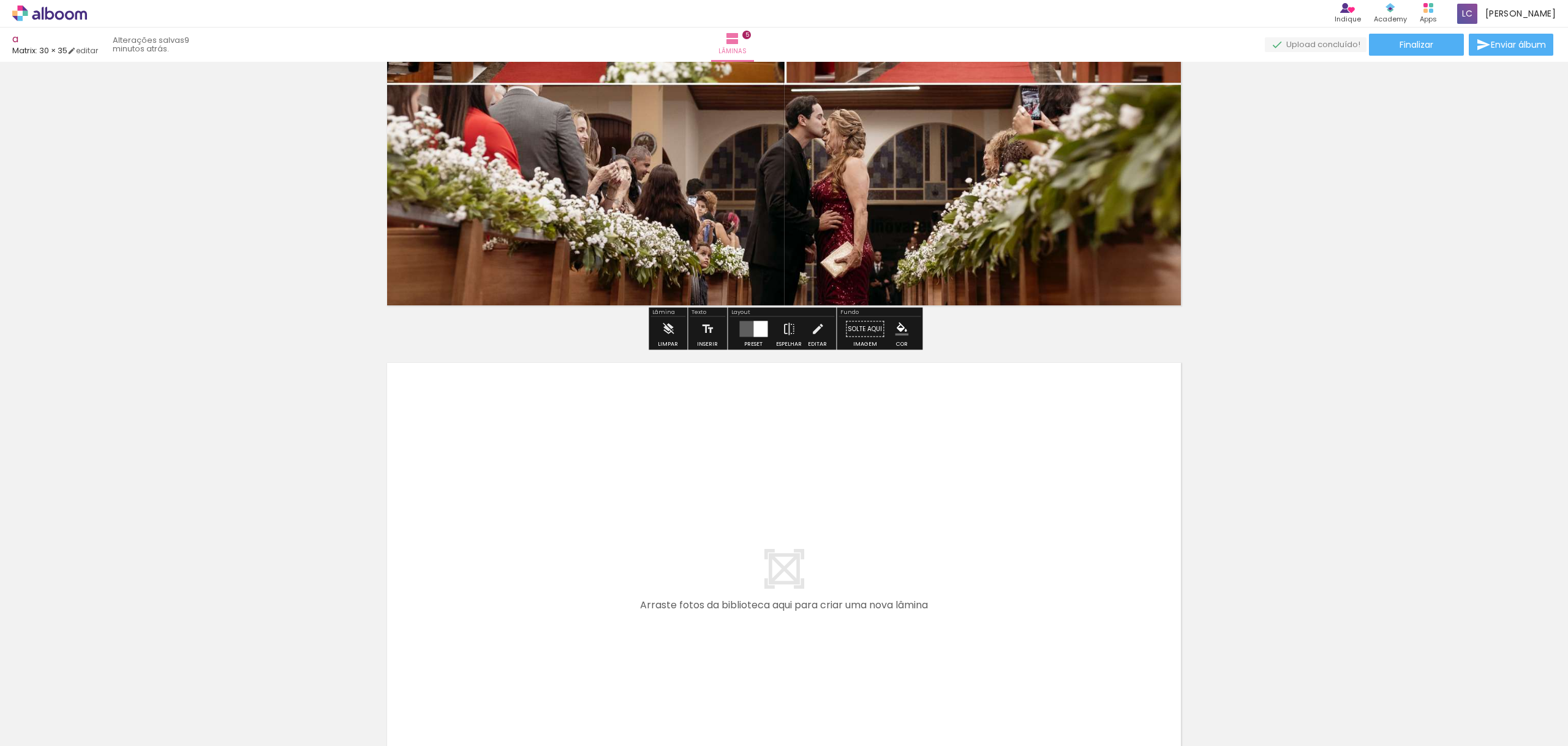
scroll to position [2337, 0]
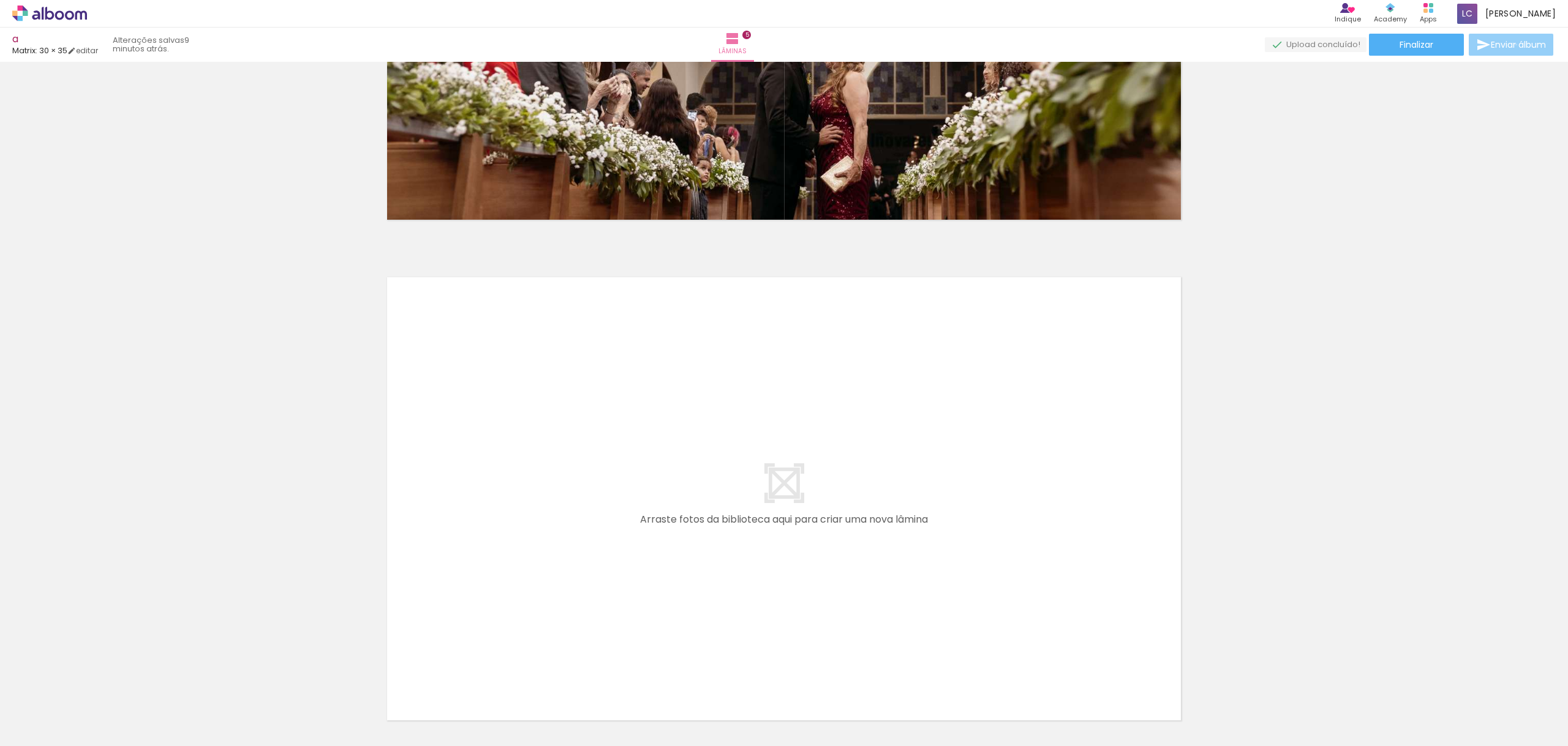
click at [1512, 45] on span "Enviar álbum" at bounding box center [1518, 45] width 55 height 9
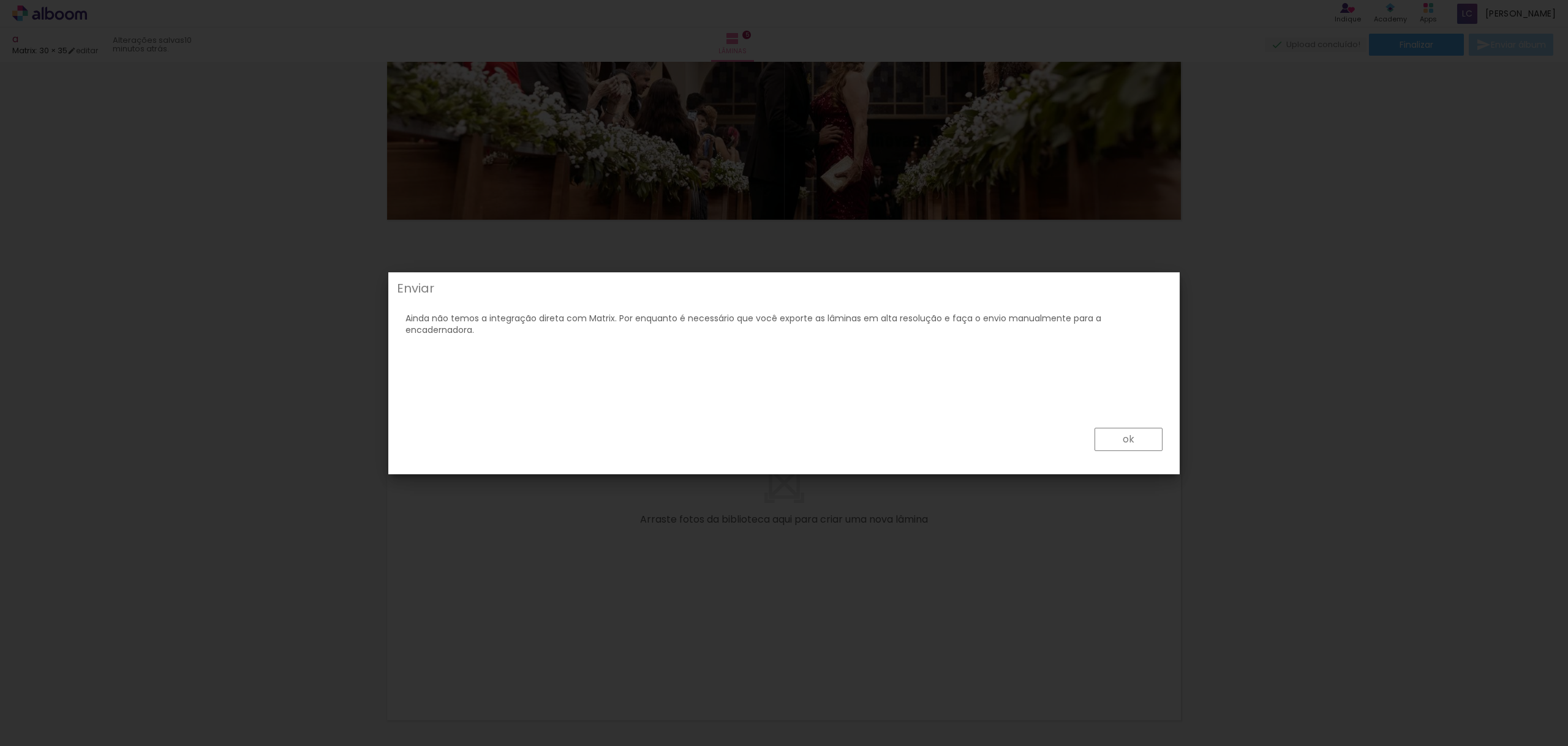
click at [1230, 321] on iron-overlay-backdrop at bounding box center [784, 373] width 1568 height 746
click at [1140, 433] on paper-button "ok" at bounding box center [1128, 439] width 68 height 23
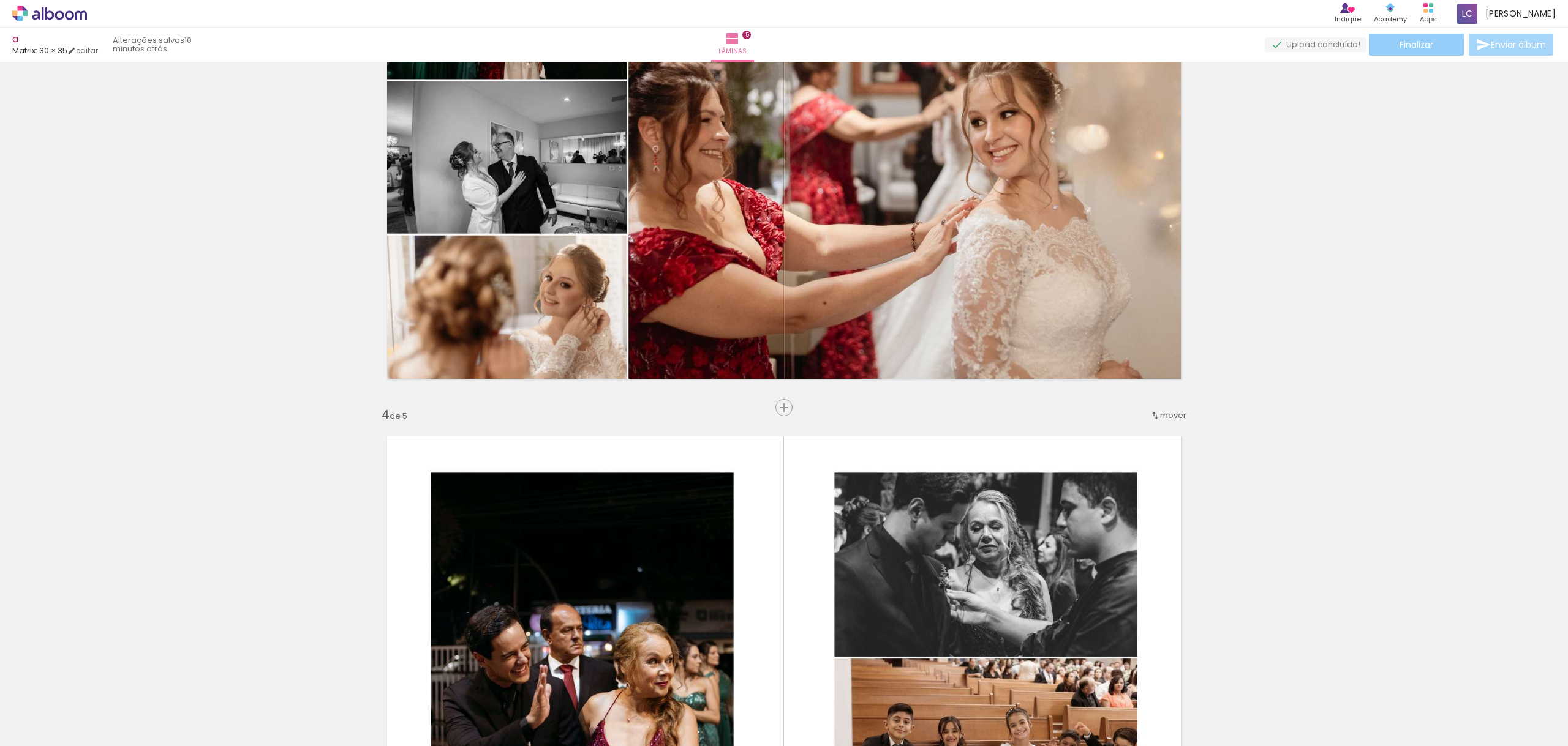
scroll to position [1172, 0]
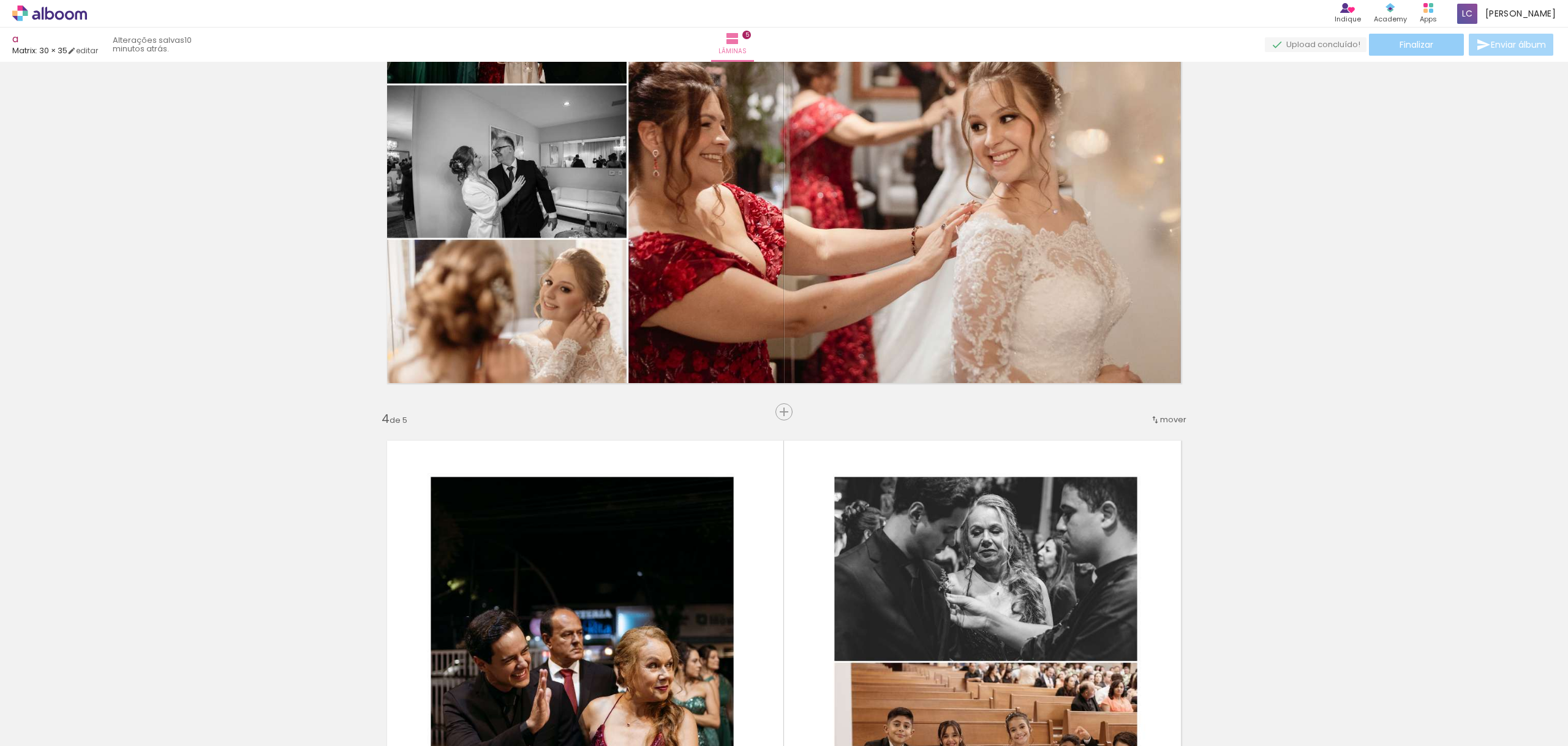
click at [1423, 47] on span "Finalizar" at bounding box center [1416, 45] width 34 height 9
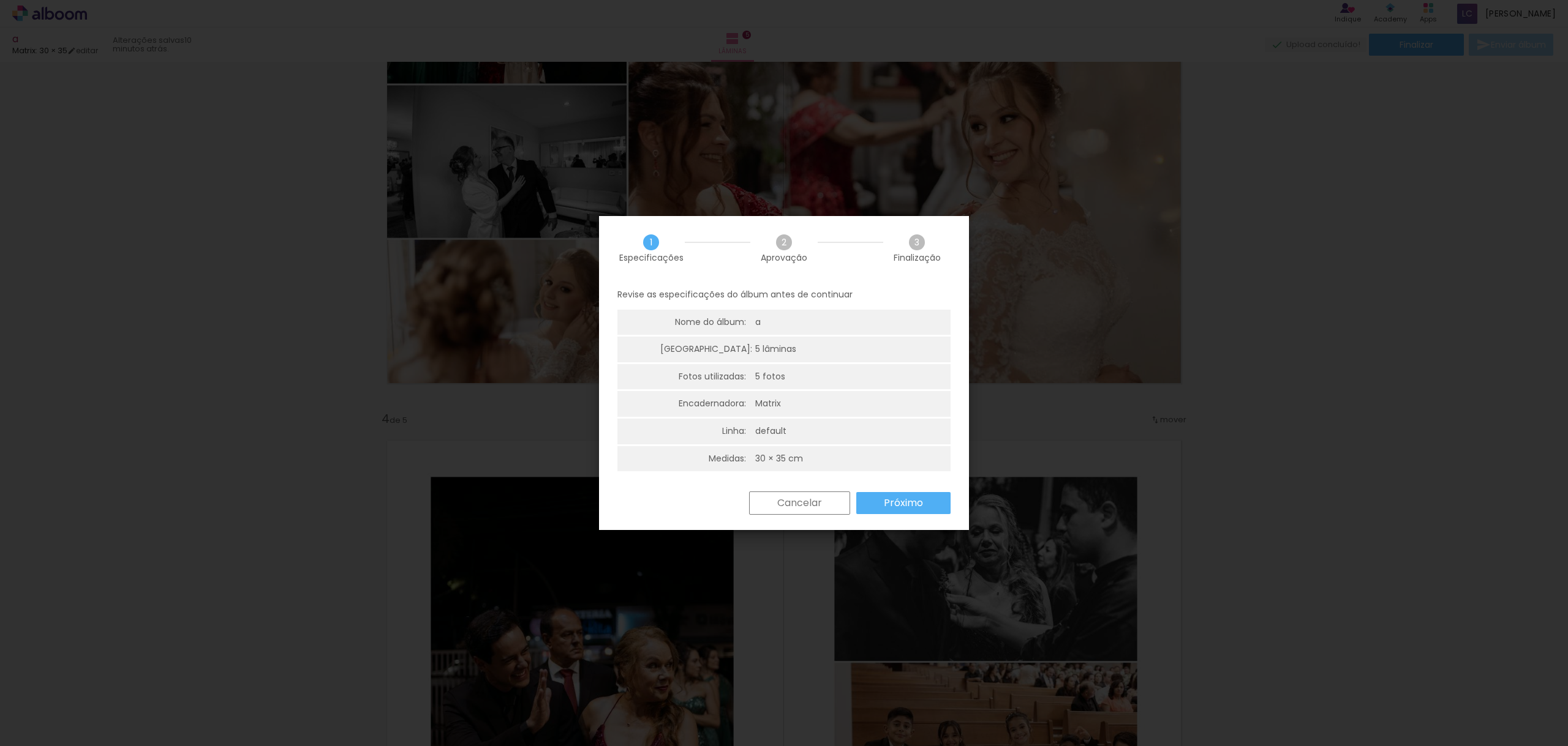
drag, startPoint x: 916, startPoint y: 502, endPoint x: 975, endPoint y: 498, distance: 59.1
click at [0, 0] on slot "Próximo" at bounding box center [0, 0] width 0 height 0
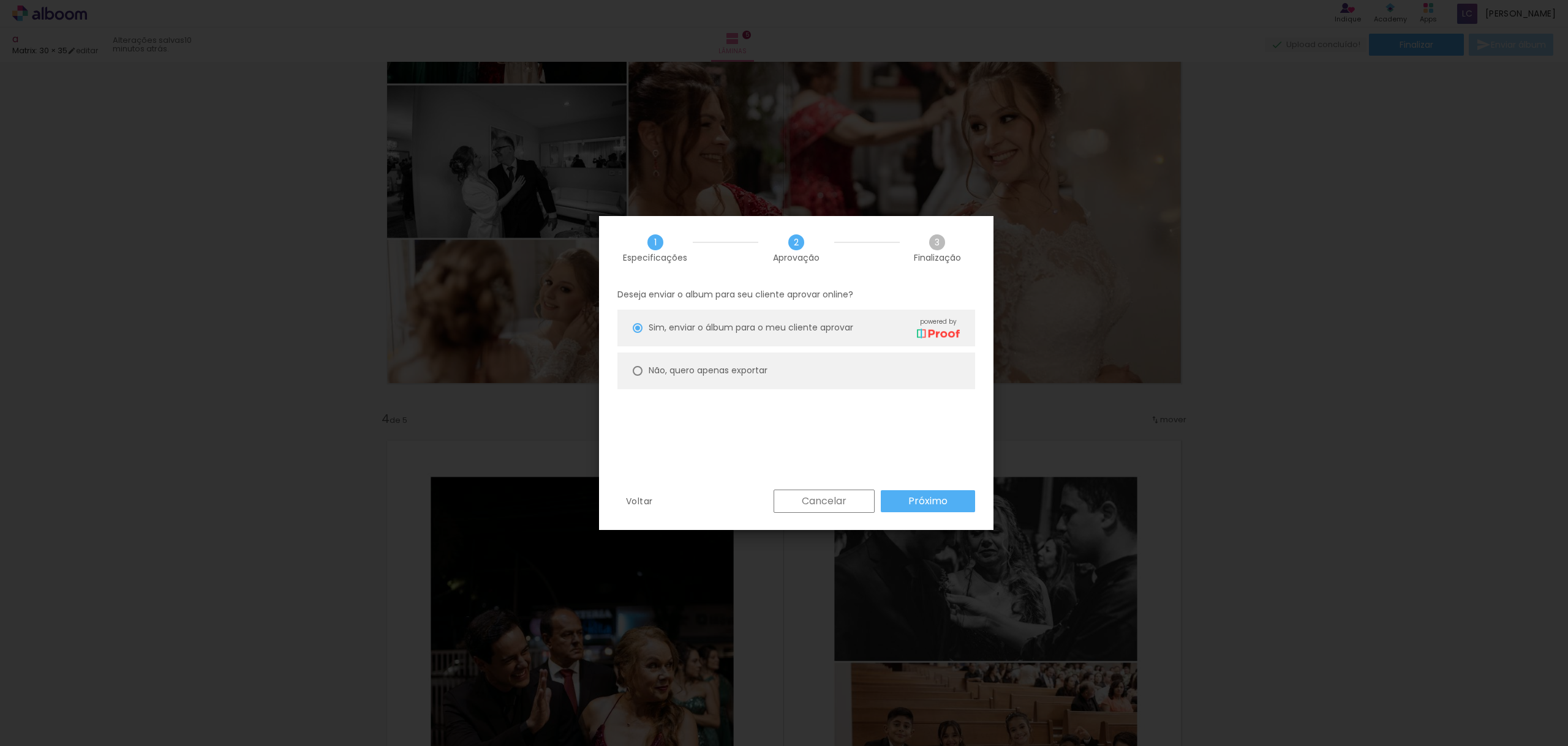
click at [0, 0] on slot "Próximo" at bounding box center [0, 0] width 0 height 0
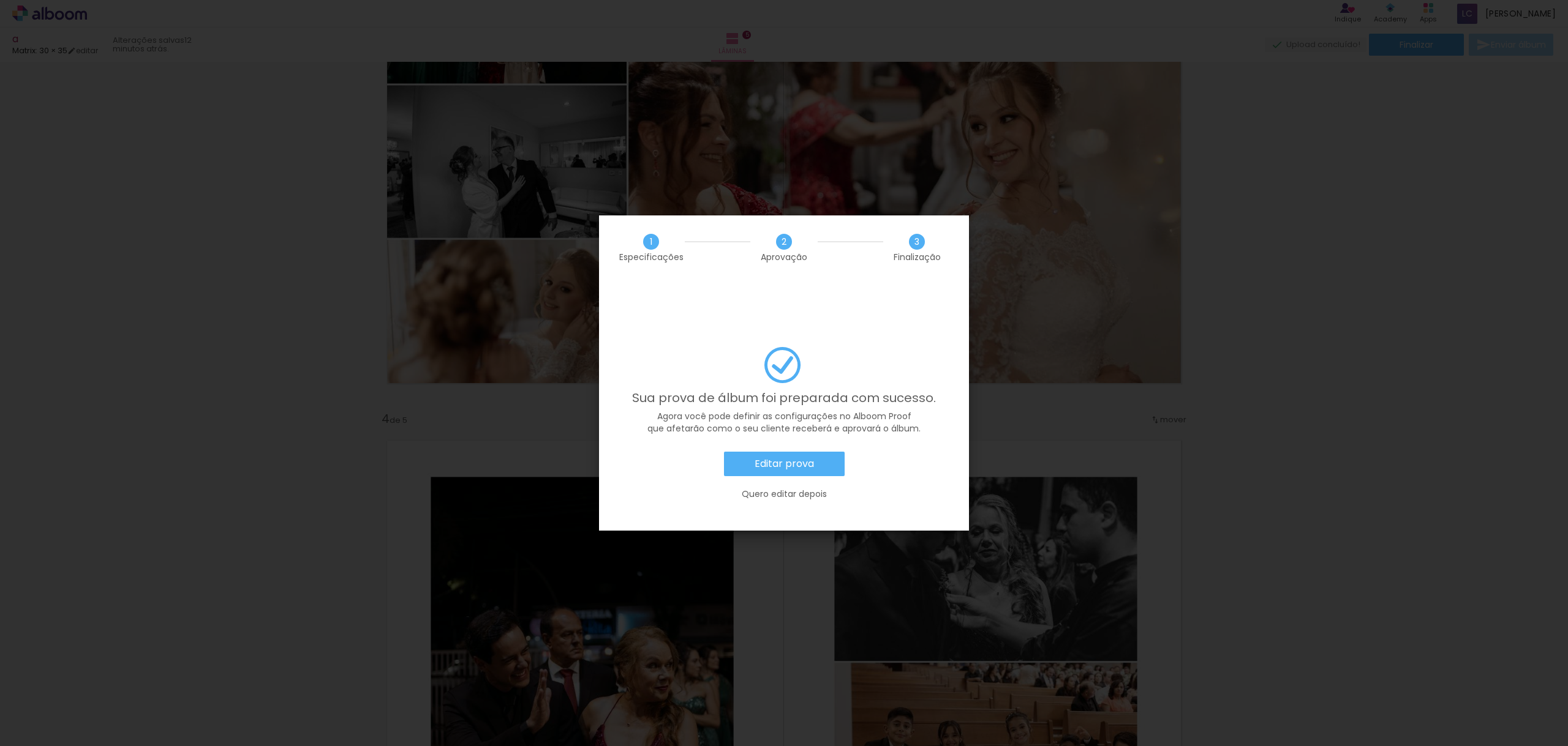
click at [0, 0] on slot "Editar prova" at bounding box center [0, 0] width 0 height 0
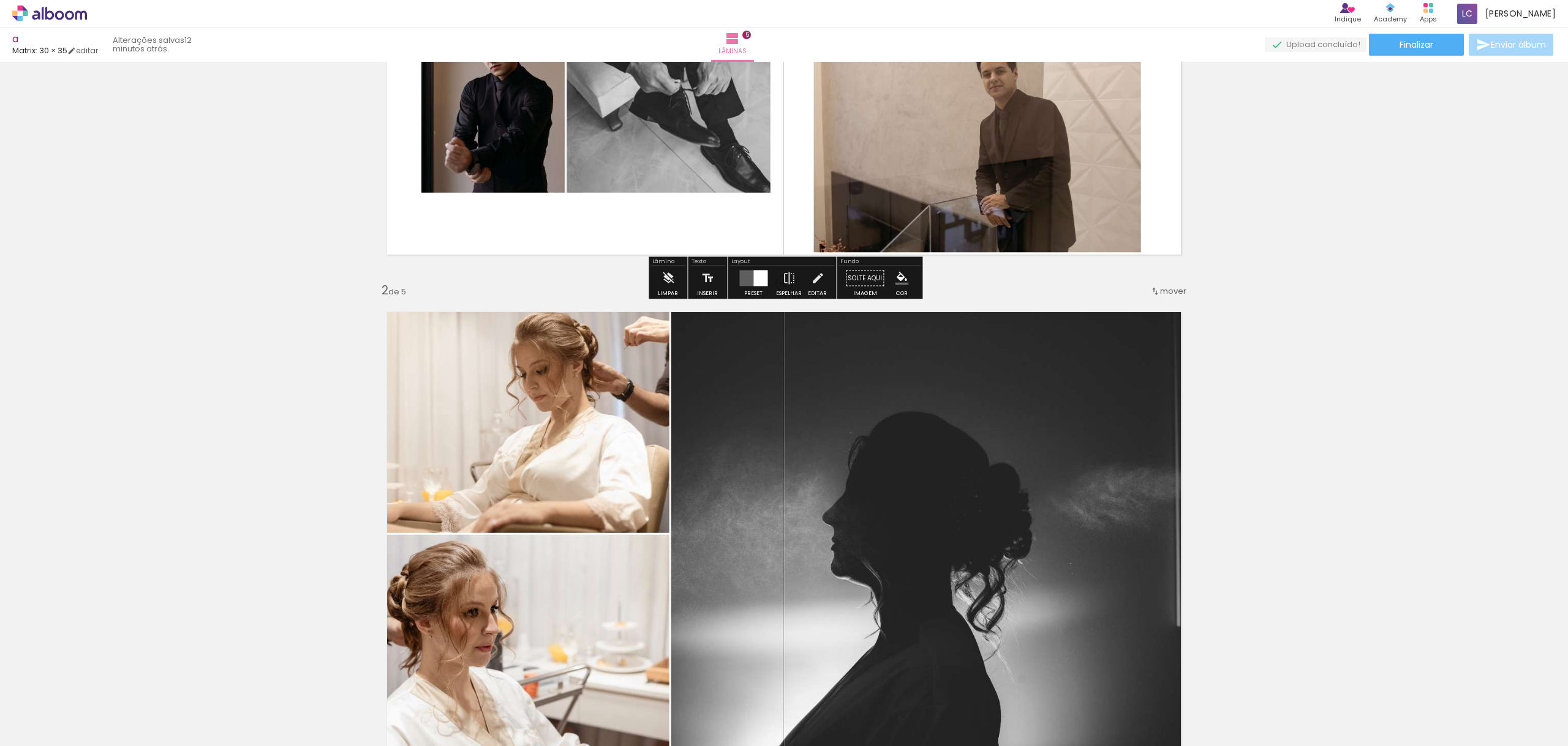
scroll to position [0, 0]
